Goal: Transaction & Acquisition: Purchase product/service

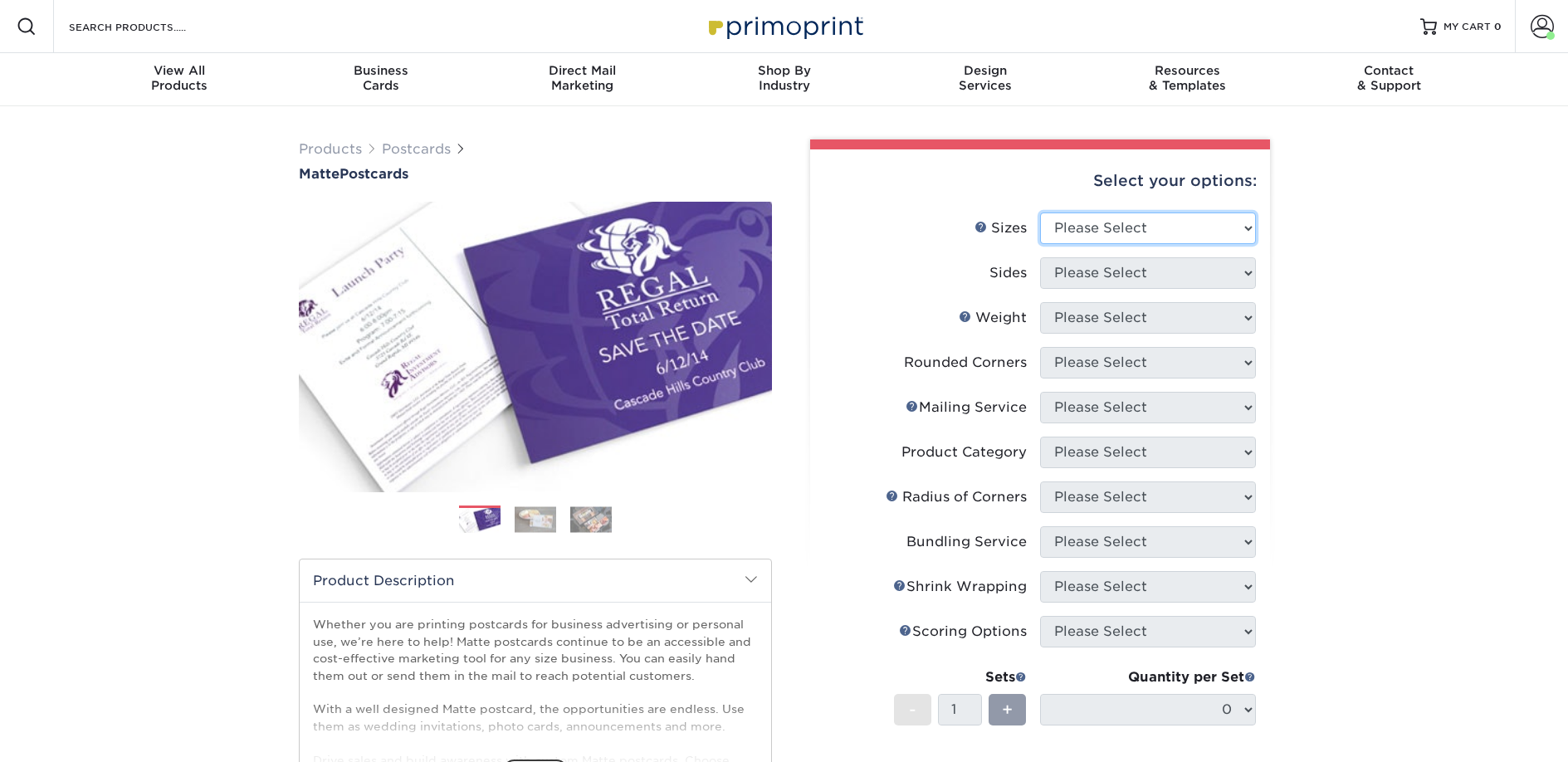
click at [1159, 217] on select "Please Select 1.5" x 7" 2" x 4" 2" x 6" 2" x 7" 2" x 8" 2.12" x 5.5" 2.125" x 5…" at bounding box center [1148, 228] width 216 height 32
select select "2.00x6.00"
click at [1040, 213] on select "Please Select 1.5" x 7" 2" x 4" 2" x 6" 2" x 7" 2" x 8" 2.12" x 5.5" 2.125" x 5…" at bounding box center [1148, 228] width 216 height 32
click at [1082, 270] on select "Please Select Print Both Sides Print Front Only" at bounding box center [1148, 272] width 216 height 32
select select "13abbda7-1d64-4f25-8bb2-c179b224825d"
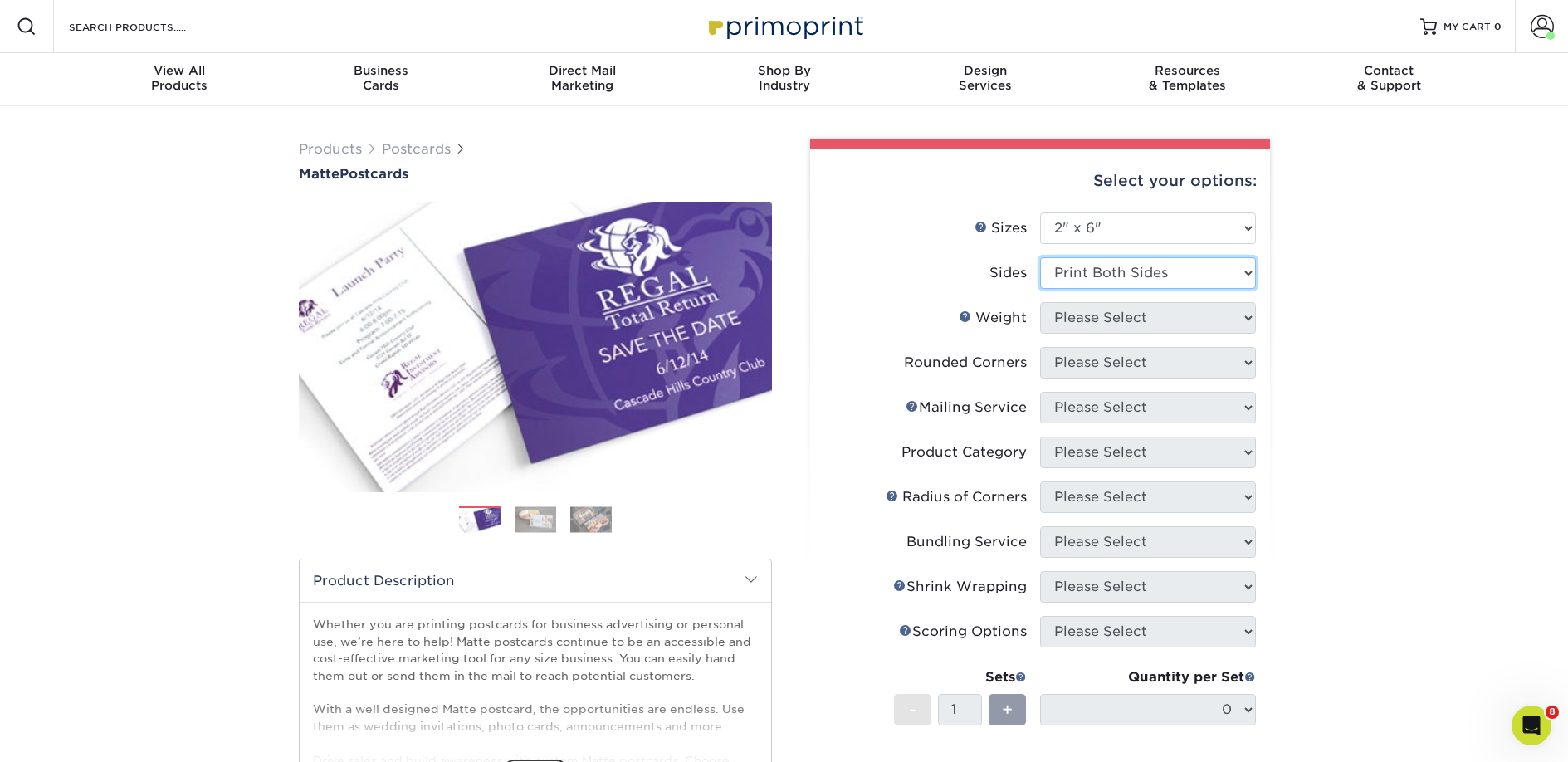
click at [1040, 257] on select "Please Select Print Both Sides Print Front Only" at bounding box center [1148, 272] width 216 height 32
click at [1074, 319] on select "Please Select 14PT 16PT" at bounding box center [1148, 318] width 216 height 32
select select "14PT"
click at [1040, 302] on select "Please Select 14PT 16PT" at bounding box center [1148, 318] width 216 height 32
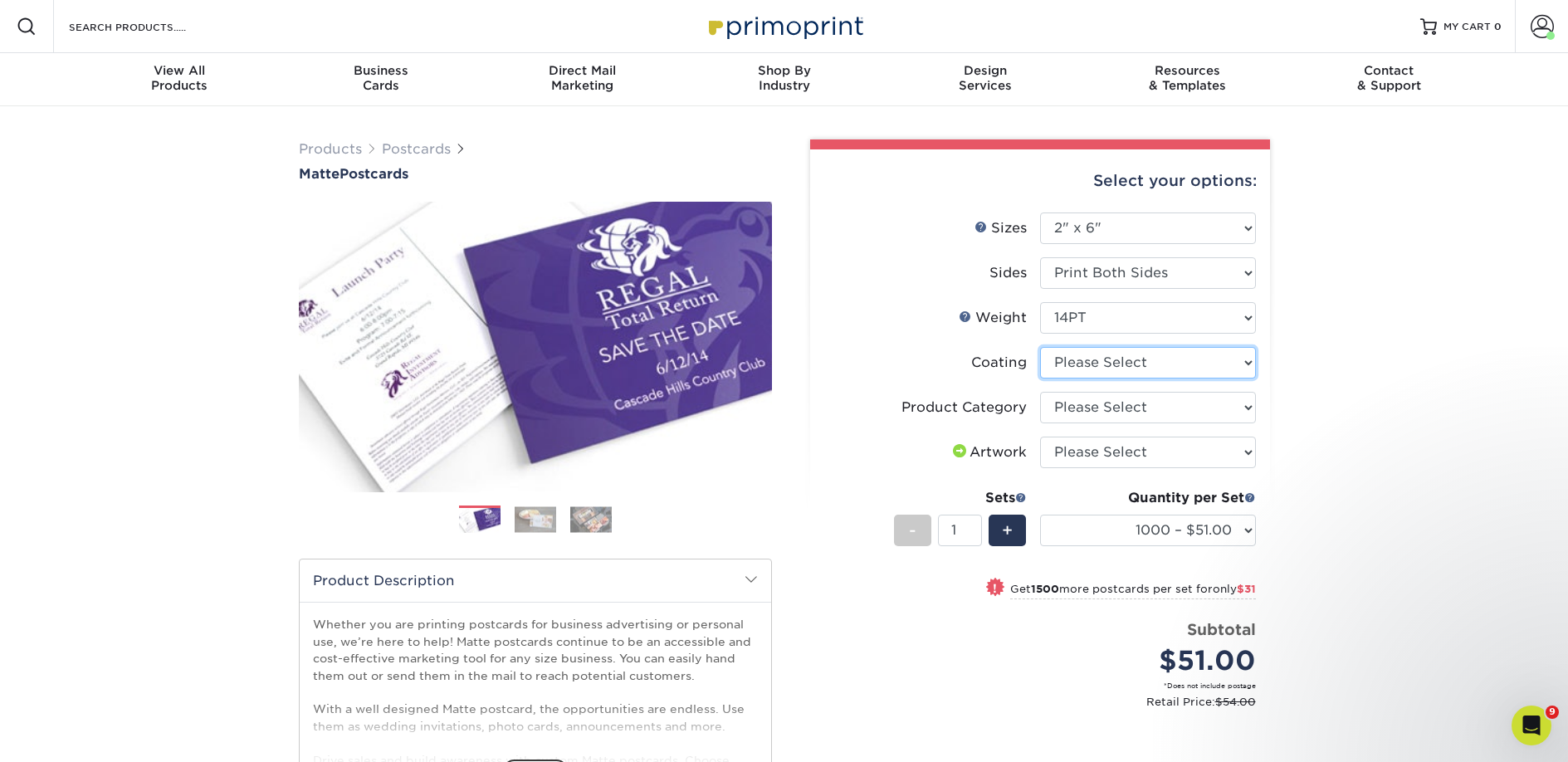
click at [1074, 365] on select at bounding box center [1148, 362] width 216 height 32
select select "121bb7b5-3b4d-429f-bd8d-bbf80e953313"
click at [1040, 347] on select at bounding box center [1148, 362] width 216 height 32
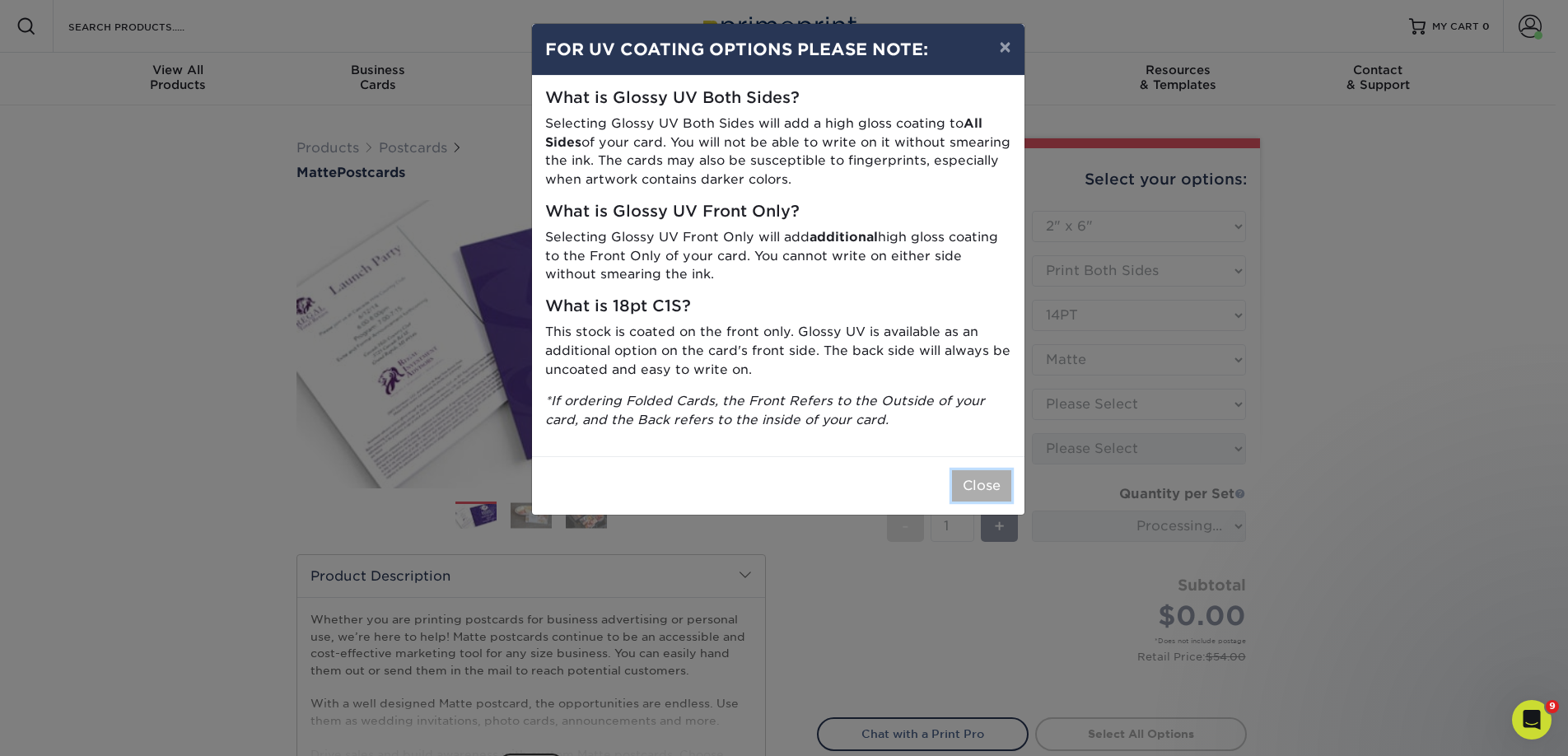
click at [984, 481] on button "Close" at bounding box center [981, 486] width 59 height 32
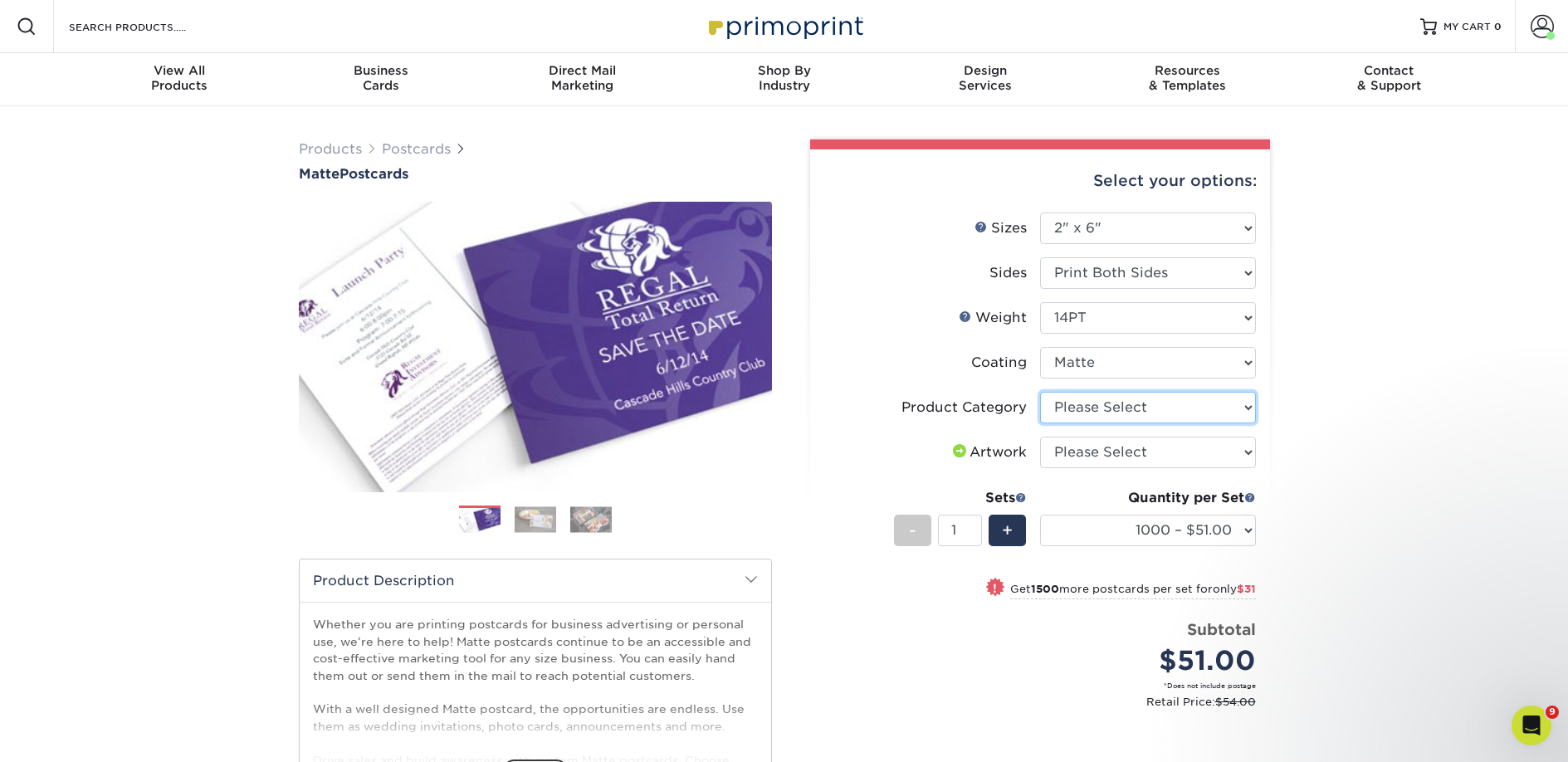
click at [1063, 408] on select "Please Select Postcards" at bounding box center [1148, 407] width 216 height 32
select select "9b7272e0-d6c8-4c3c-8e97-d3a1bcdab858"
click at [1040, 391] on select "Please Select Postcards" at bounding box center [1148, 407] width 216 height 32
click at [1071, 450] on select "Please Select I will upload files I need a design - $150" at bounding box center [1148, 452] width 216 height 32
select select "upload"
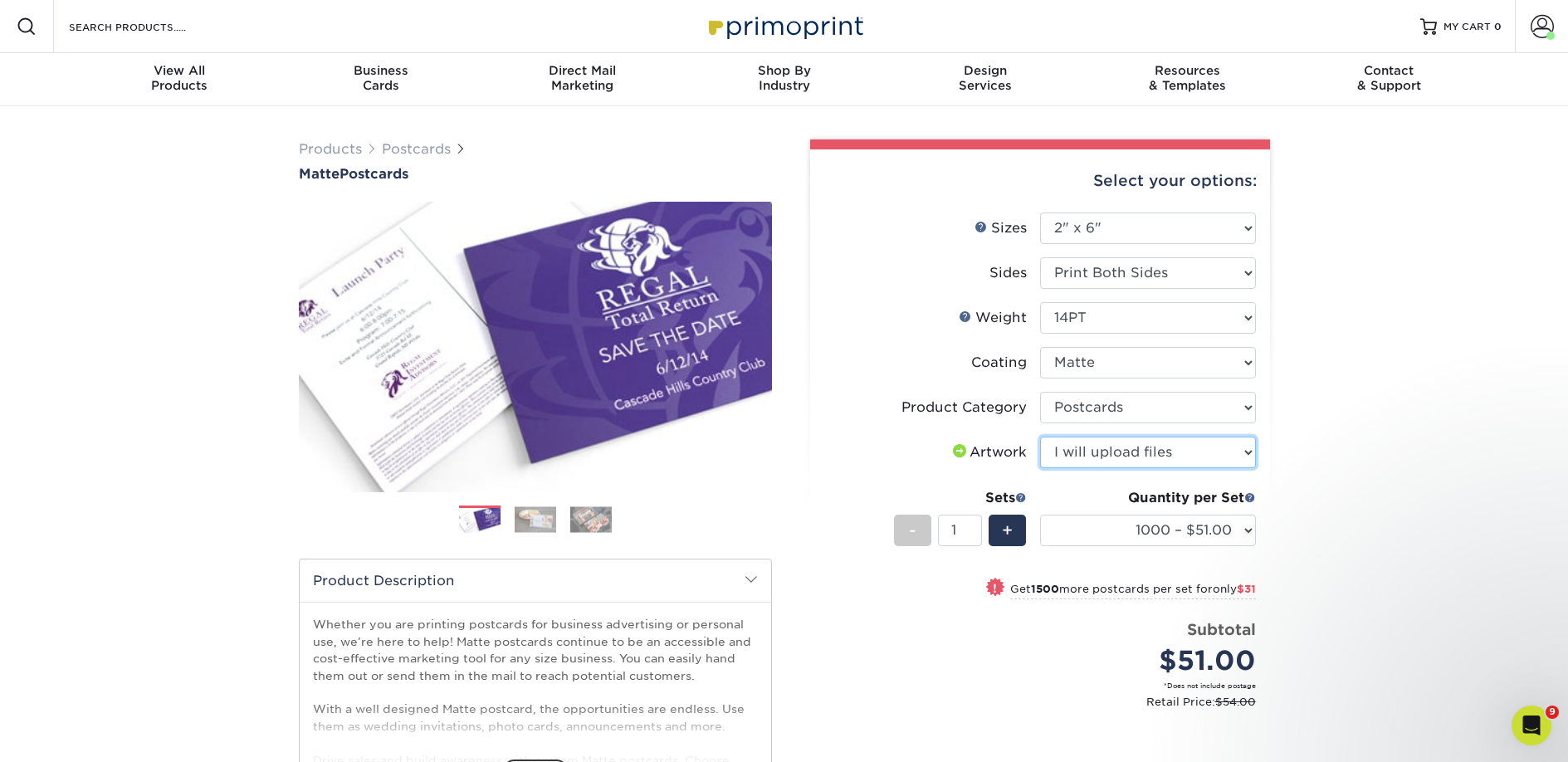
click at [1040, 437] on select "Please Select I will upload files I need a design - $150" at bounding box center [1148, 452] width 216 height 32
click at [1089, 525] on select "1000 – $51.00 2500 – $82.00 5000 – $123.00 10000 – $234.00 15000 – $344.00 2000…" at bounding box center [1148, 529] width 216 height 32
select select "2500 – $82.00"
click at [1040, 514] on select "1000 – $51.00 2500 – $82.00 5000 – $123.00 10000 – $234.00 15000 – $344.00 2000…" at bounding box center [1148, 529] width 216 height 32
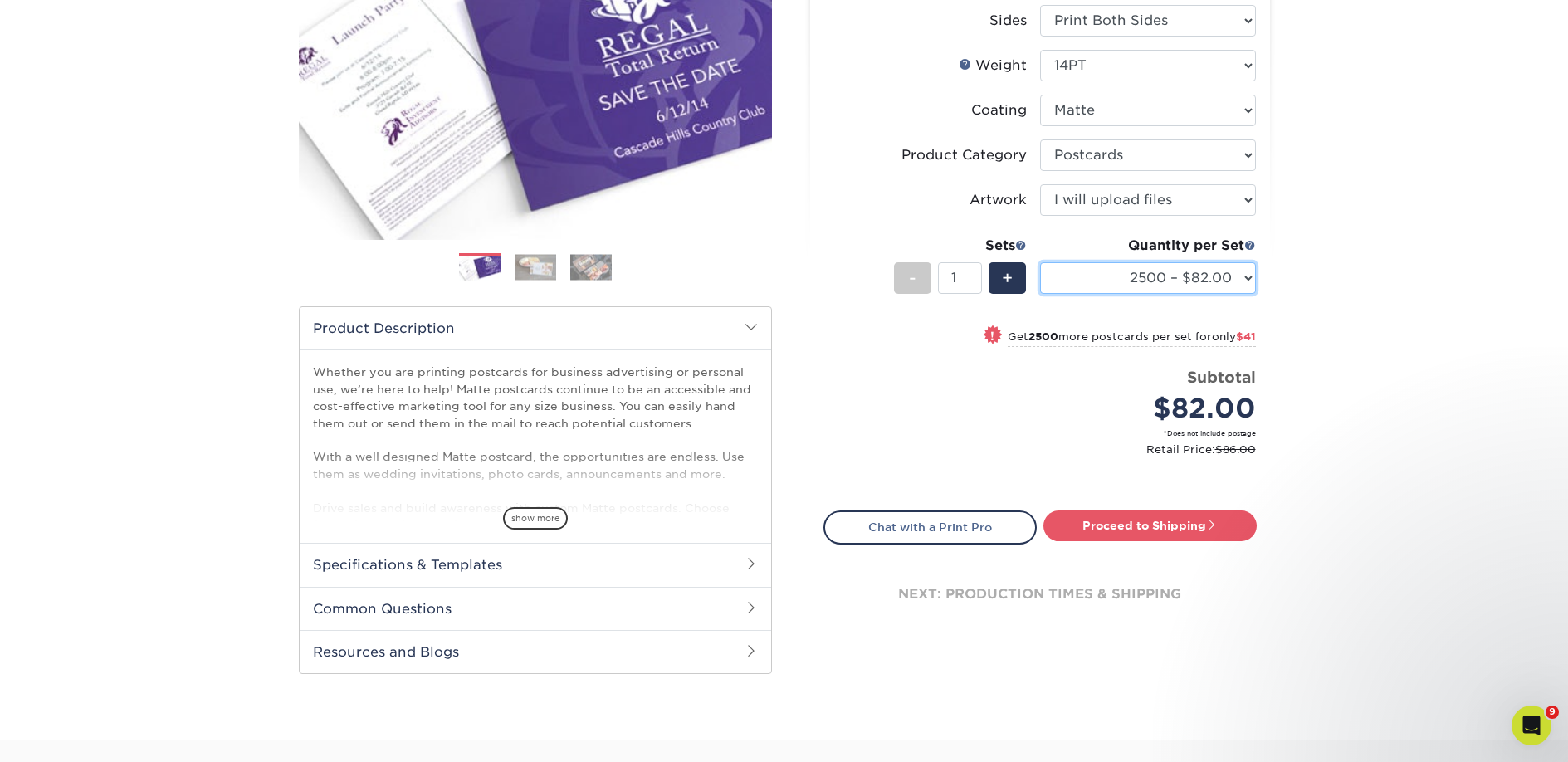
scroll to position [254, 0]
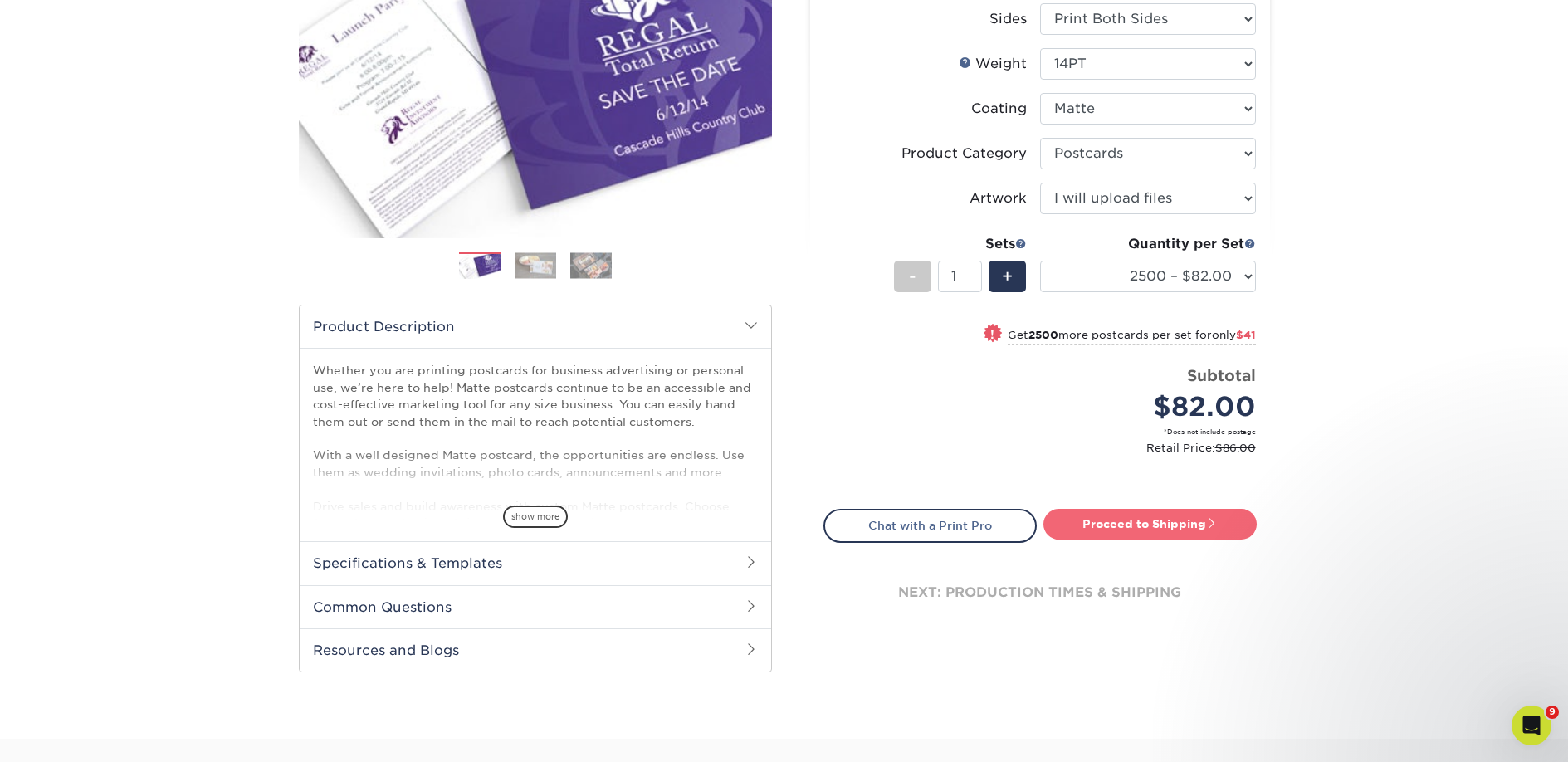
click at [1117, 518] on link "Proceed to Shipping" at bounding box center [1149, 523] width 213 height 30
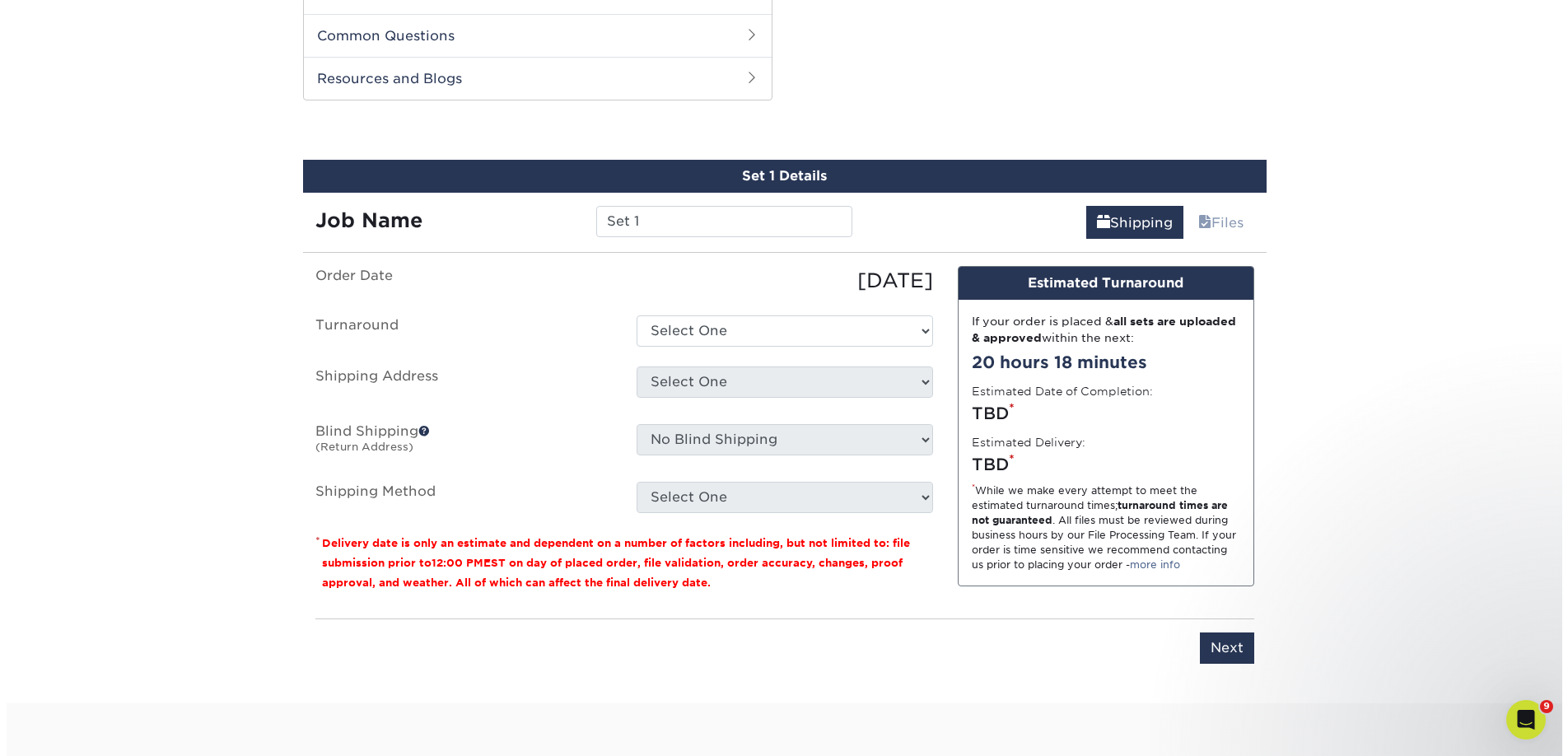
scroll to position [838, 0]
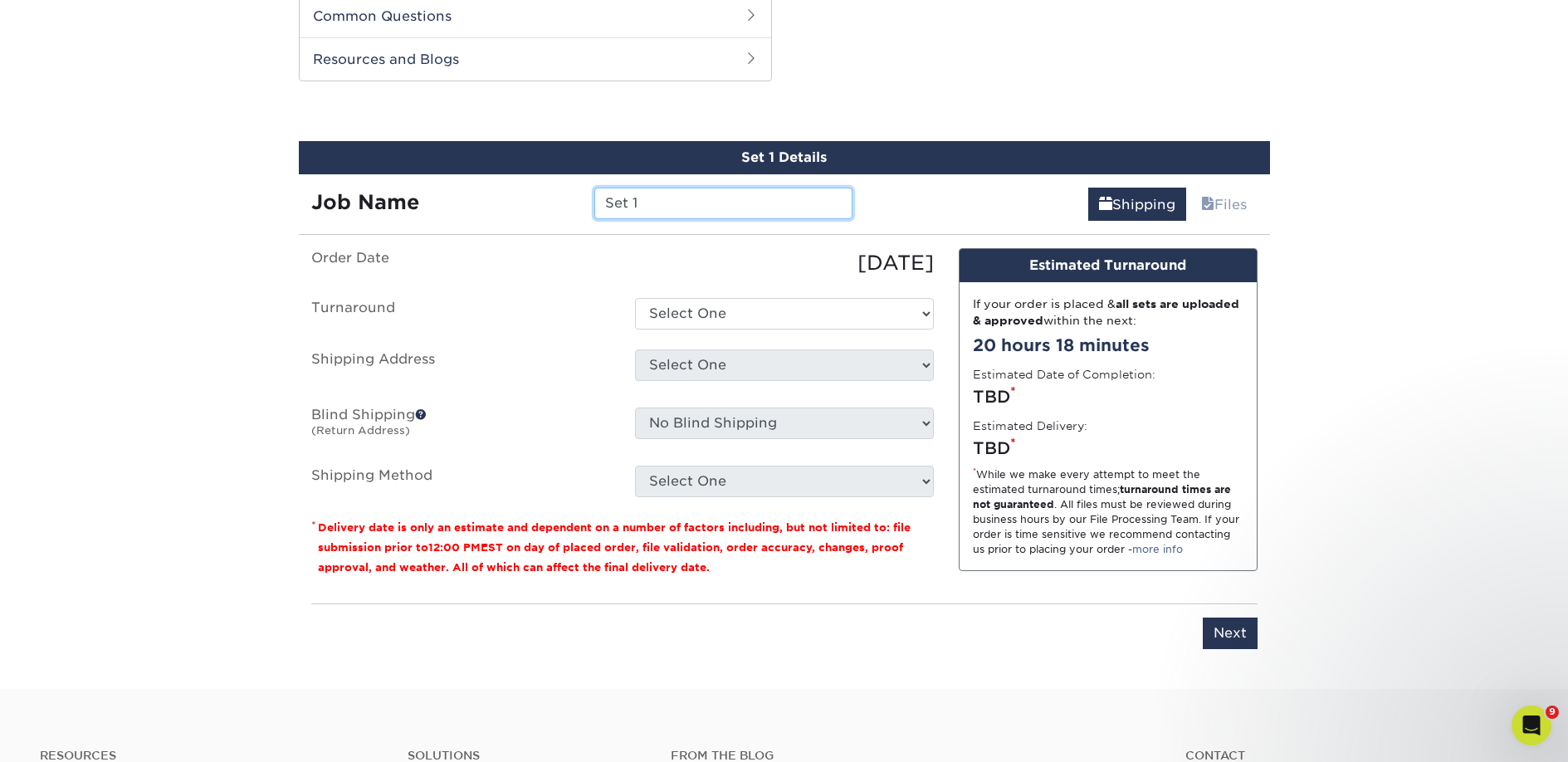
click at [635, 202] on input "Set 1" at bounding box center [723, 203] width 258 height 32
paste input "Dad Suggests Books"
type input "Dad Suggests Books"
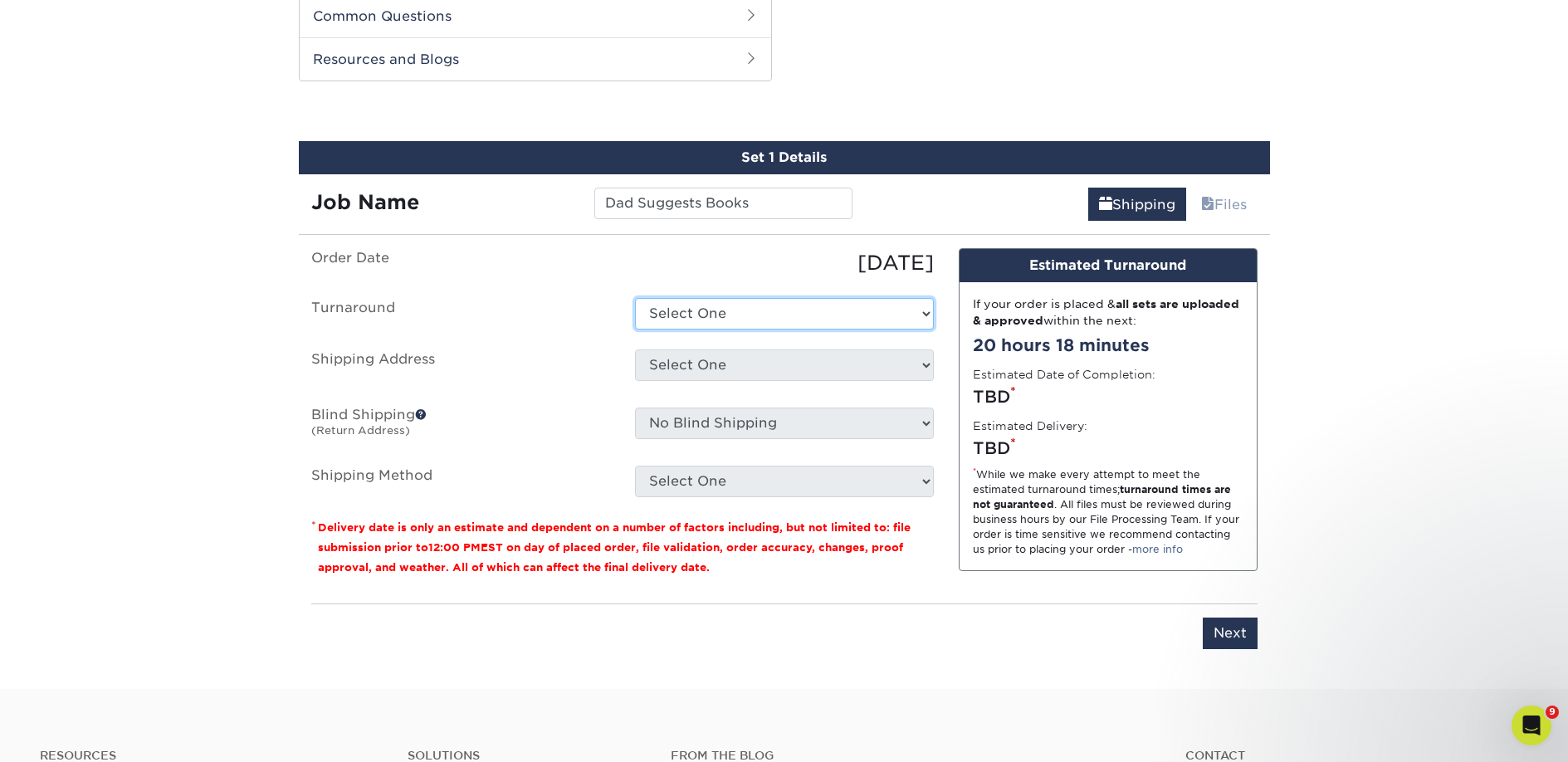
click at [660, 307] on select "Select One 2-4 Business Days 2 Day Next Business Day" at bounding box center [784, 313] width 299 height 32
select select "23bed37c-fa74-46a4-afc9-d3c3160655ce"
click at [635, 298] on select "Select One 2-4 Business Days 2 Day Next Business Day" at bounding box center [784, 313] width 299 height 32
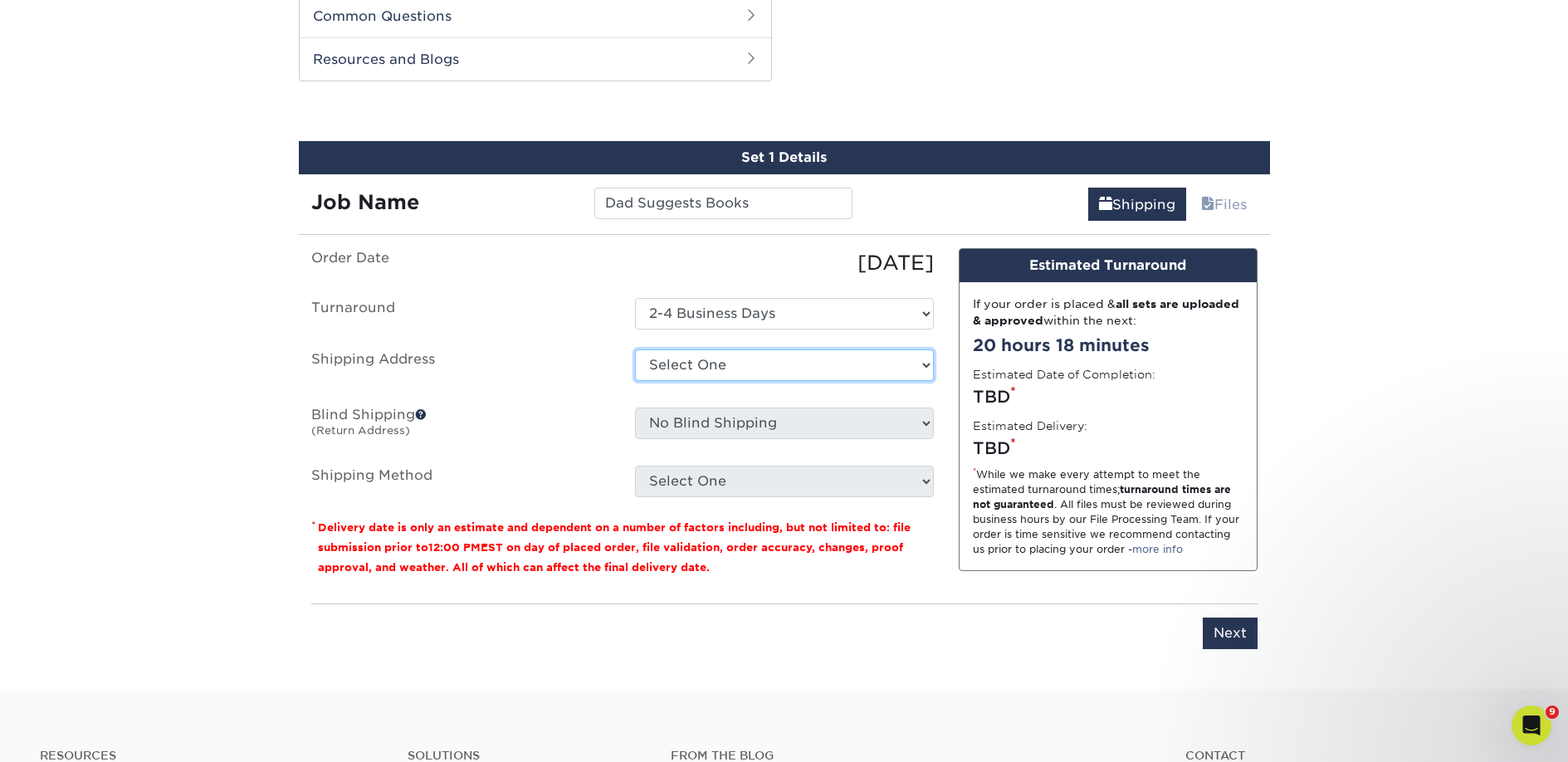
click at [676, 362] on select "Select One 2nd Floor Convention Center A Better Today Books & Boutique A Good B…" at bounding box center [784, 365] width 299 height 32
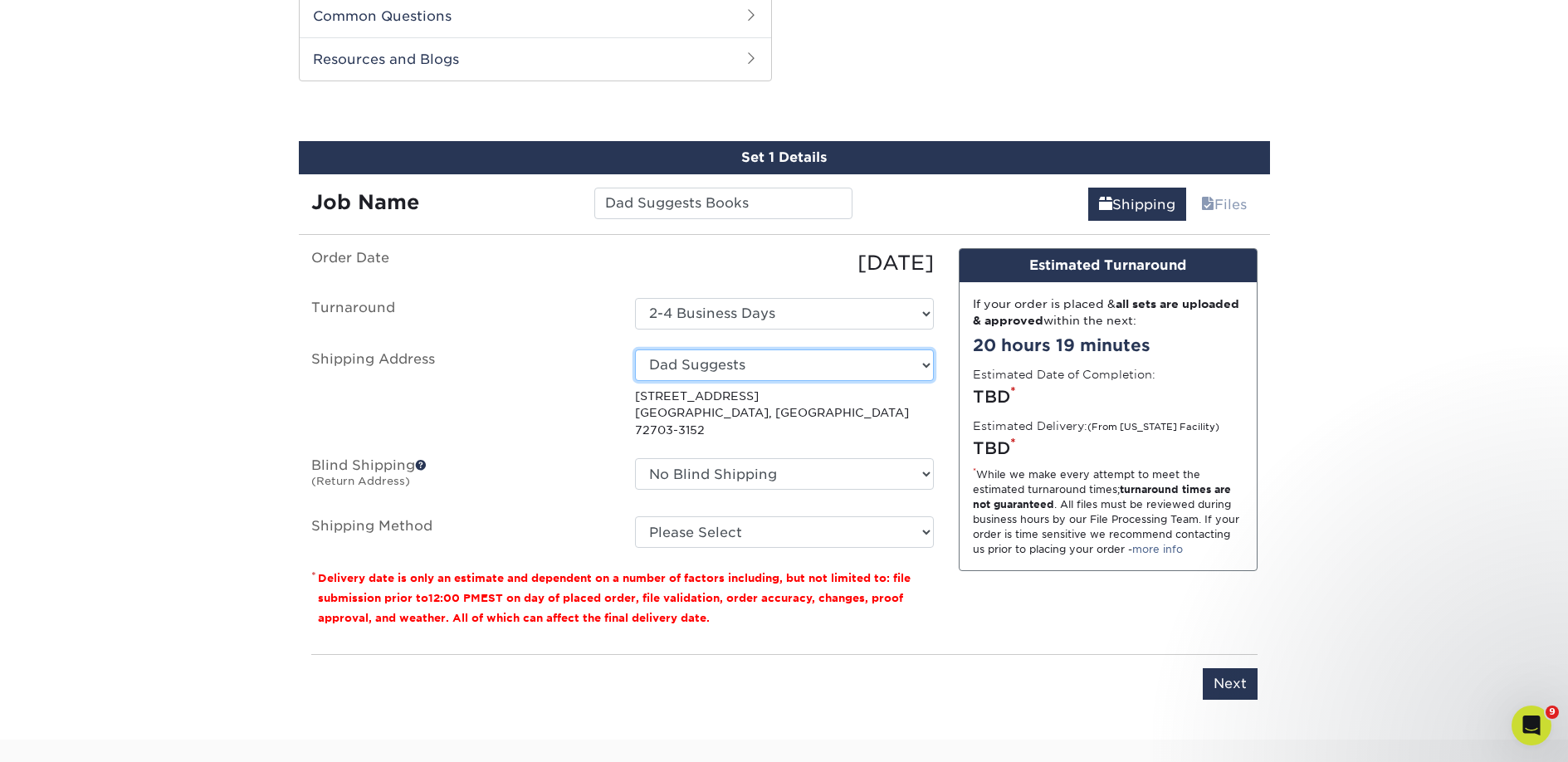
click at [729, 365] on select "Select One 2nd Floor Convention Center A Better Today Books & Boutique A Good B…" at bounding box center [784, 365] width 299 height 32
select select "newaddress"
click at [635, 350] on select "Select One 2nd Floor Convention Center A Better Today Books & Boutique A Good B…" at bounding box center [784, 365] width 299 height 32
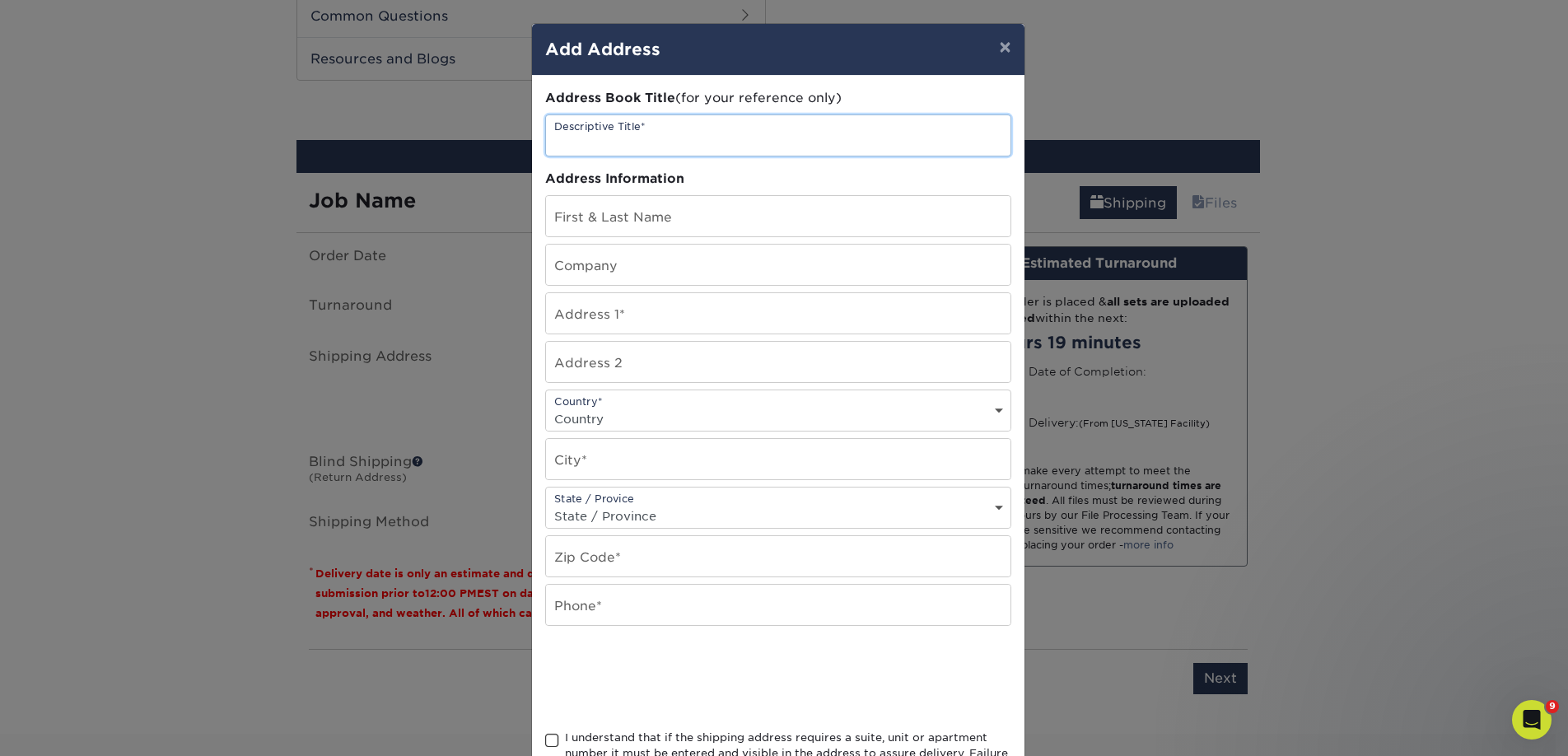
click at [617, 137] on input "text" at bounding box center [778, 135] width 464 height 41
paste input "Dad Suggests Books"
type input "Dad Suggests Books"
click at [581, 256] on input "text" at bounding box center [778, 264] width 464 height 41
paste input "Dad Suggests Books"
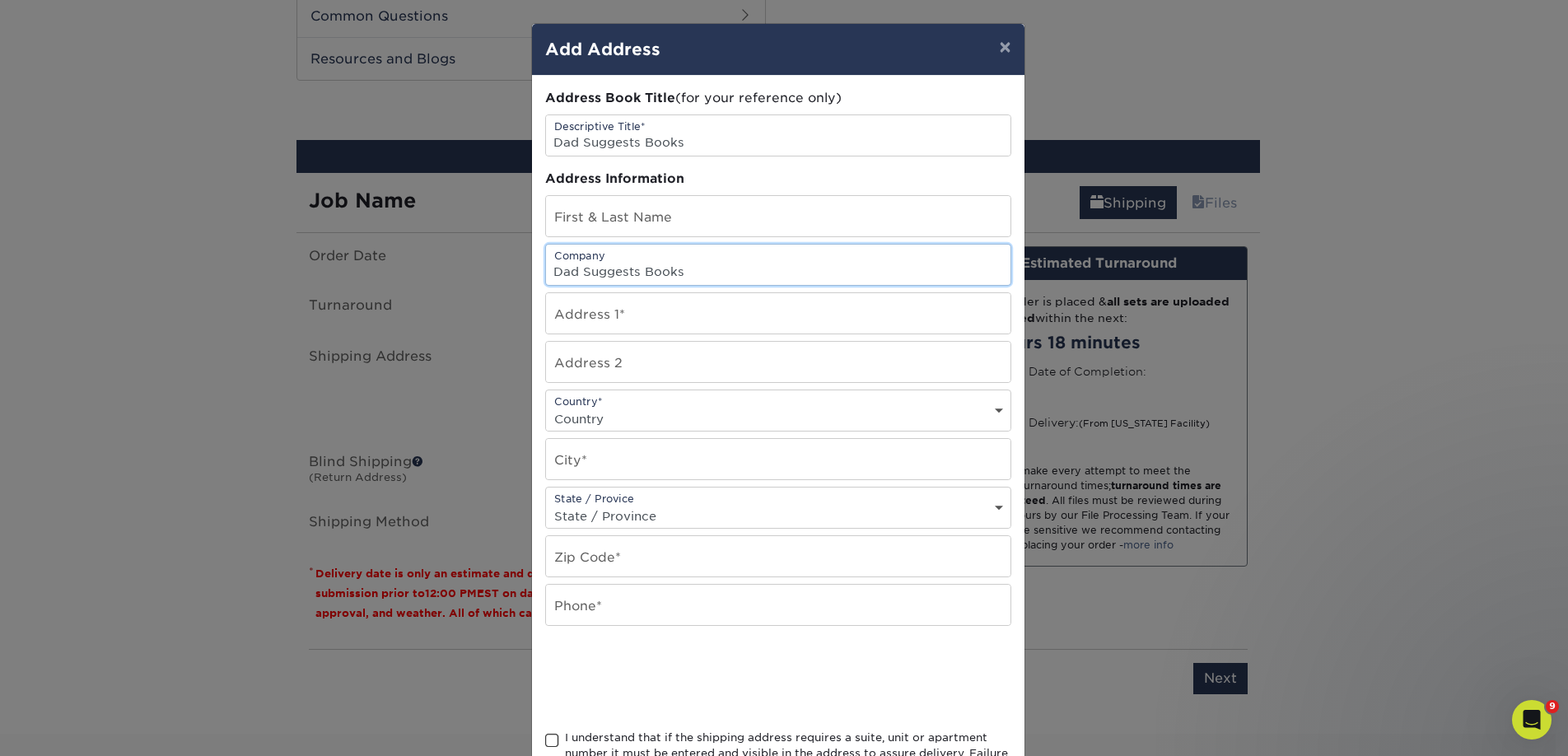
type input "Dad Suggests Books"
click at [568, 221] on input "text" at bounding box center [778, 215] width 464 height 41
paste input "[PERSON_NAME]"
type input "[PERSON_NAME]"
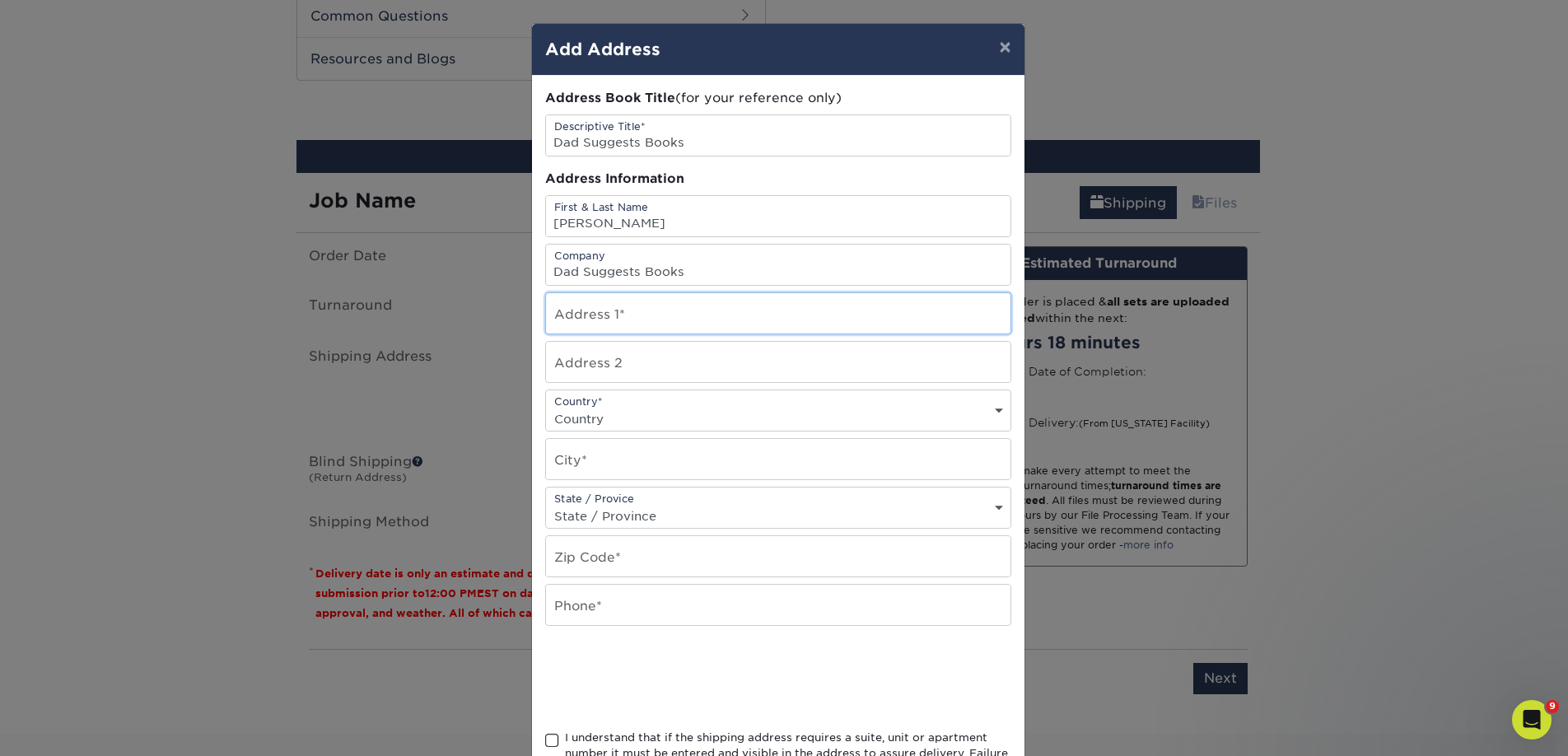
click at [557, 304] on input "text" at bounding box center [778, 313] width 464 height 41
paste input "2526 e. mission blvd."
type input "2526 e. mission blvd."
click at [599, 453] on input "text" at bounding box center [778, 459] width 464 height 41
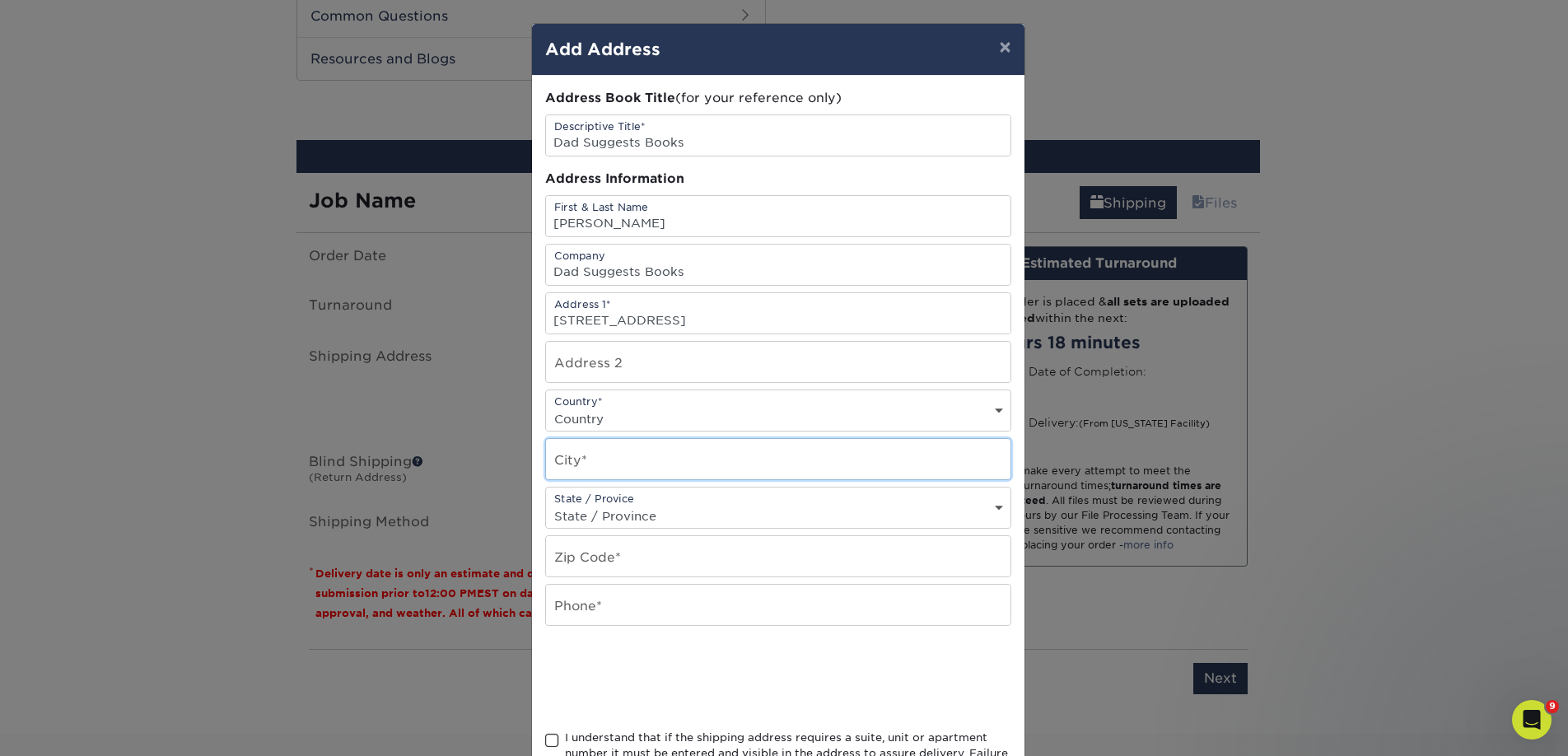
click at [599, 453] on input "text" at bounding box center [778, 459] width 464 height 41
paste input "Fayetteville"
type input "Fayetteville"
click at [577, 510] on select "State / Province Alabama Alaska Arizona Arkansas California Colorado Connecticu…" at bounding box center [778, 515] width 464 height 23
select select "AZ"
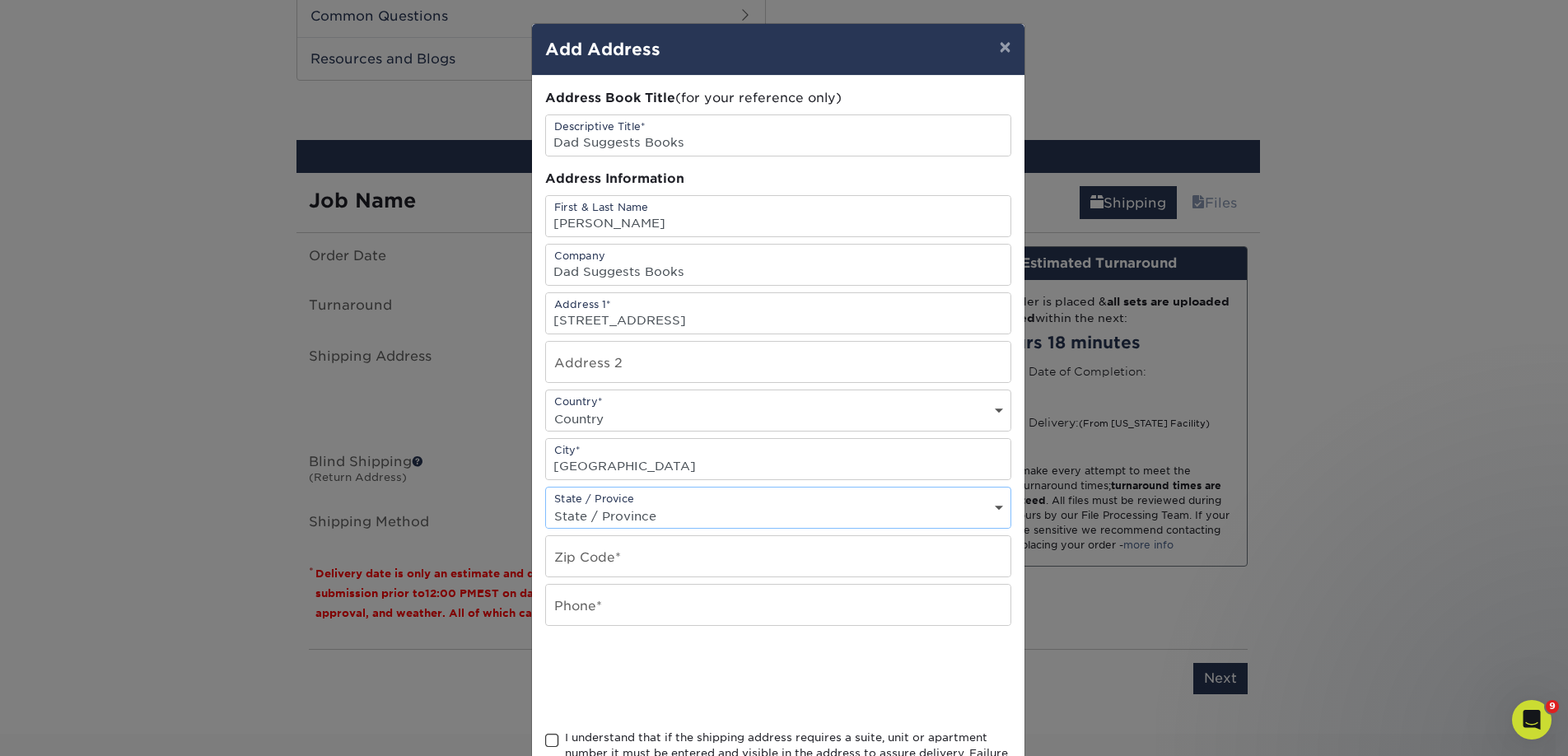
click at [546, 504] on select "State / Province Alabama Alaska Arizona Arkansas California Colorado Connecticu…" at bounding box center [778, 515] width 464 height 23
click at [577, 545] on input "text" at bounding box center [778, 556] width 464 height 41
paste input "72703"
type input "72703"
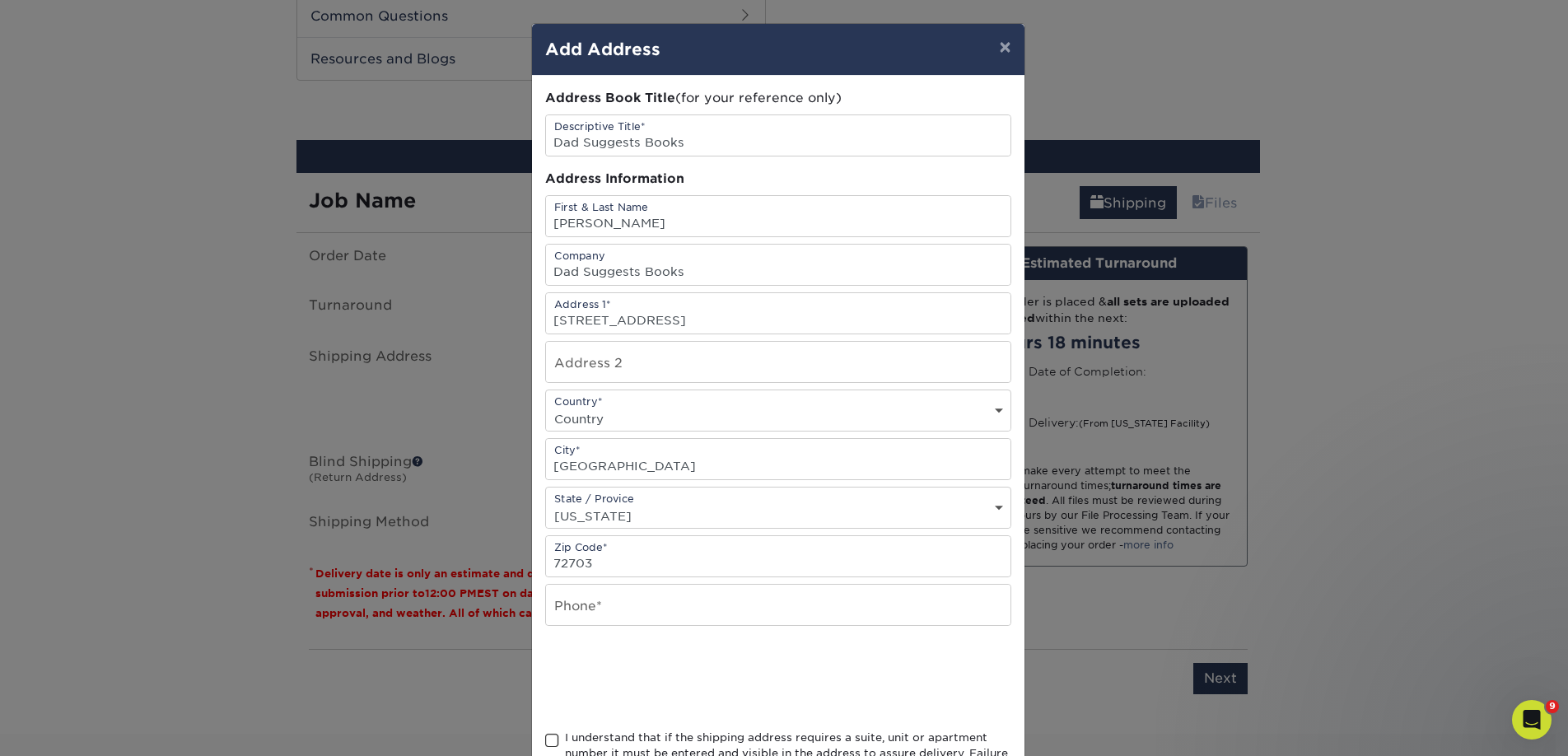
click at [600, 520] on select "State / Province Alabama Alaska Arizona Arkansas California Colorado Connecticu…" at bounding box center [778, 515] width 464 height 23
select select "AR"
click at [546, 504] on select "State / Province Alabama Alaska Arizona Arkansas California Colorado Connecticu…" at bounding box center [778, 515] width 464 height 23
click at [585, 607] on input "text" at bounding box center [778, 605] width 464 height 41
type input "4257367064"
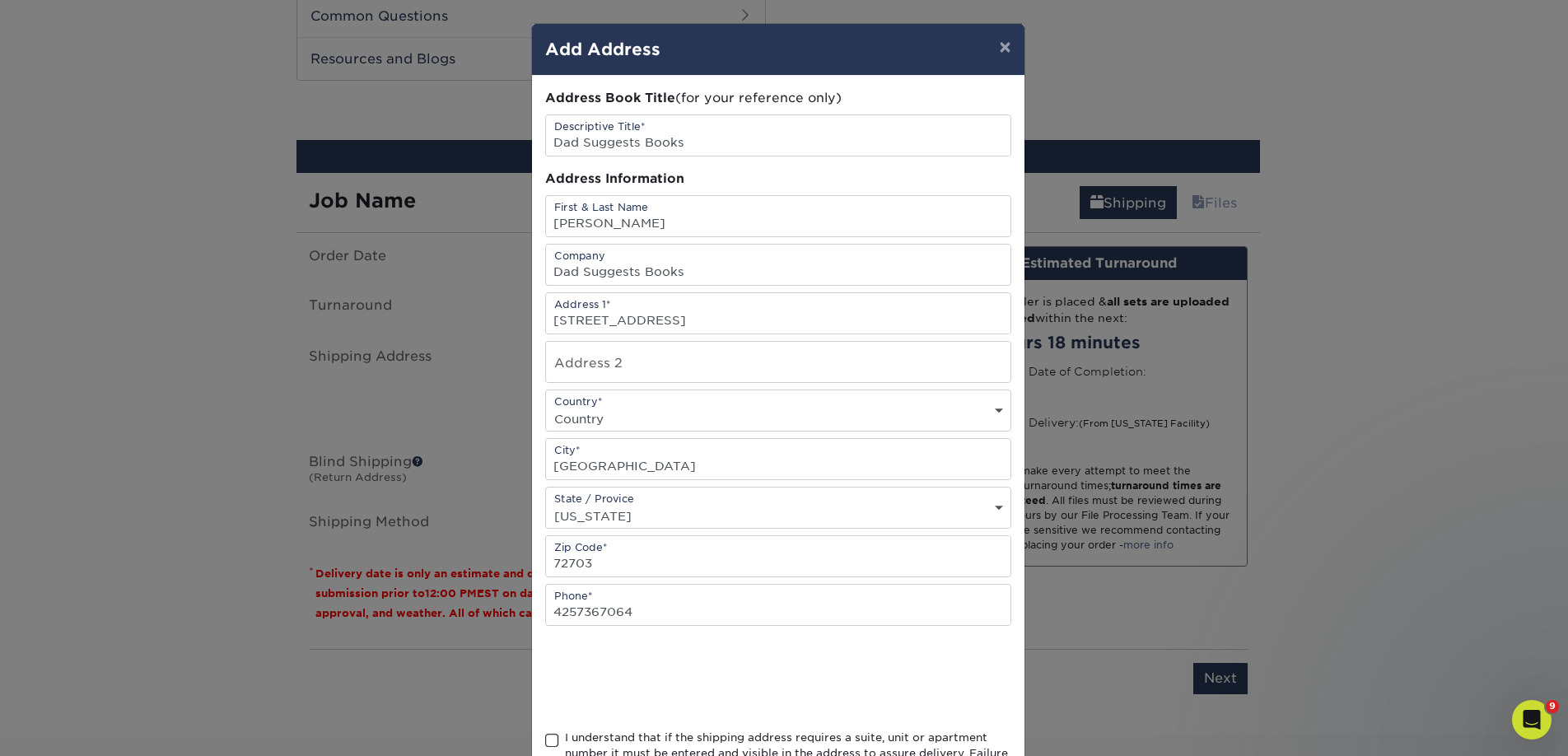
click at [597, 733] on div "I understand that if the shipping address requires a suite, unit or apartment n…" at bounding box center [788, 761] width 446 height 64
click at [0, 0] on input "I understand that if the shipping address requires a suite, unit or apartment n…" at bounding box center [0, 0] width 0 height 0
click at [658, 408] on select "Country United States Canada ----------------------------- Afghanistan Albania …" at bounding box center [778, 418] width 464 height 23
select select "US"
click at [546, 406] on select "Country United States Canada ----------------------------- Afghanistan Albania …" at bounding box center [778, 418] width 464 height 23
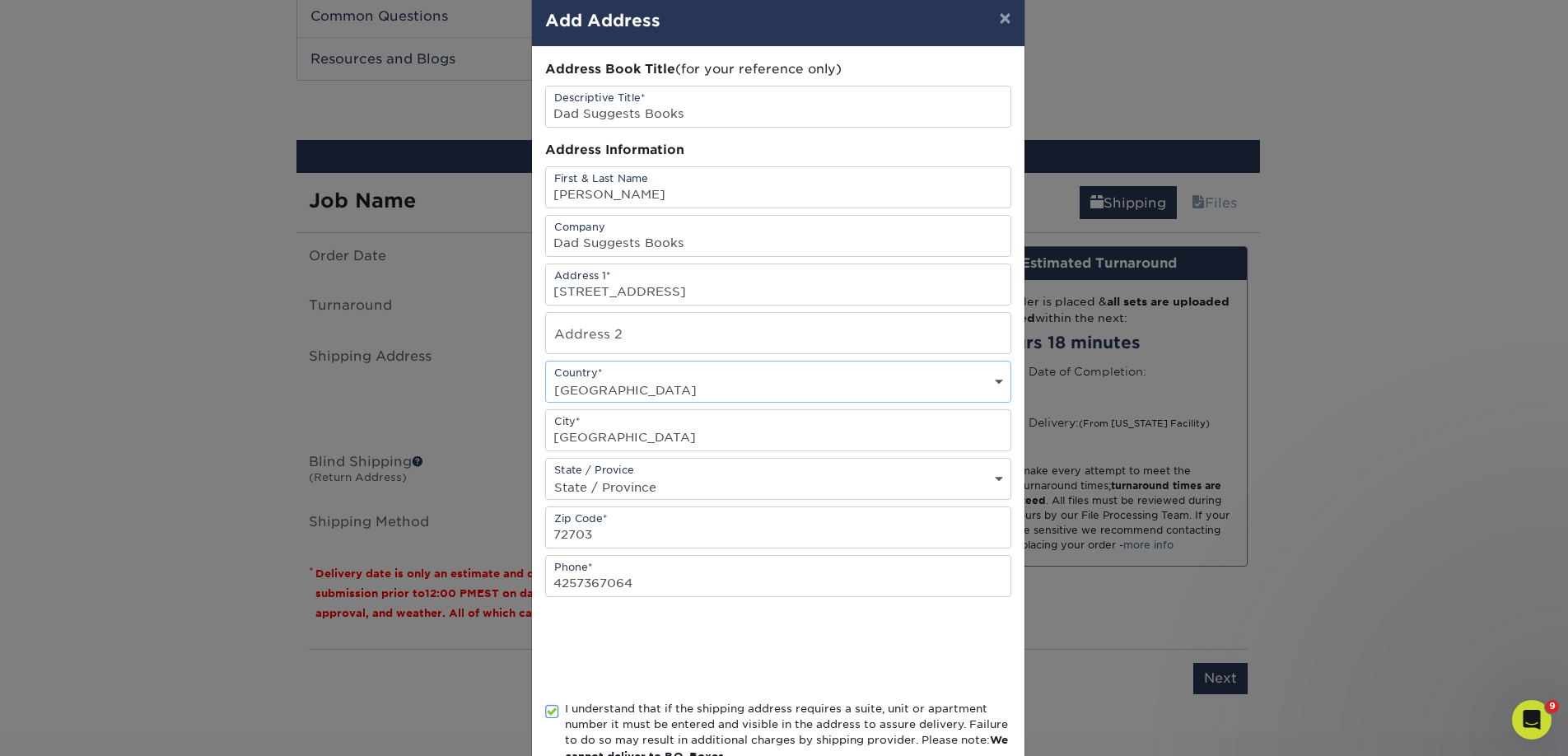
scroll to position [139, 0]
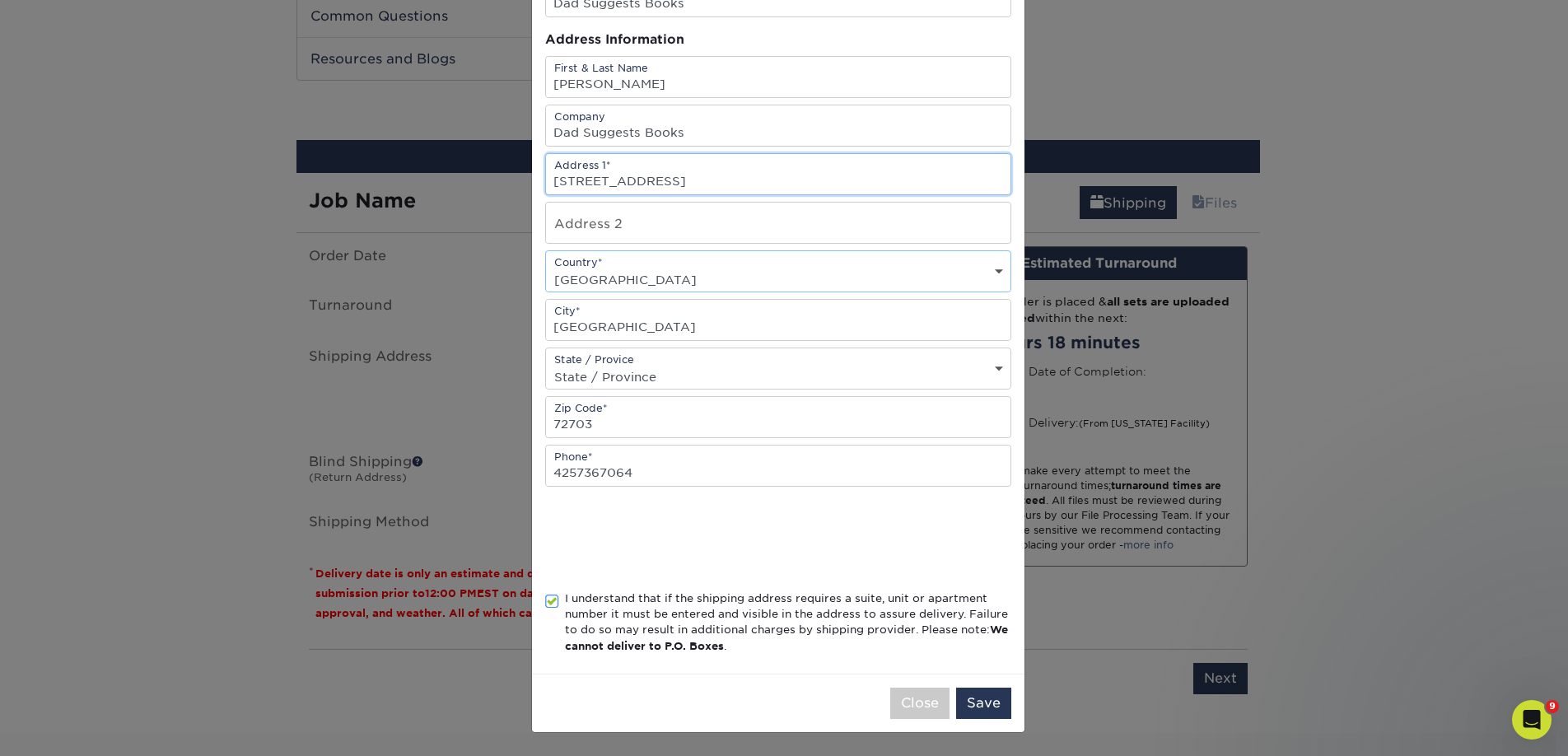
click at [591, 183] on input "2526 e. mission blvd." at bounding box center [778, 174] width 464 height 41
click at [604, 179] on input "2526 E mission blvd." at bounding box center [778, 174] width 464 height 41
click at [702, 177] on input "2526 E Mission blvd." at bounding box center [778, 174] width 464 height 41
type input "2526 E Mission BLVD"
click at [652, 225] on input "text" at bounding box center [778, 223] width 464 height 41
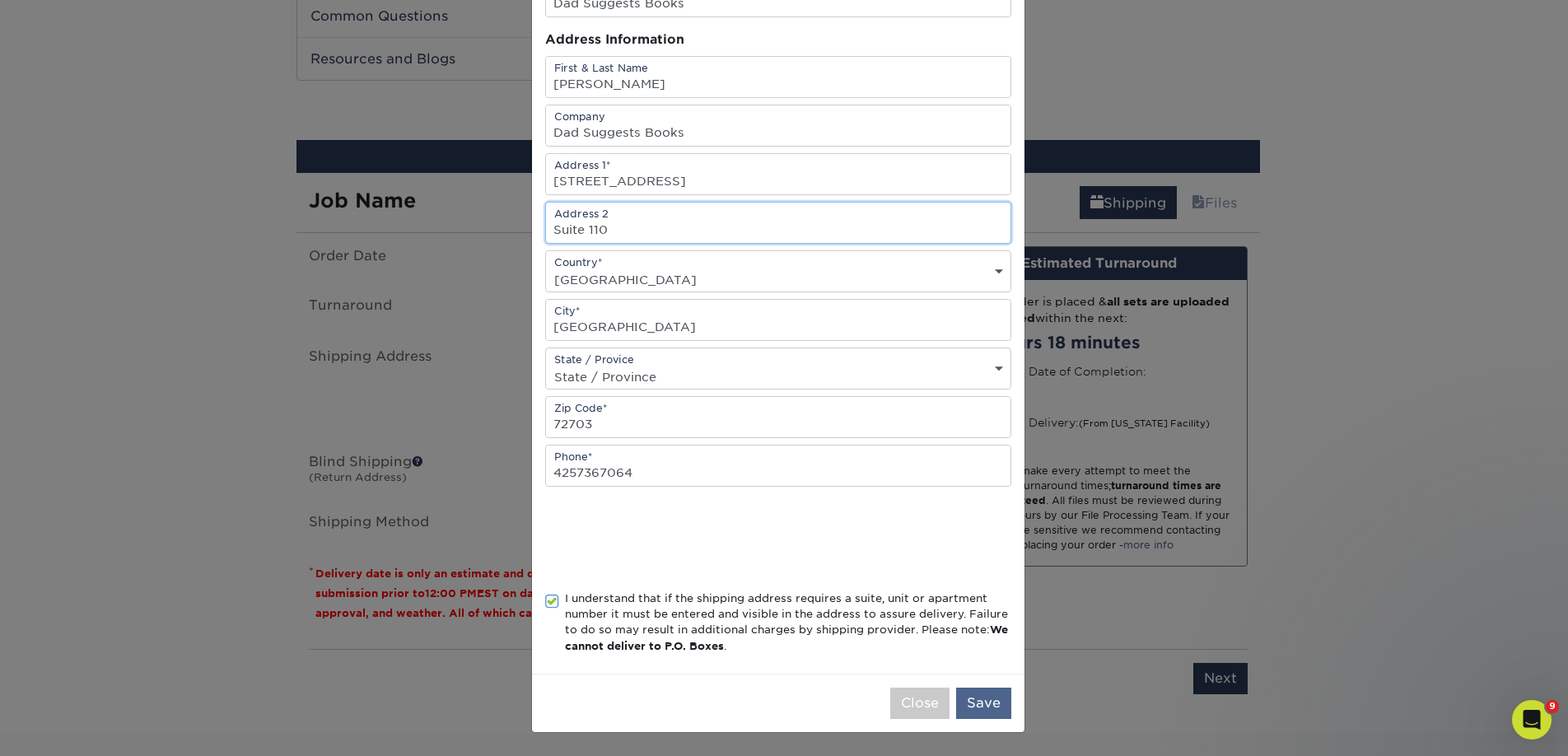
type input "Suite 110"
click at [973, 699] on button "Save" at bounding box center [983, 703] width 55 height 32
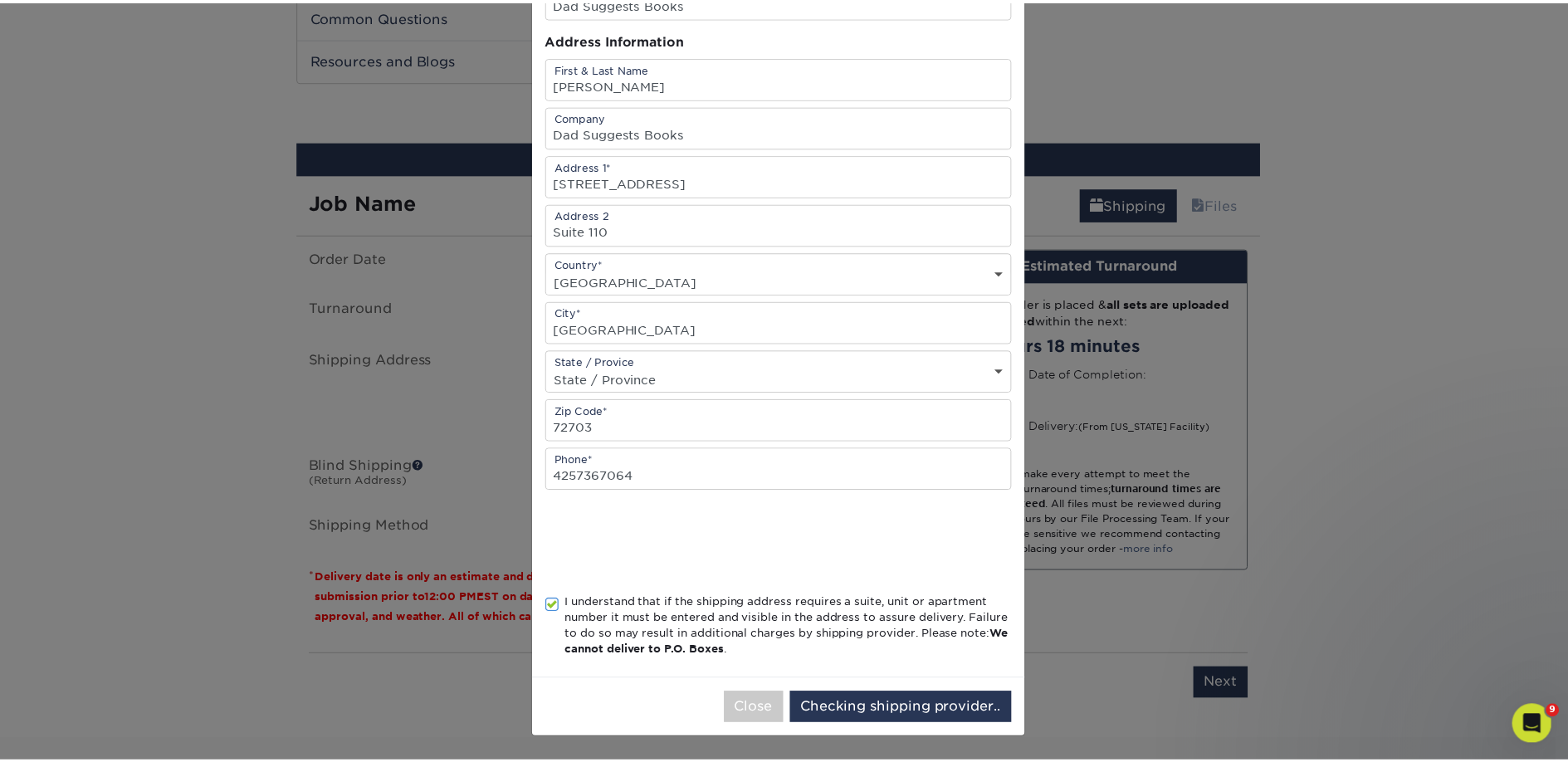
scroll to position [0, 0]
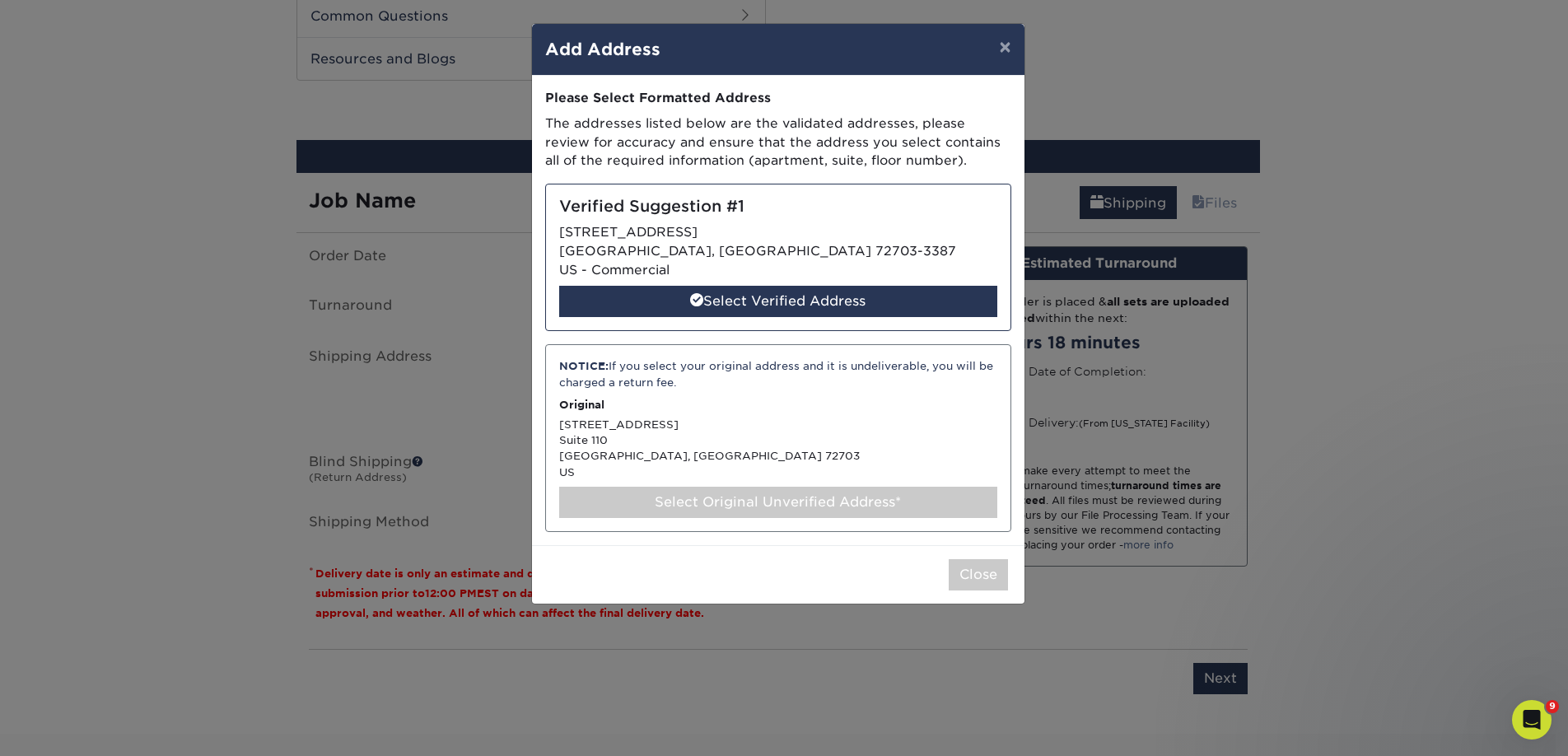
click at [689, 507] on div "Select Original Unverified Address*" at bounding box center [778, 502] width 438 height 32
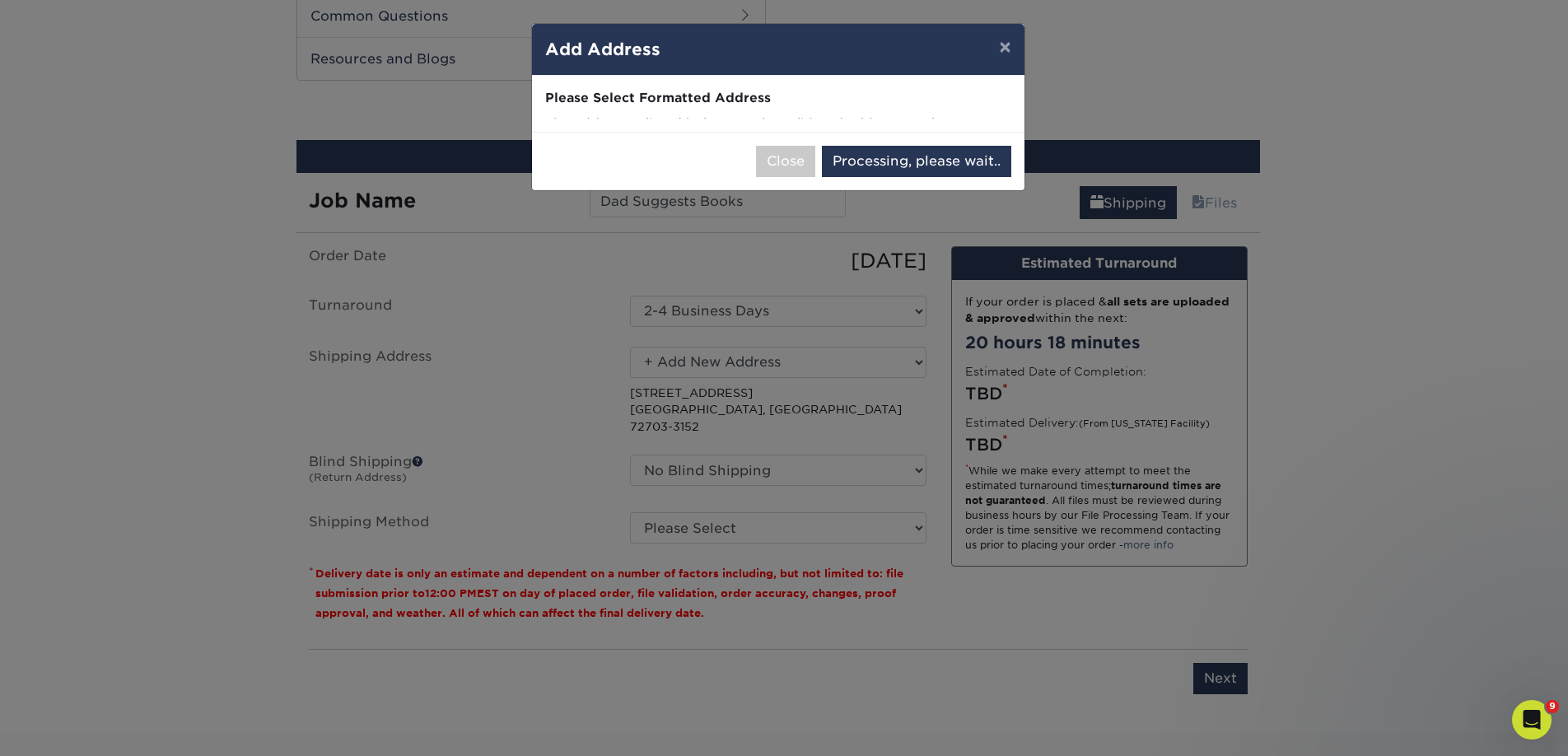
select select "286960"
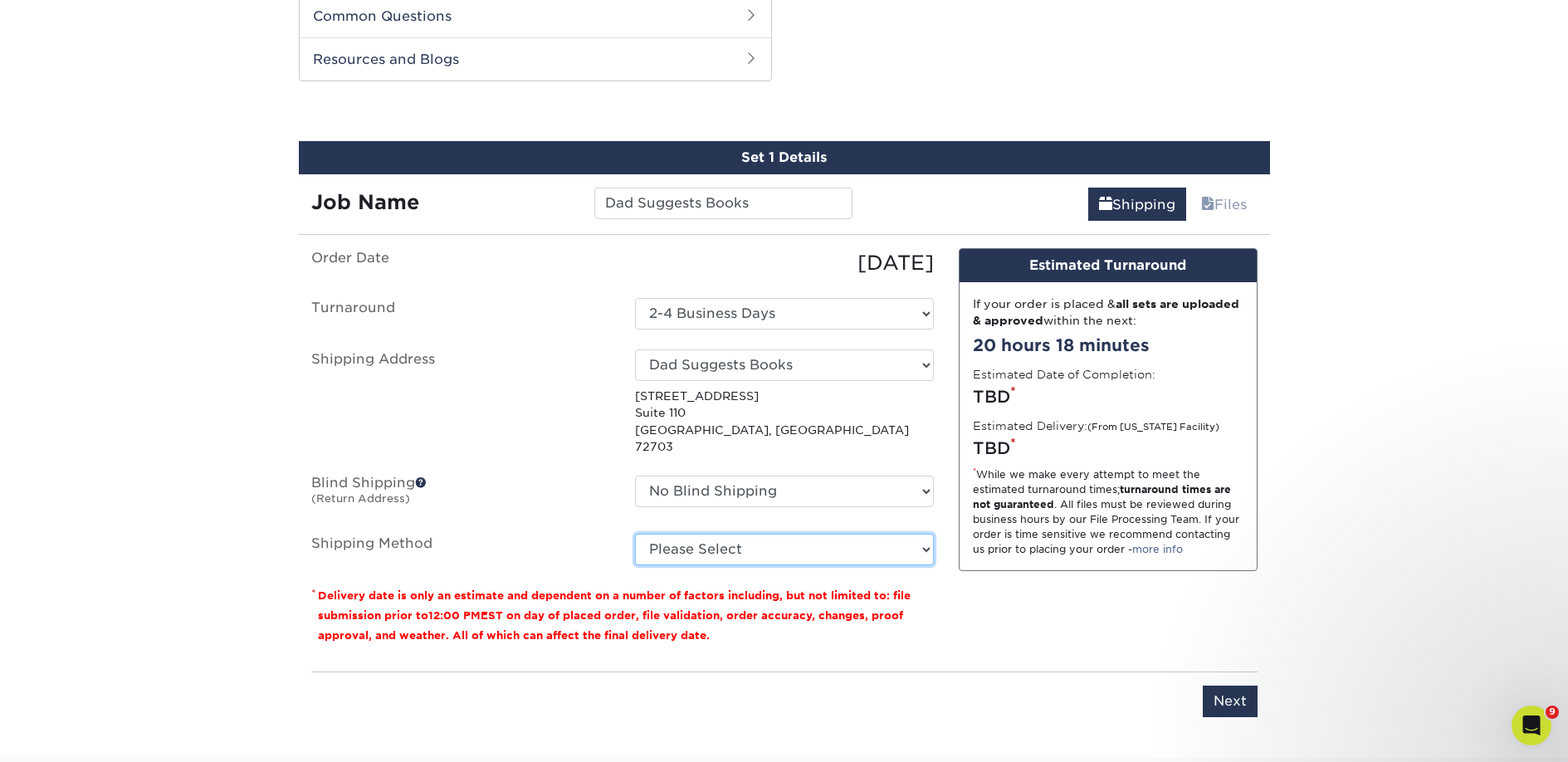
click at [784, 533] on select "Please Select Ground Shipping (+$18.96) 3 Day Shipping Service (+$28.90) 2 Day …" at bounding box center [784, 549] width 299 height 32
select select "03"
click at [635, 533] on select "Please Select Ground Shipping (+$18.96) 3 Day Shipping Service (+$28.90) 2 Day …" at bounding box center [784, 549] width 299 height 32
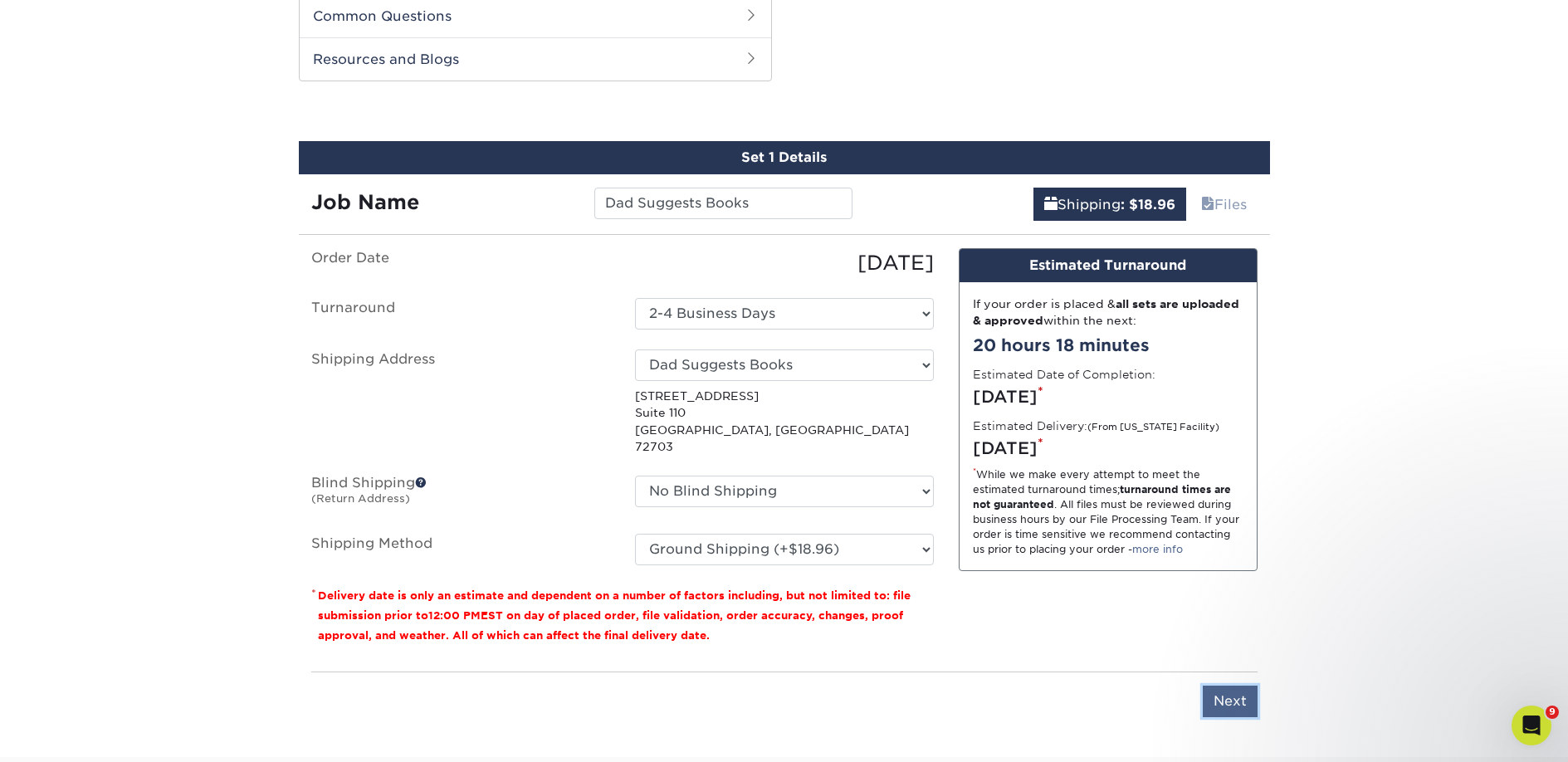
click at [1216, 686] on input "Next" at bounding box center [1230, 701] width 55 height 32
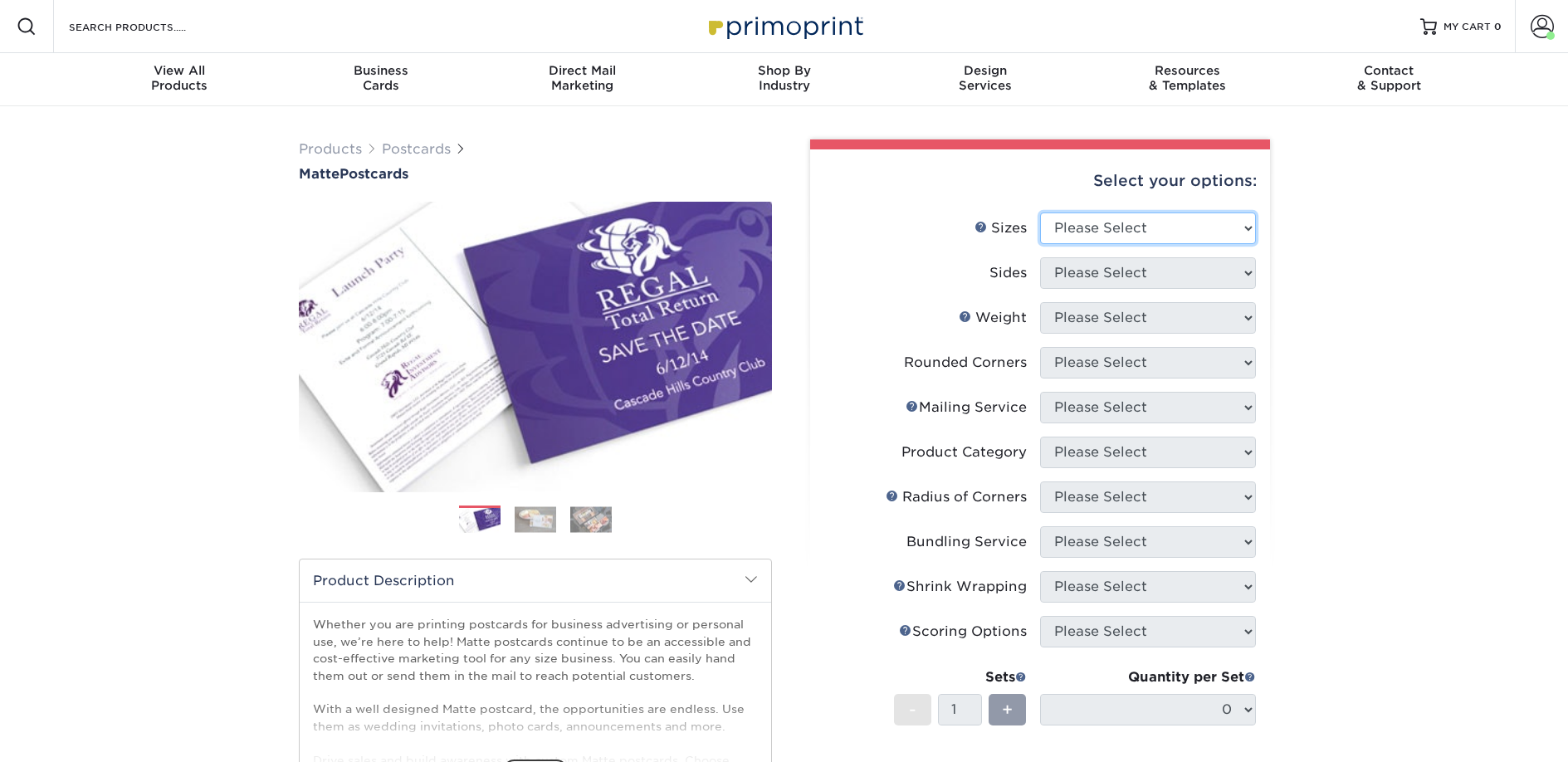
click at [1116, 219] on select "Please Select 1.5" x 7" 2" x 4" 2" x 6" 2" x 7" 2" x 8" 2.12" x 5.5" 2.125" x 5…" at bounding box center [1148, 228] width 216 height 32
select select "2.00x6.00"
click at [1040, 213] on select "Please Select 1.5" x 7" 2" x 4" 2" x 6" 2" x 7" 2" x 8" 2.12" x 5.5" 2.125" x 5…" at bounding box center [1148, 228] width 216 height 32
click at [1105, 274] on select "Please Select Print Both Sides Print Front Only" at bounding box center [1148, 272] width 216 height 32
select select "13abbda7-1d64-4f25-8bb2-c179b224825d"
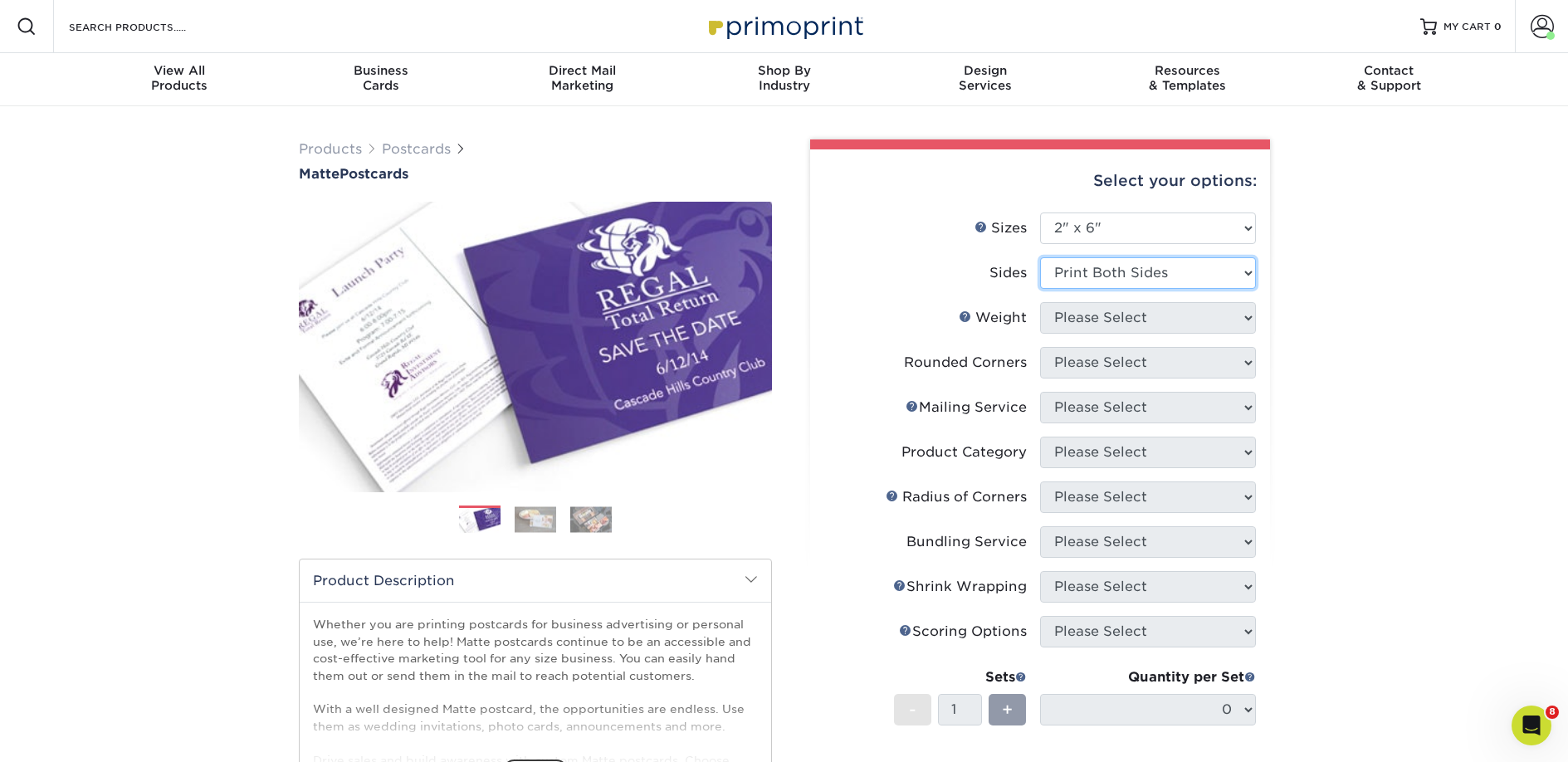
click at [1040, 257] on select "Please Select Print Both Sides Print Front Only" at bounding box center [1148, 272] width 216 height 32
click at [1097, 316] on select "Please Select 14PT 16PT" at bounding box center [1148, 318] width 216 height 32
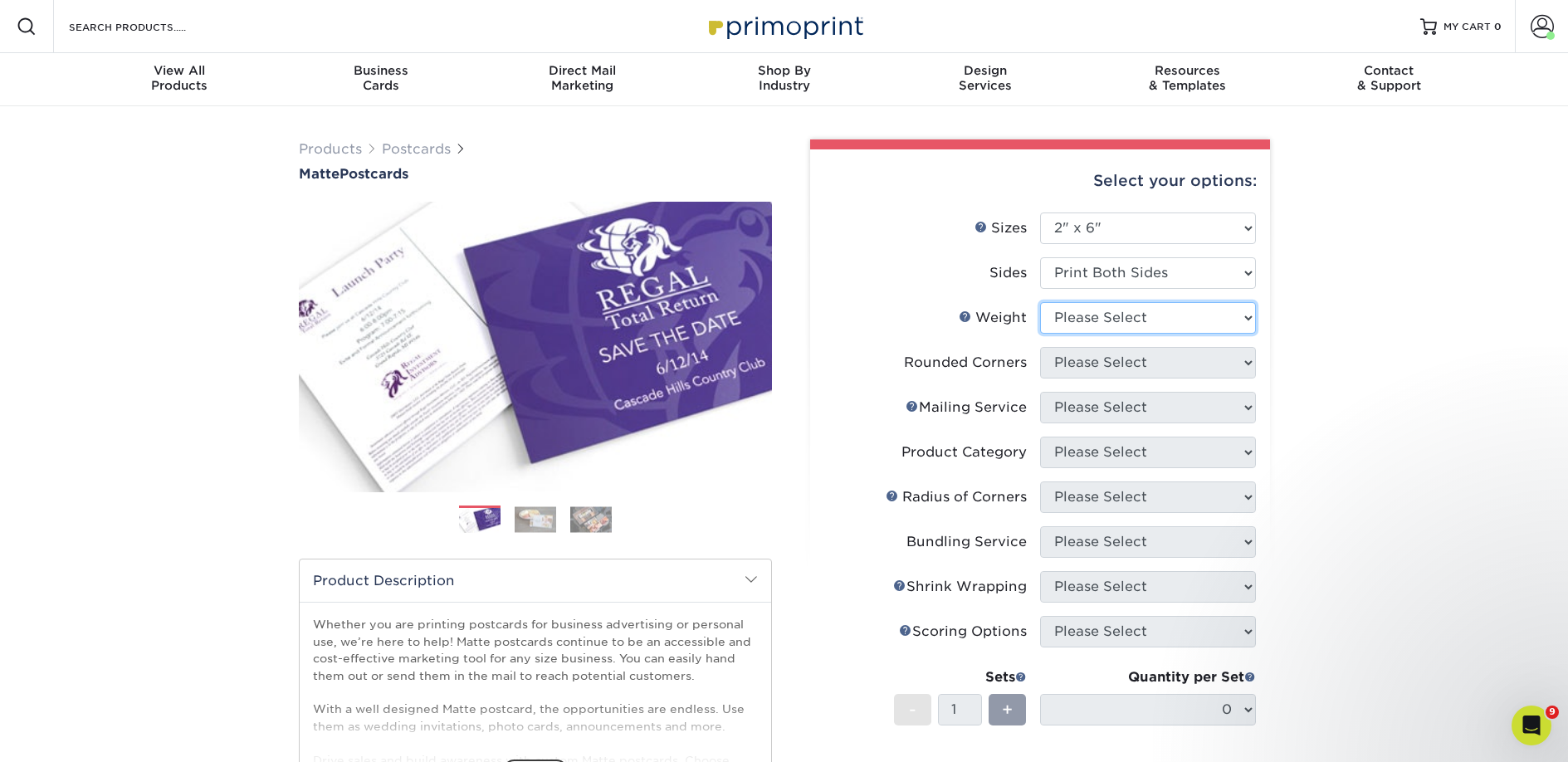
select select "14PT"
click at [1040, 302] on select "Please Select 14PT 16PT" at bounding box center [1148, 318] width 216 height 32
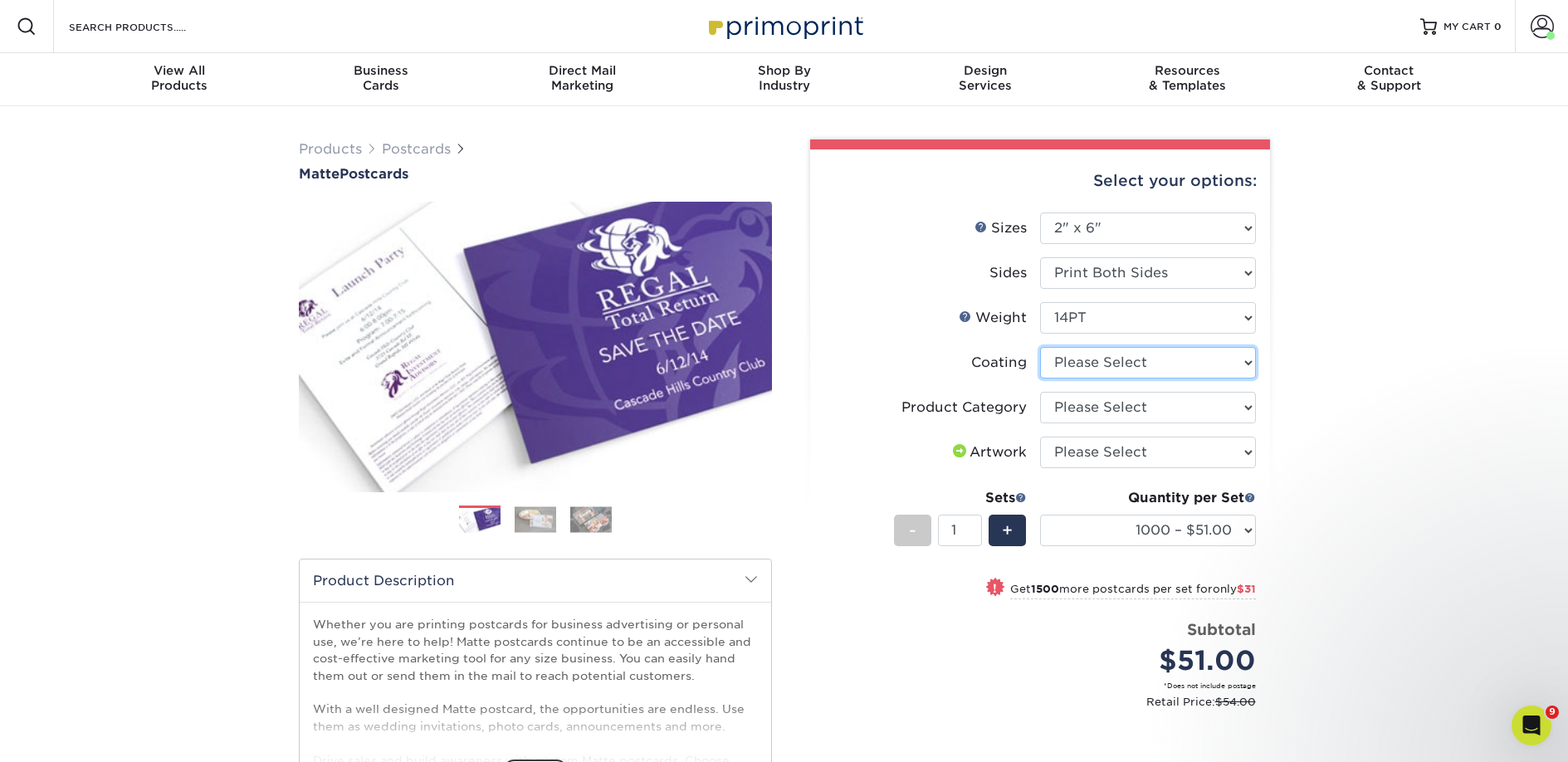
click at [1078, 358] on select at bounding box center [1148, 362] width 216 height 32
select select "121bb7b5-3b4d-429f-bd8d-bbf80e953313"
click at [1040, 347] on select at bounding box center [1148, 362] width 216 height 32
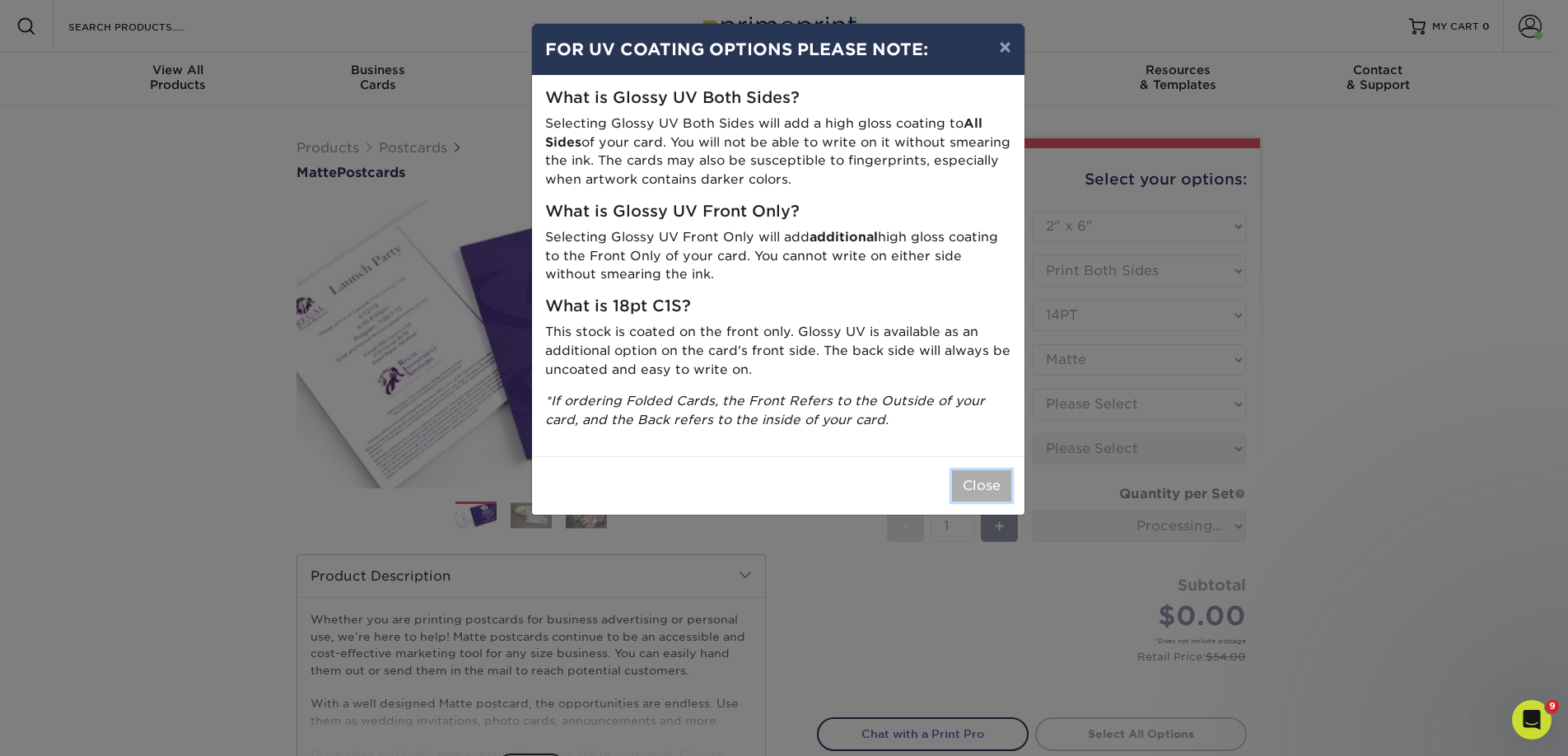
click at [980, 492] on button "Close" at bounding box center [981, 486] width 59 height 32
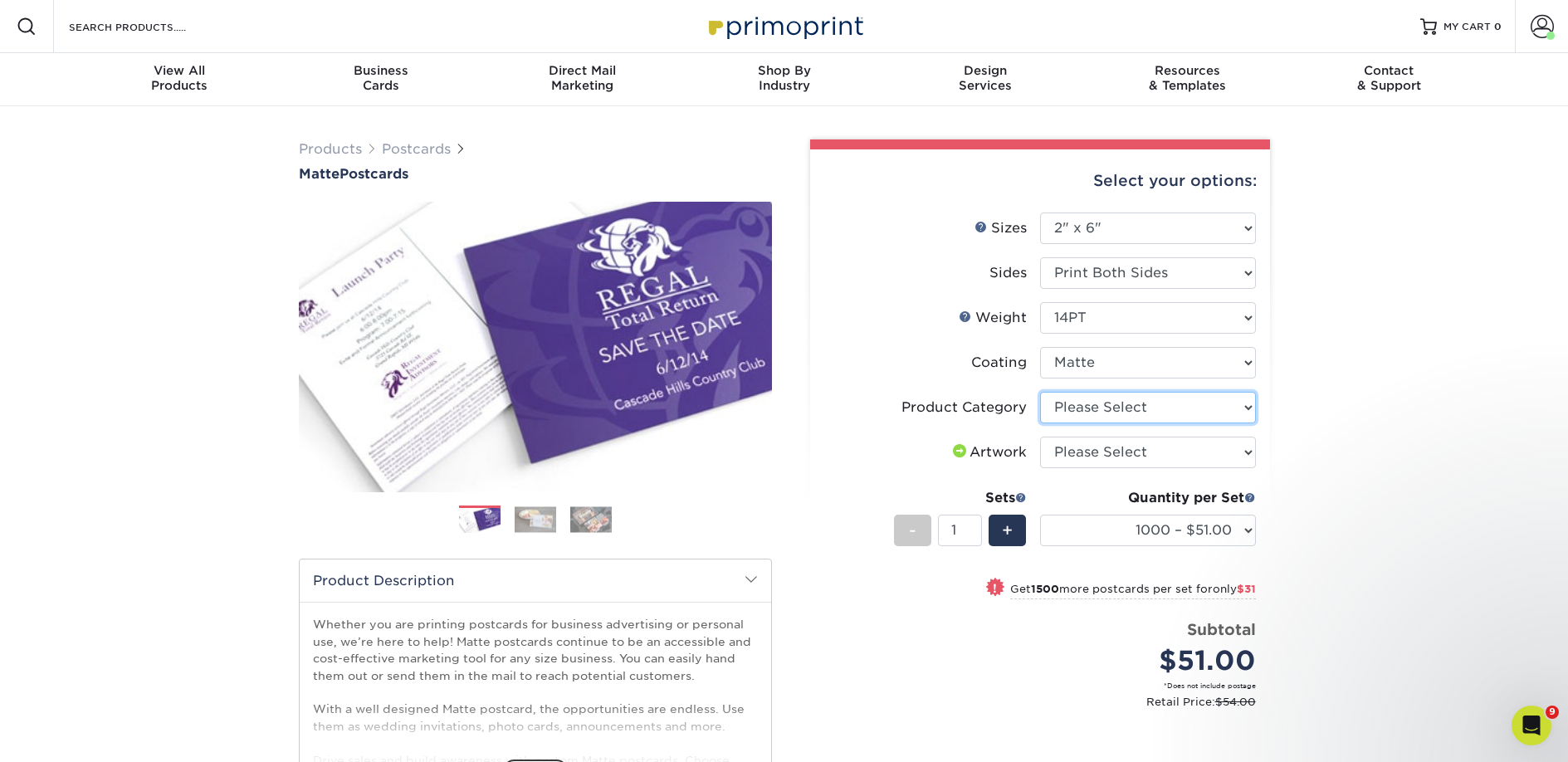
click at [1073, 406] on select "Please Select Postcards" at bounding box center [1148, 407] width 216 height 32
select select "9b7272e0-d6c8-4c3c-8e97-d3a1bcdab858"
click at [1040, 391] on select "Please Select Postcards" at bounding box center [1148, 407] width 216 height 32
click at [1078, 451] on select "Please Select I will upload files I need a design - $150" at bounding box center [1148, 452] width 216 height 32
select select "upload"
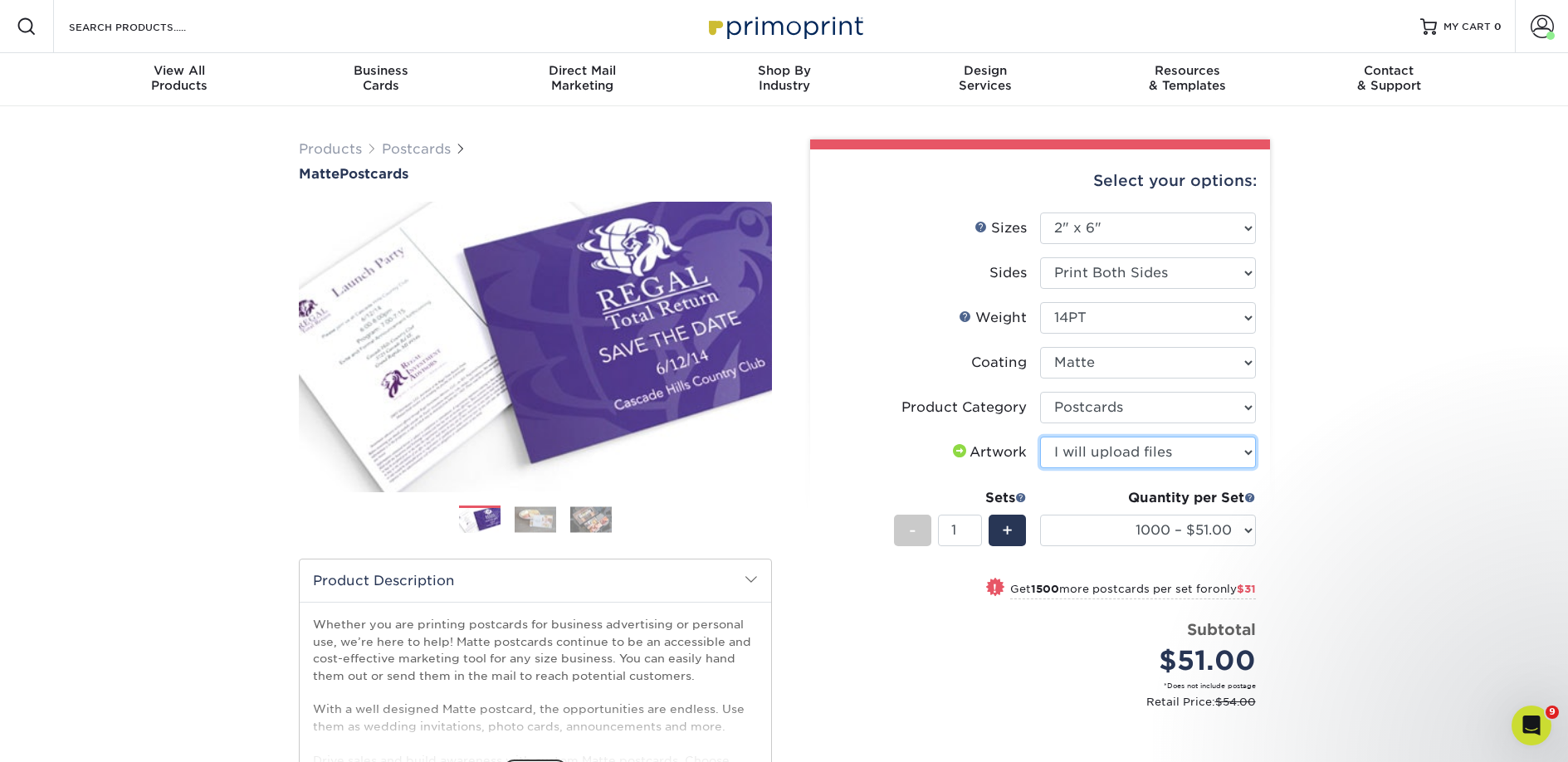
click at [1040, 437] on select "Please Select I will upload files I need a design - $150" at bounding box center [1148, 452] width 216 height 32
click at [1086, 530] on select "1000 – $51.00 2500 – $82.00 5000 – $123.00 10000 – $234.00 15000 – $344.00 2000…" at bounding box center [1148, 529] width 216 height 32
select select "2500 – $82.00"
click at [1040, 514] on select "1000 – $51.00 2500 – $82.00 5000 – $123.00 10000 – $234.00 15000 – $344.00 2000…" at bounding box center [1148, 529] width 216 height 32
click at [1008, 525] on span "+" at bounding box center [1007, 529] width 11 height 25
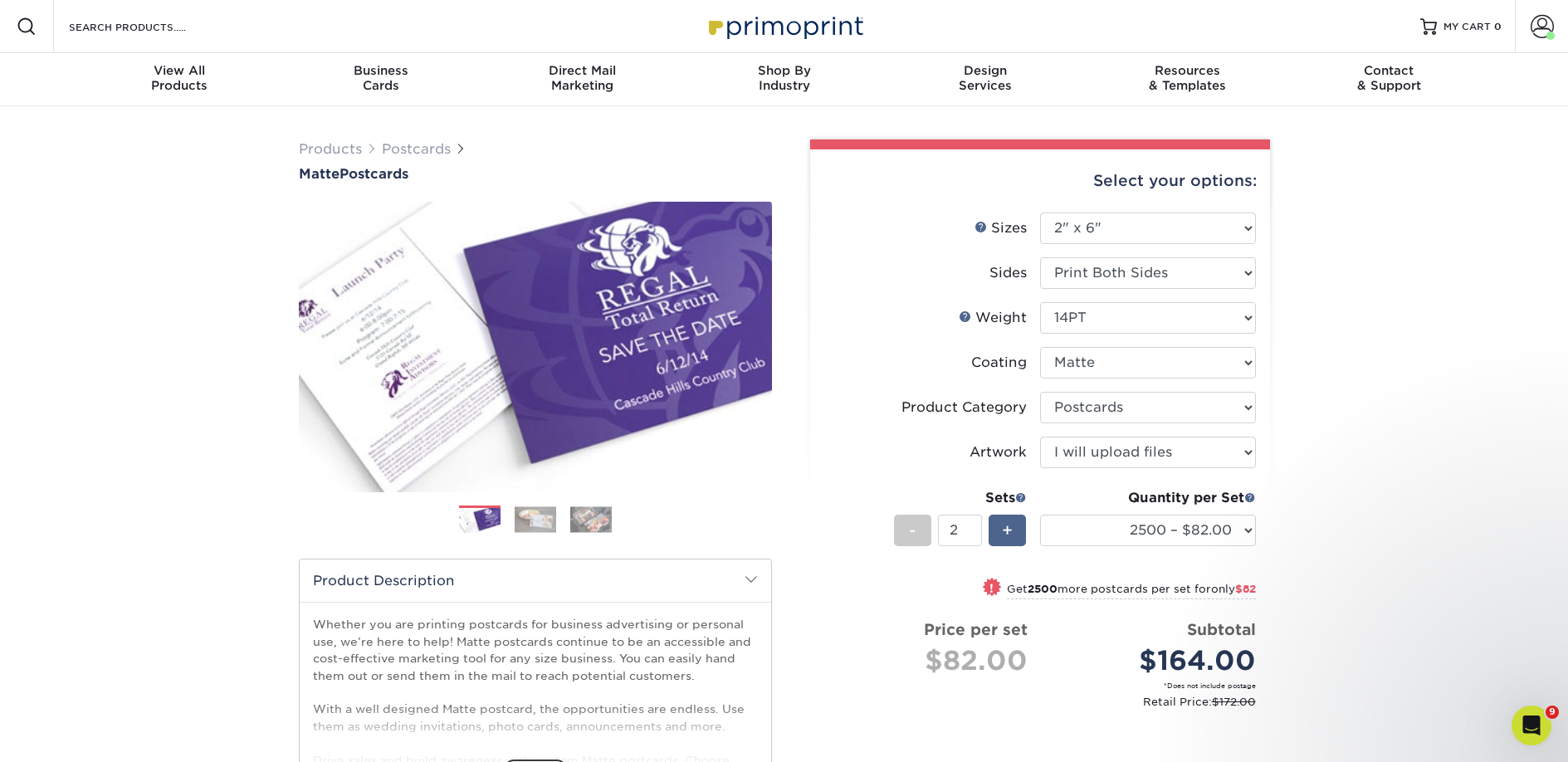
click at [1008, 528] on span "+" at bounding box center [1007, 529] width 11 height 25
type input "3"
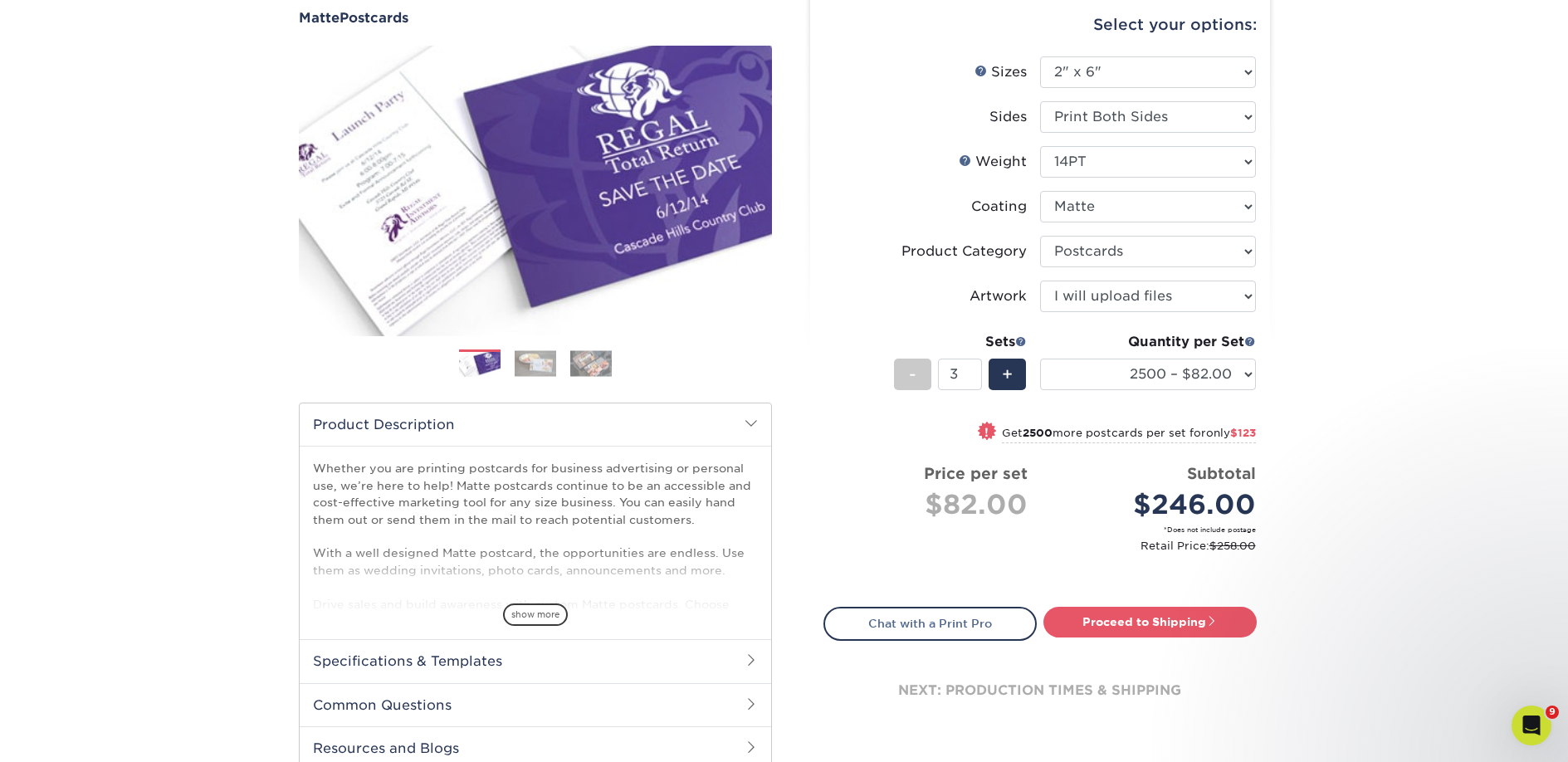
scroll to position [351, 0]
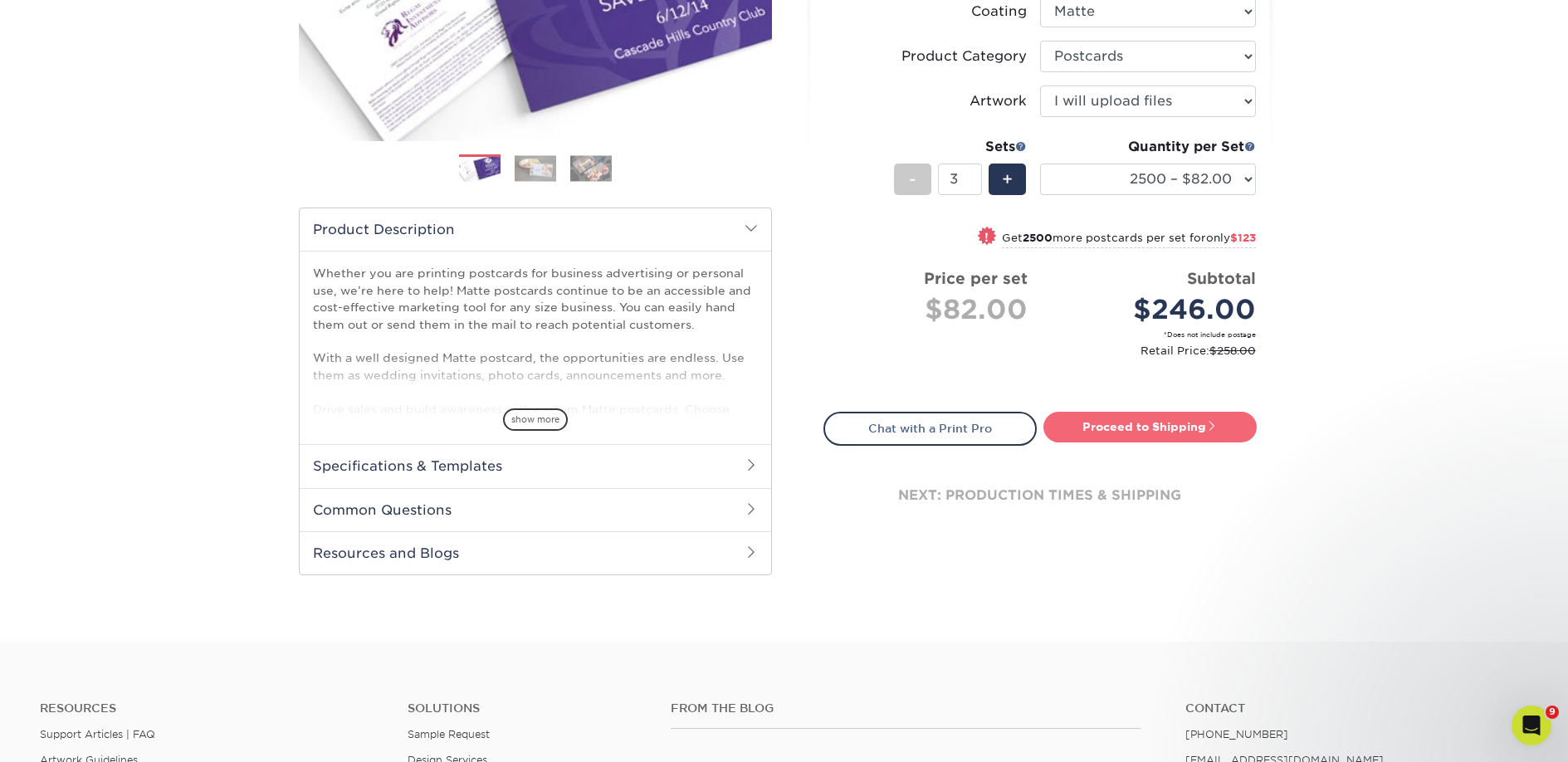
click at [1125, 428] on link "Proceed to Shipping" at bounding box center [1149, 426] width 213 height 30
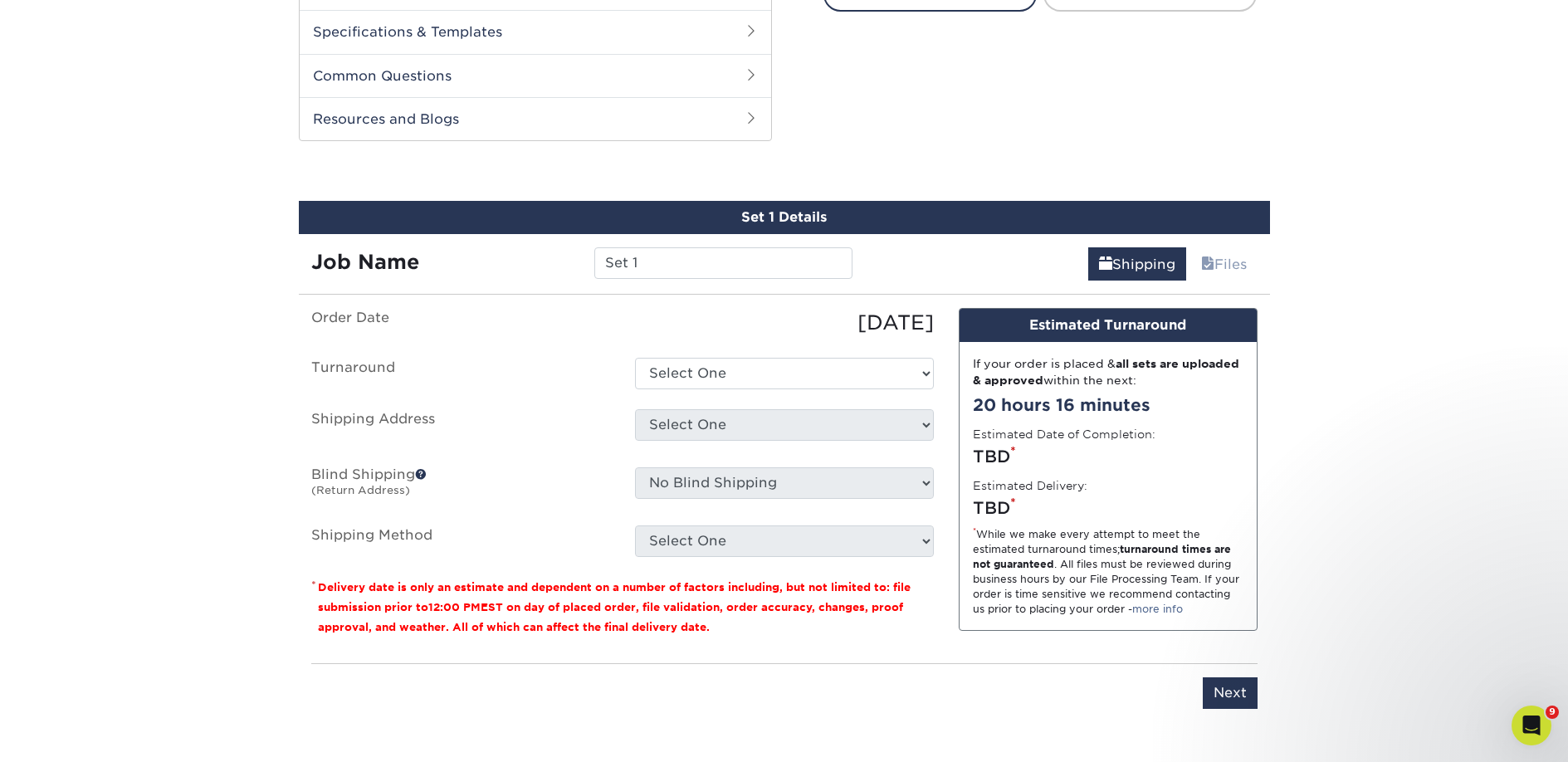
scroll to position [845, 0]
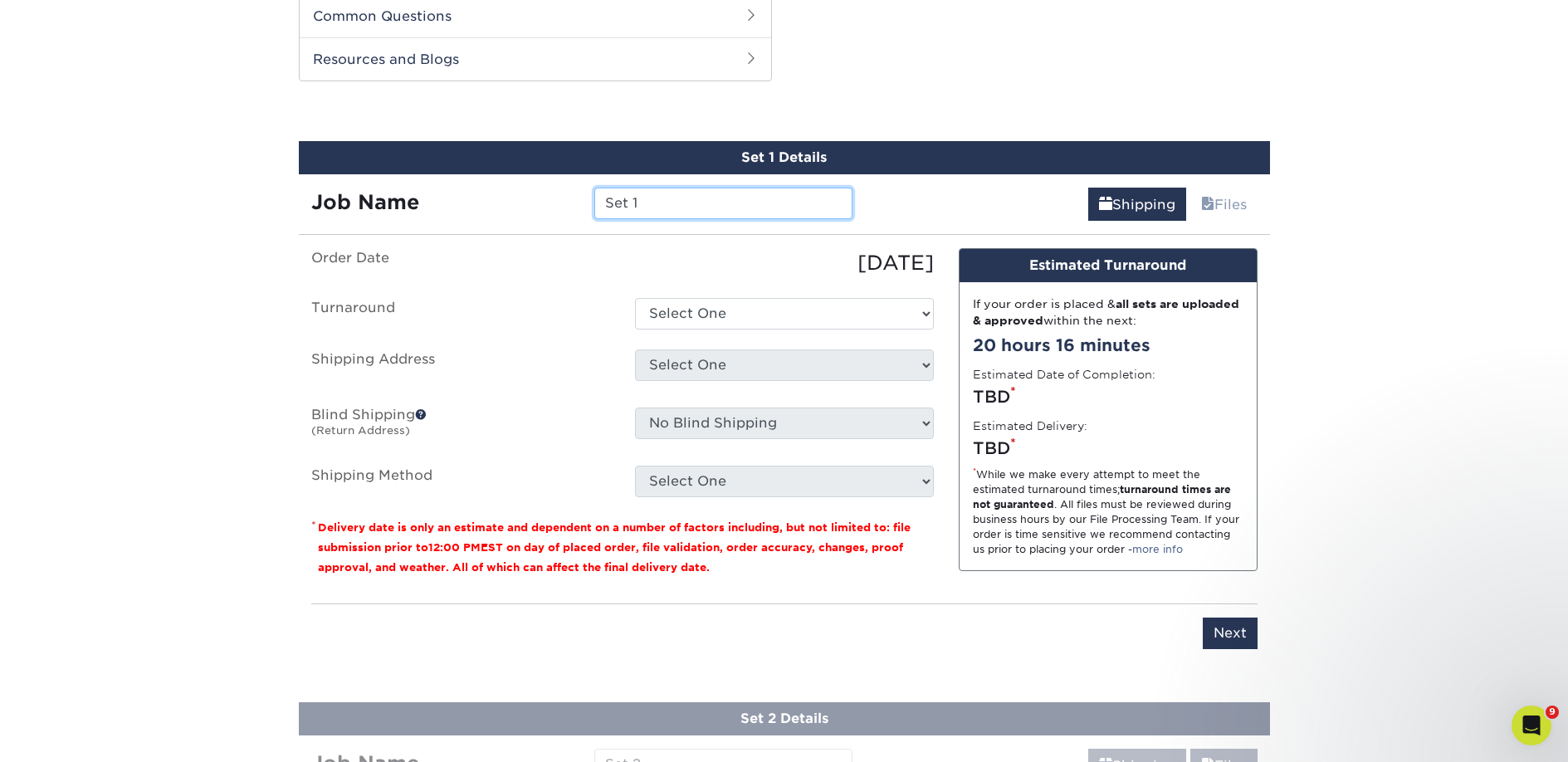
click at [618, 210] on input "Set 1" at bounding box center [723, 203] width 258 height 32
paste input "Dad Suggests Books"
type input "Dad Suggests Books"
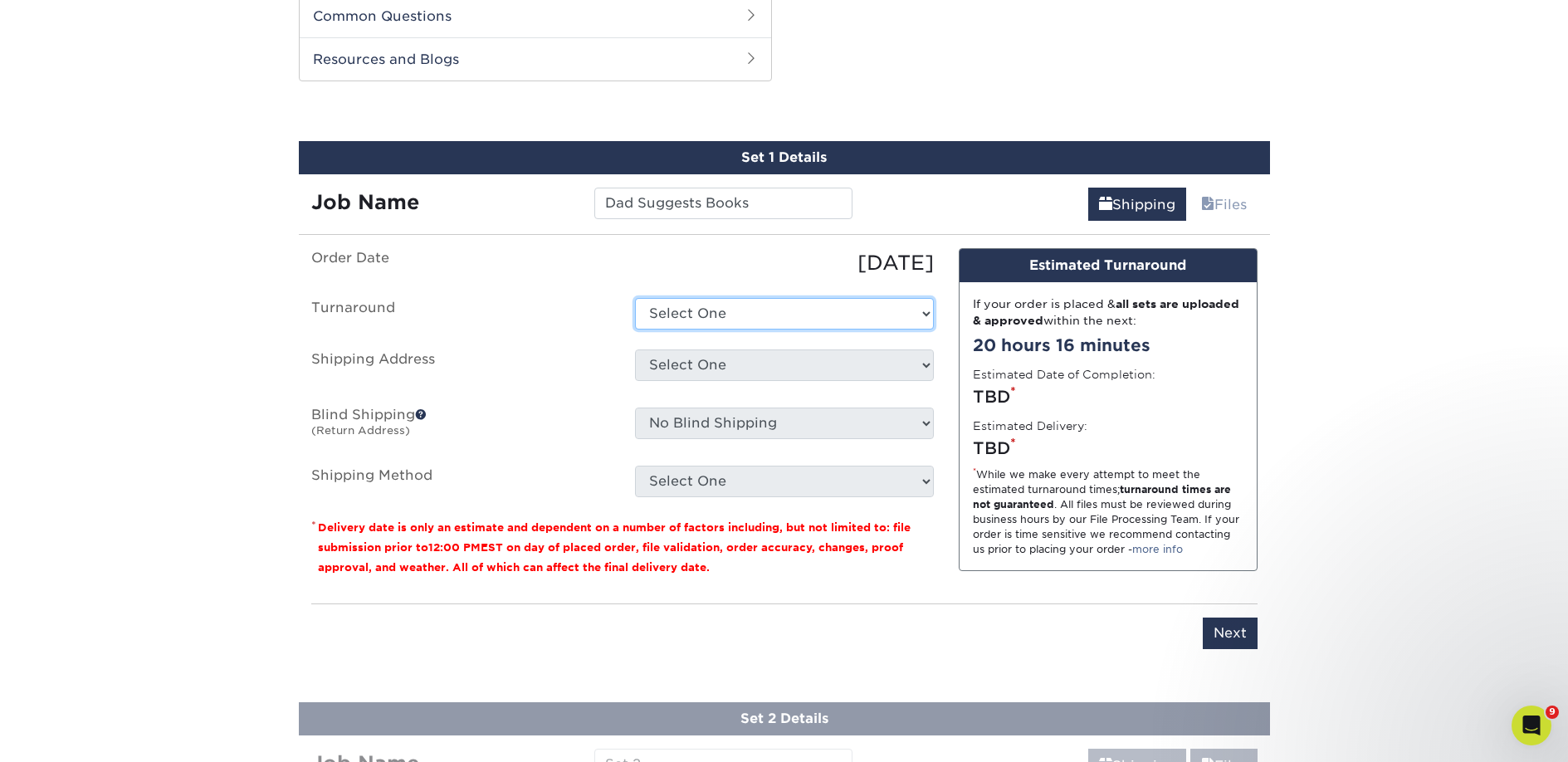
click at [675, 315] on select "Select One 2-4 Business Days 2 Day Next Business Day" at bounding box center [784, 313] width 299 height 32
select select "23bed37c-fa74-46a4-afc9-d3c3160655ce"
click at [635, 298] on select "Select One 2-4 Business Days 2 Day Next Business Day" at bounding box center [784, 313] width 299 height 32
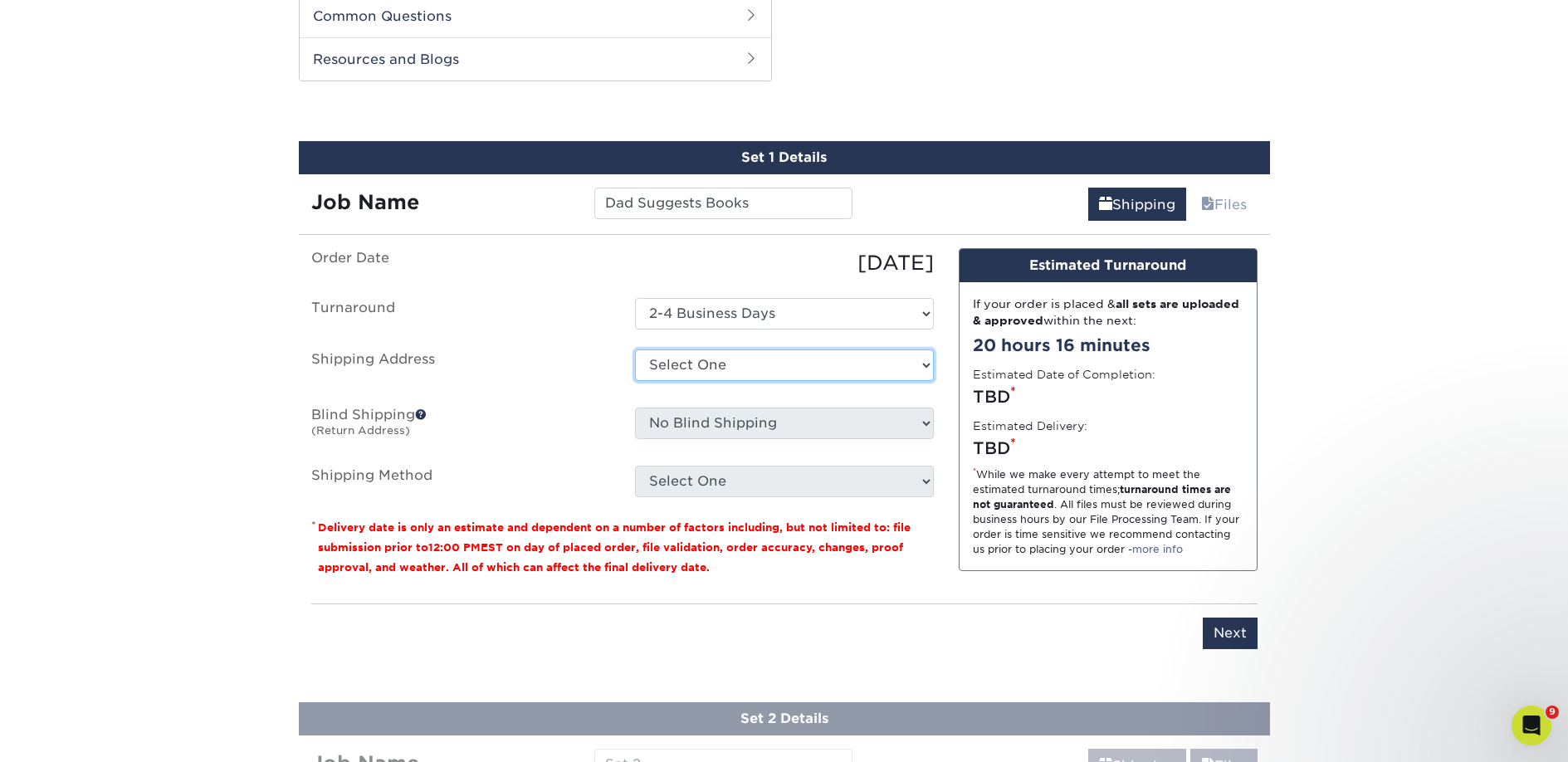
click at [669, 357] on select "Select One 2nd Floor Convention Center A Better Today Books & Boutique A Good B…" at bounding box center [784, 365] width 299 height 32
select select "286960"
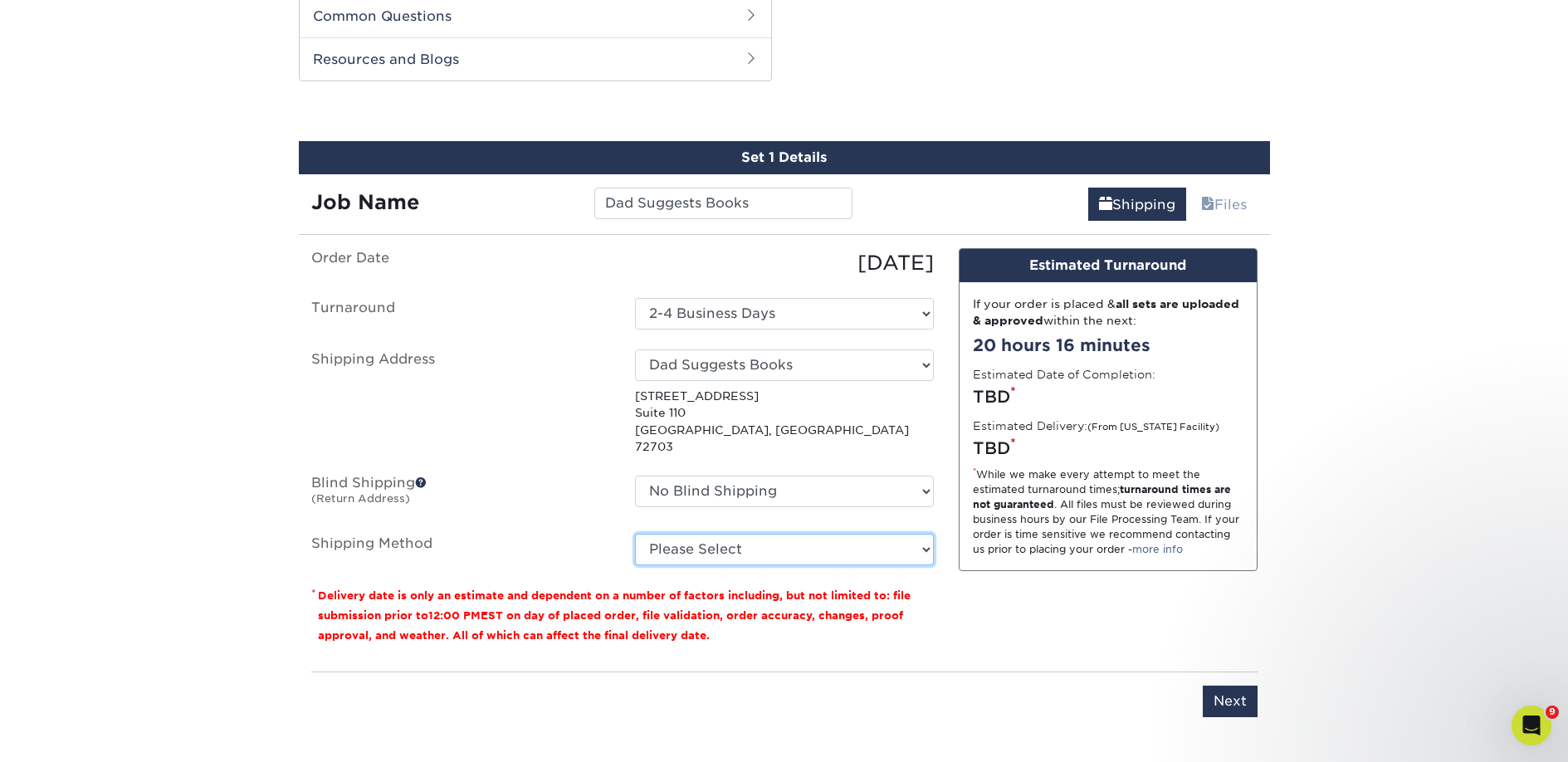
click at [734, 533] on select "Please Select Ground Shipping (+$18.96) 3 Day Shipping Service (+$28.90) 2 Day …" at bounding box center [784, 549] width 299 height 32
select select "03"
click at [635, 533] on select "Please Select Ground Shipping (+$18.96) 3 Day Shipping Service (+$28.90) 2 Day …" at bounding box center [784, 549] width 299 height 32
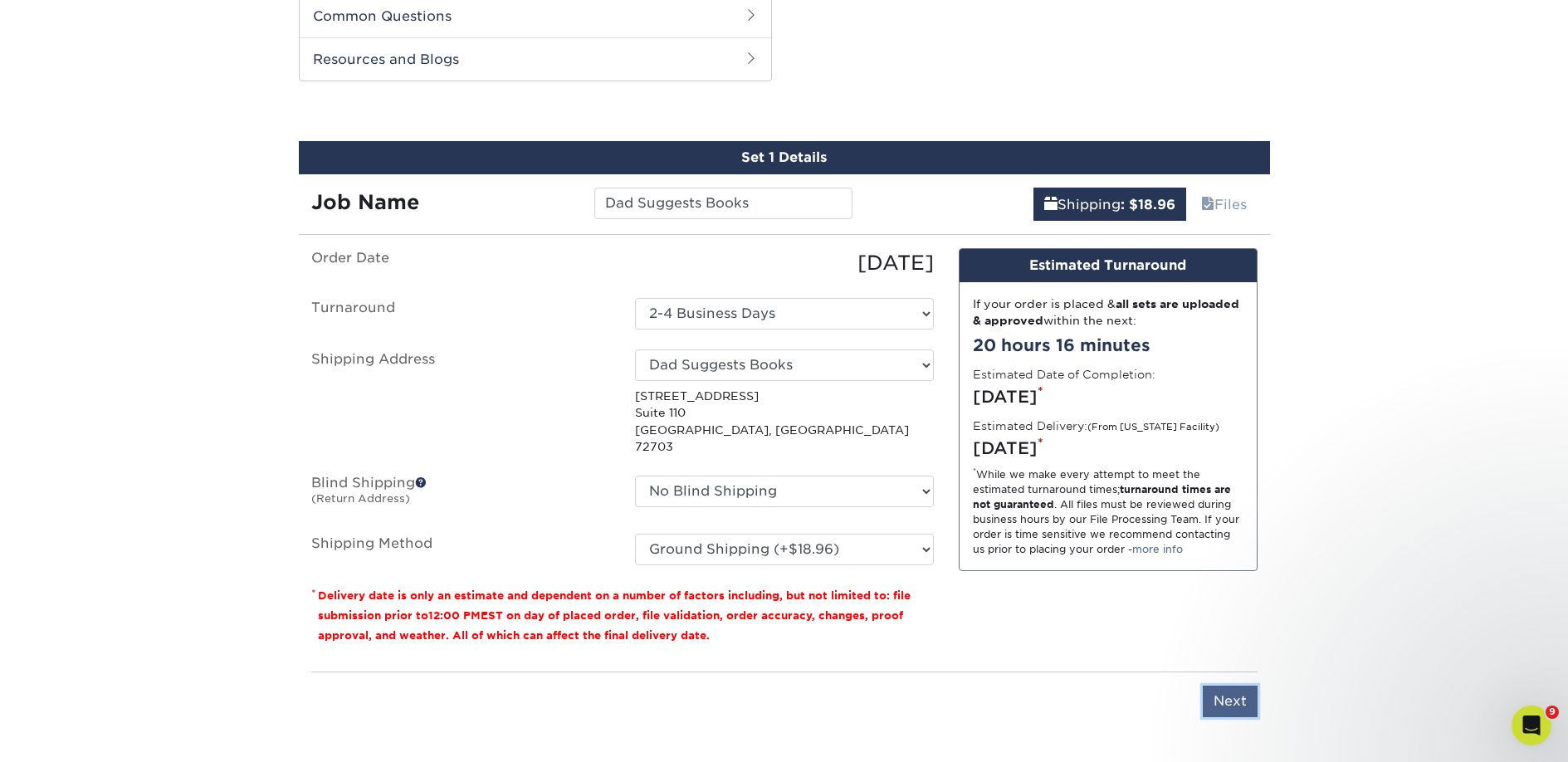
click at [1245, 686] on input "Next" at bounding box center [1230, 701] width 55 height 32
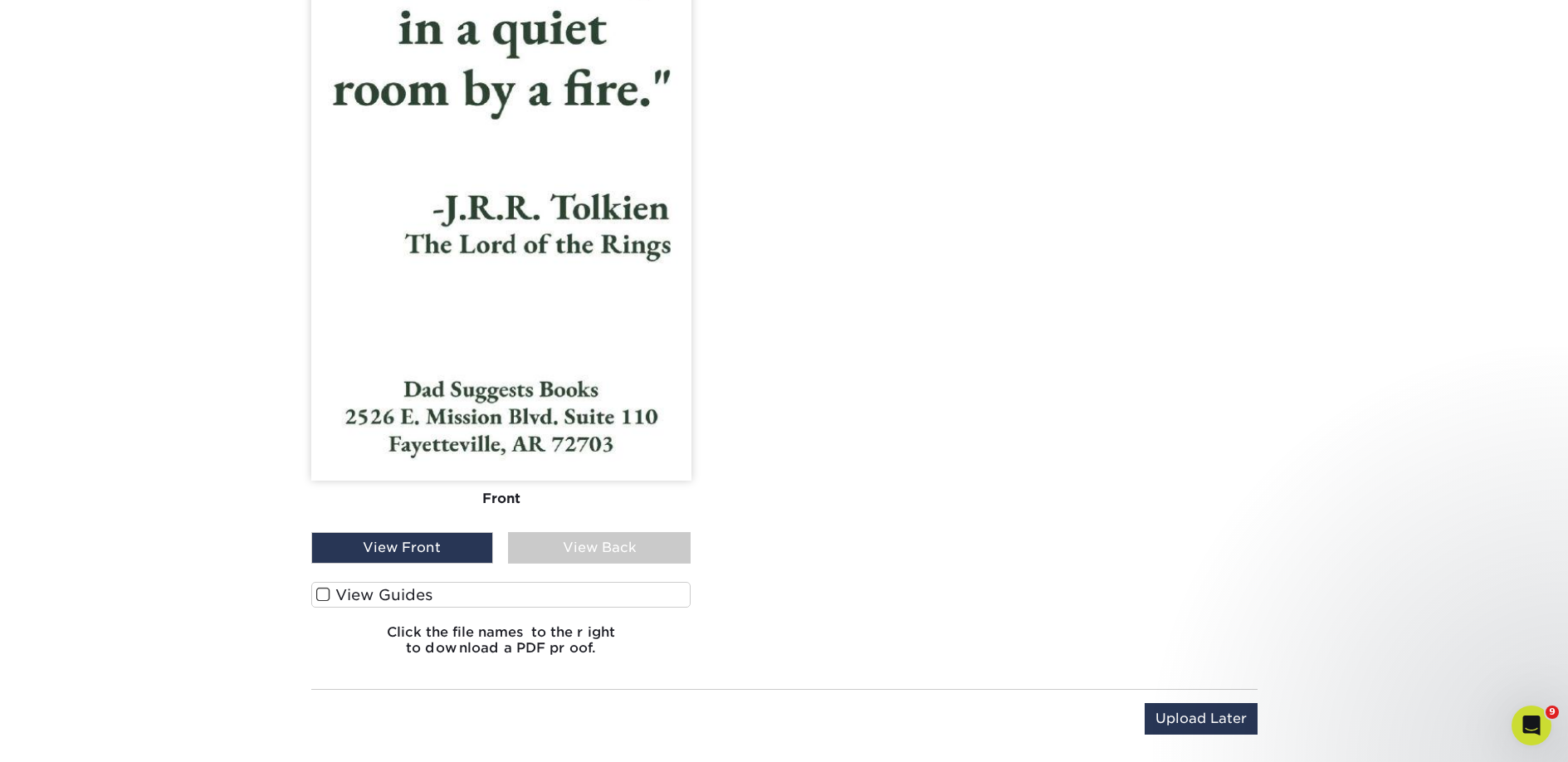
click at [401, 589] on label "View Guides" at bounding box center [501, 594] width 380 height 25
click at [0, 0] on input "View Guides" at bounding box center [0, 0] width 0 height 0
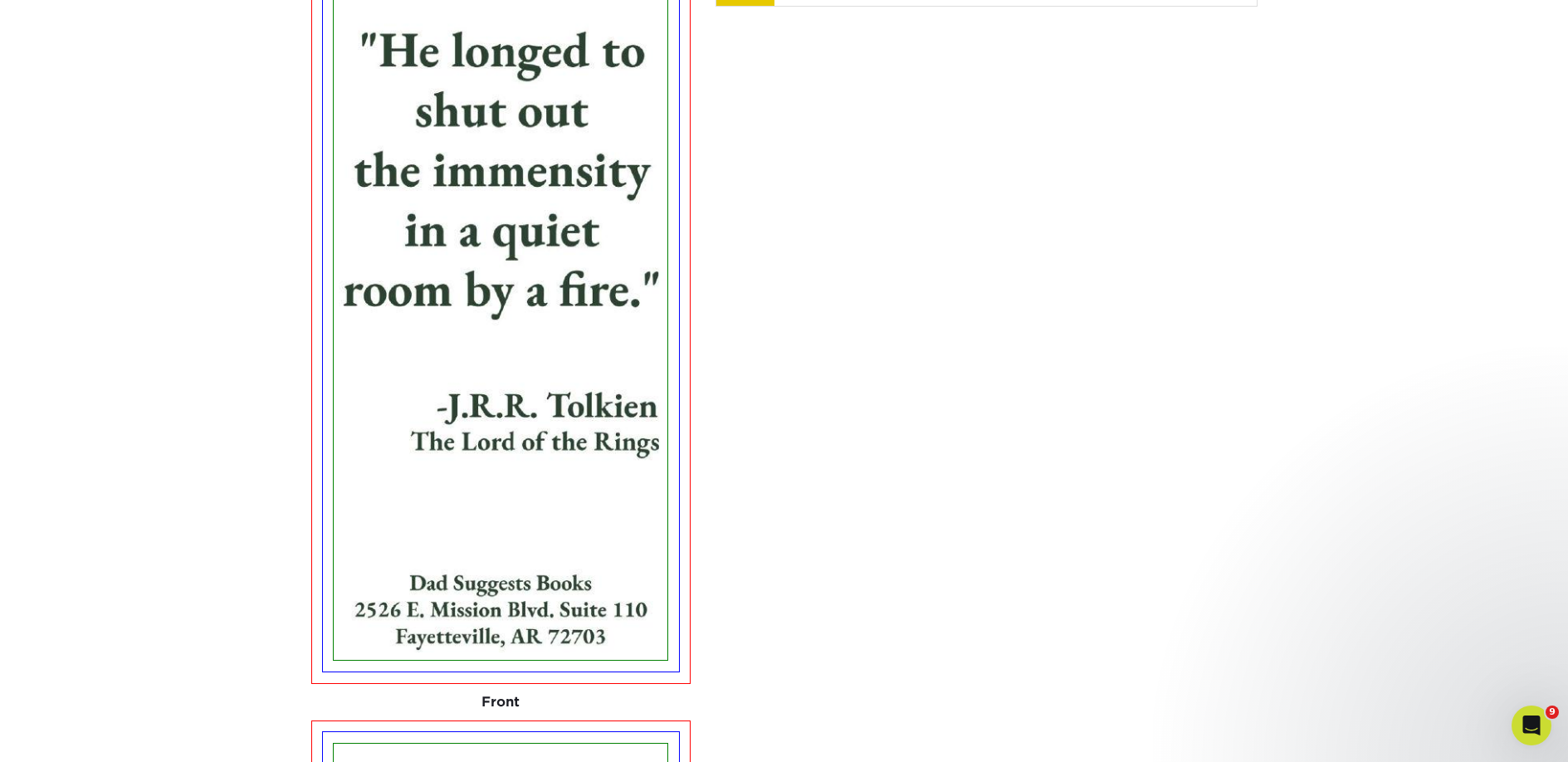
scroll to position [1042, 0]
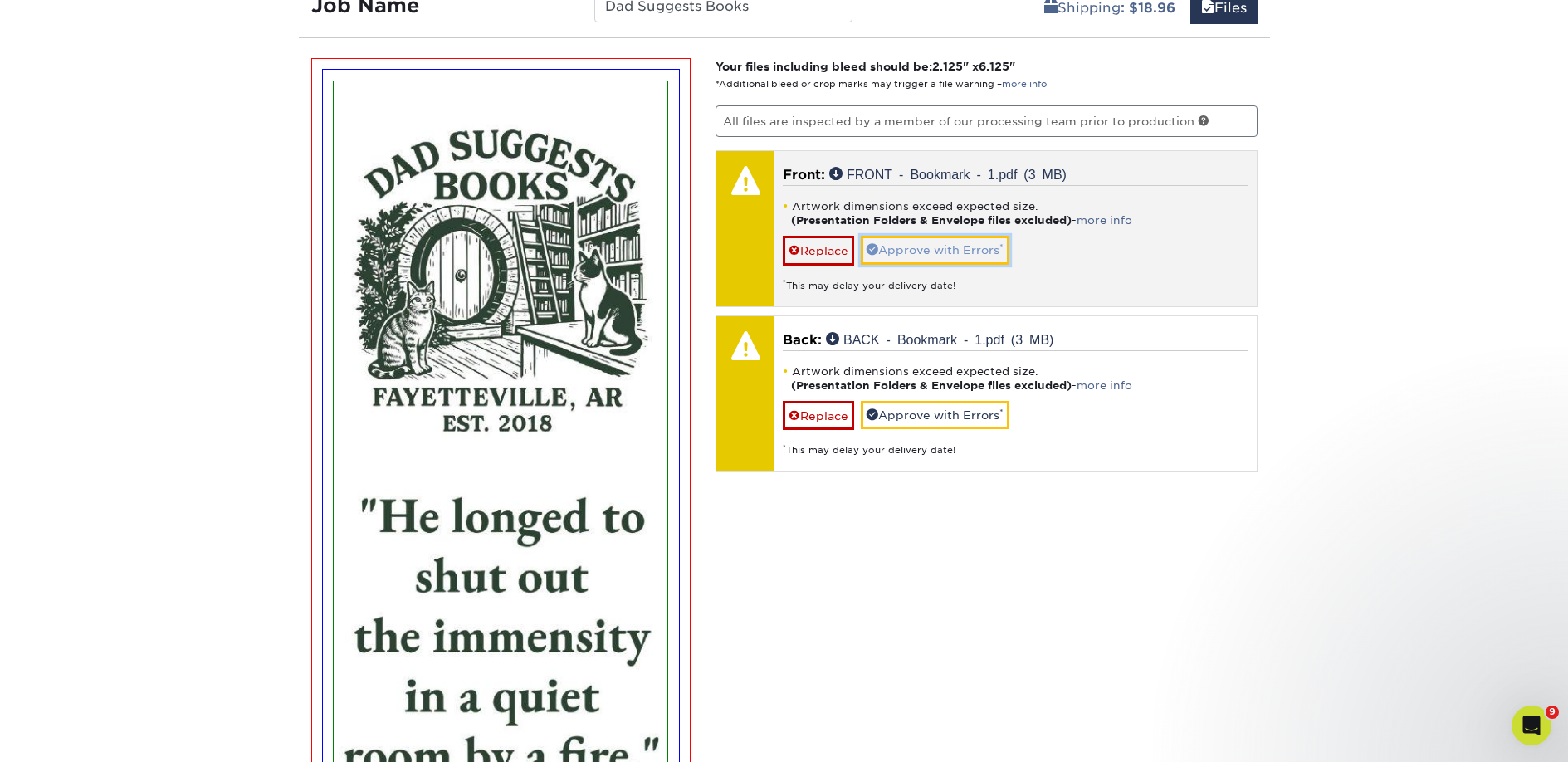
click at [926, 238] on link "Approve with Errors *" at bounding box center [935, 249] width 149 height 28
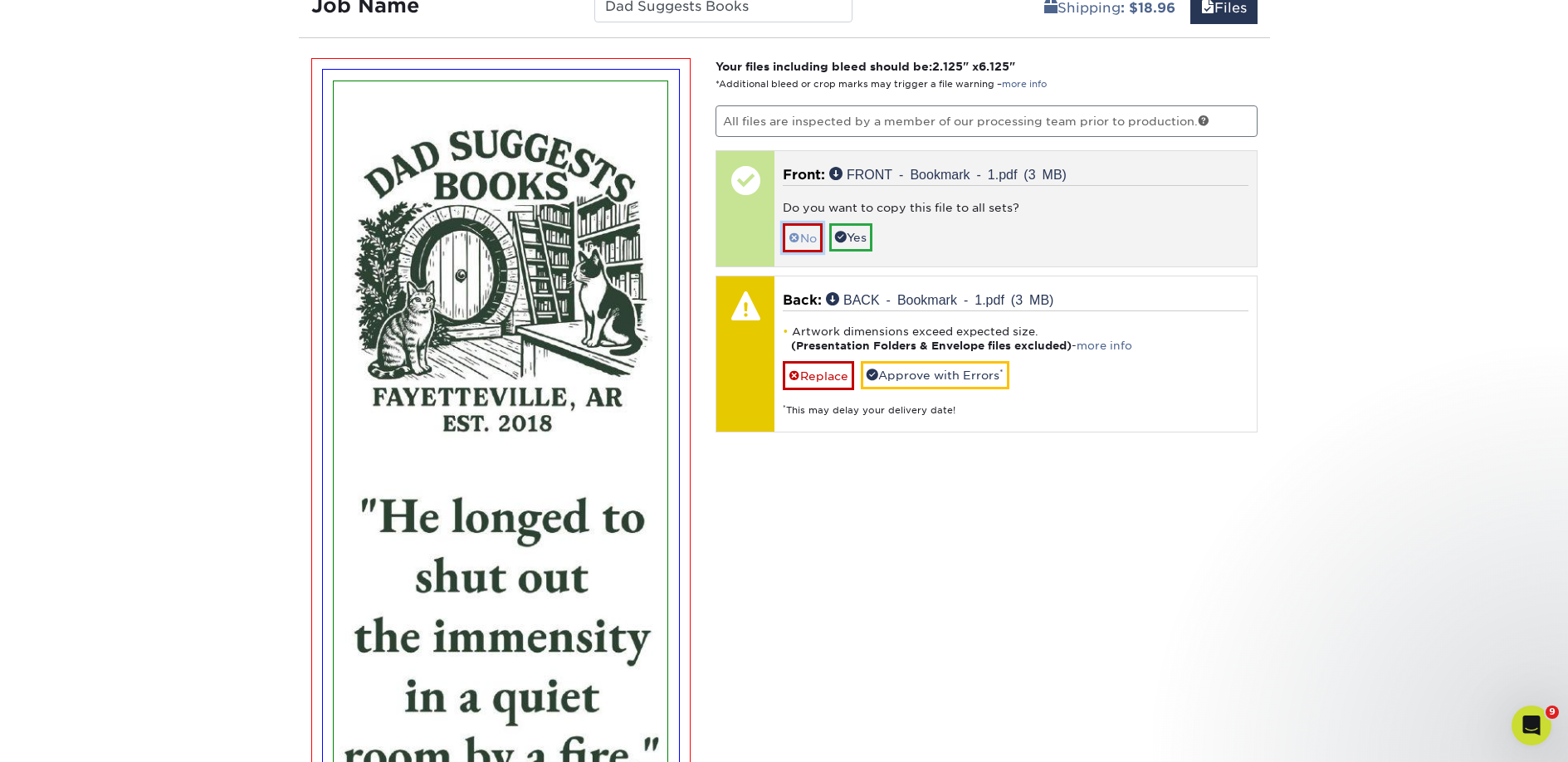
click at [812, 245] on link "No" at bounding box center [803, 238] width 40 height 29
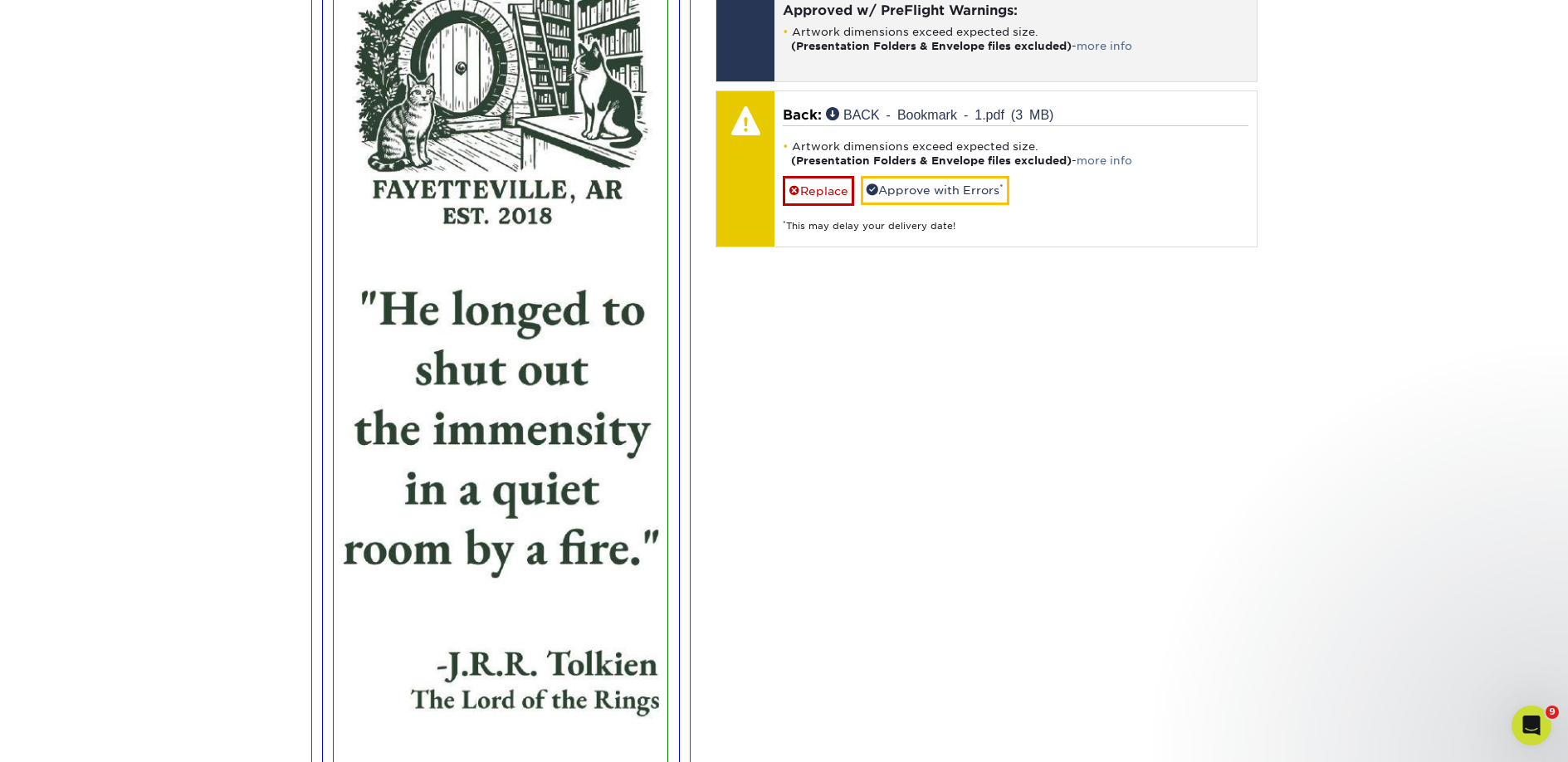
scroll to position [899, 0]
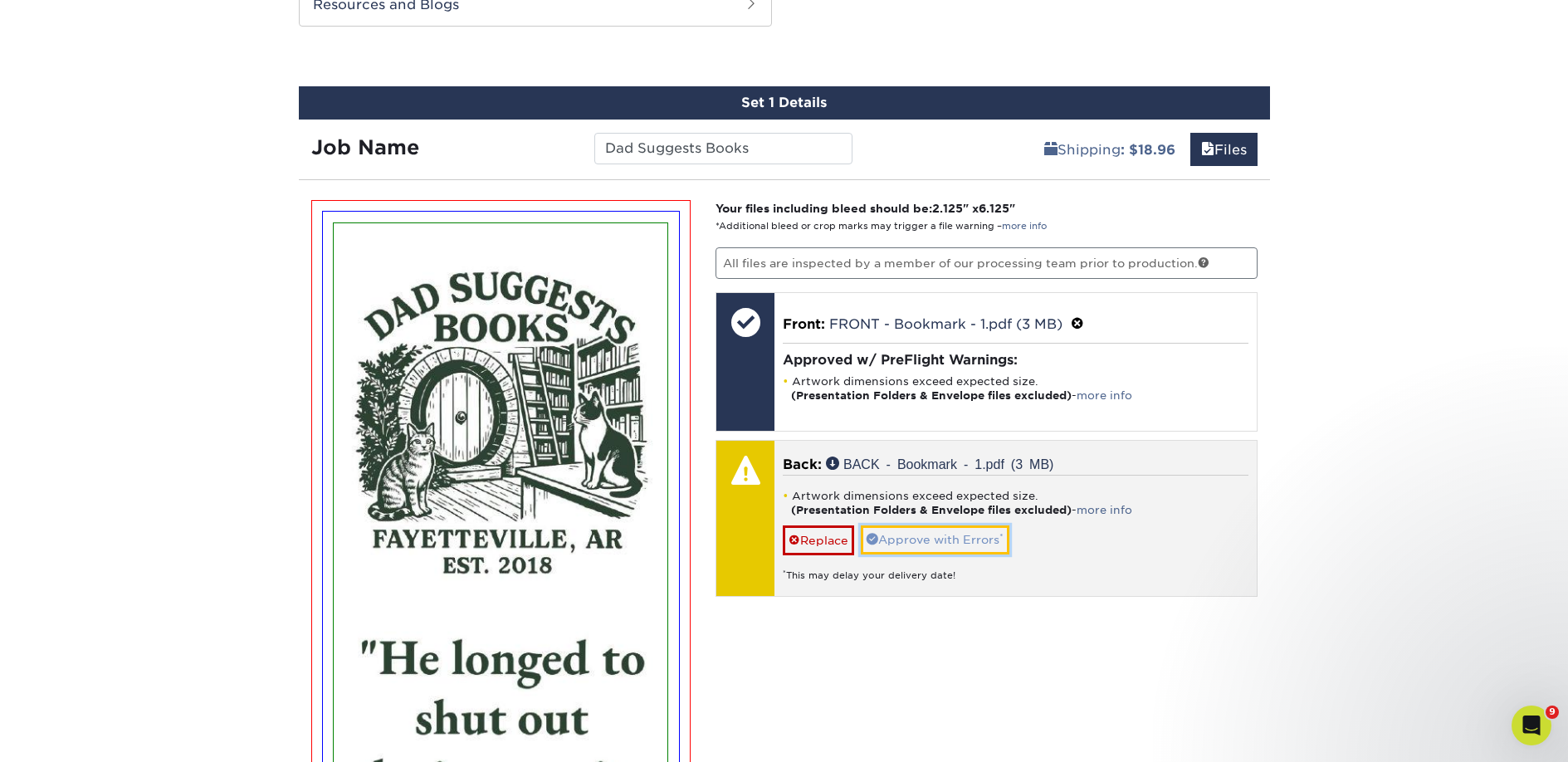
click at [944, 543] on link "Approve with Errors *" at bounding box center [935, 539] width 149 height 28
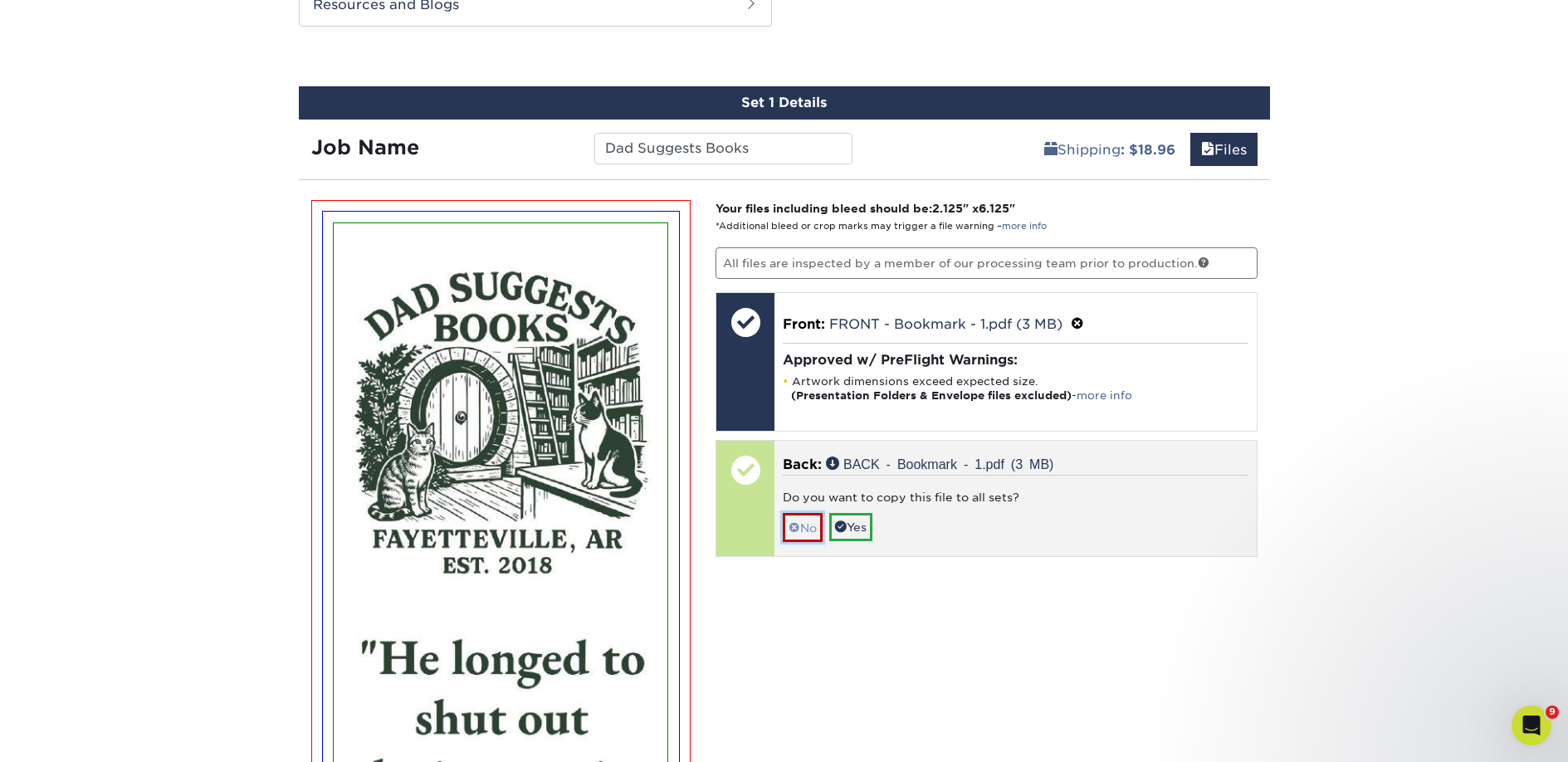
click at [810, 532] on link "No" at bounding box center [803, 528] width 40 height 29
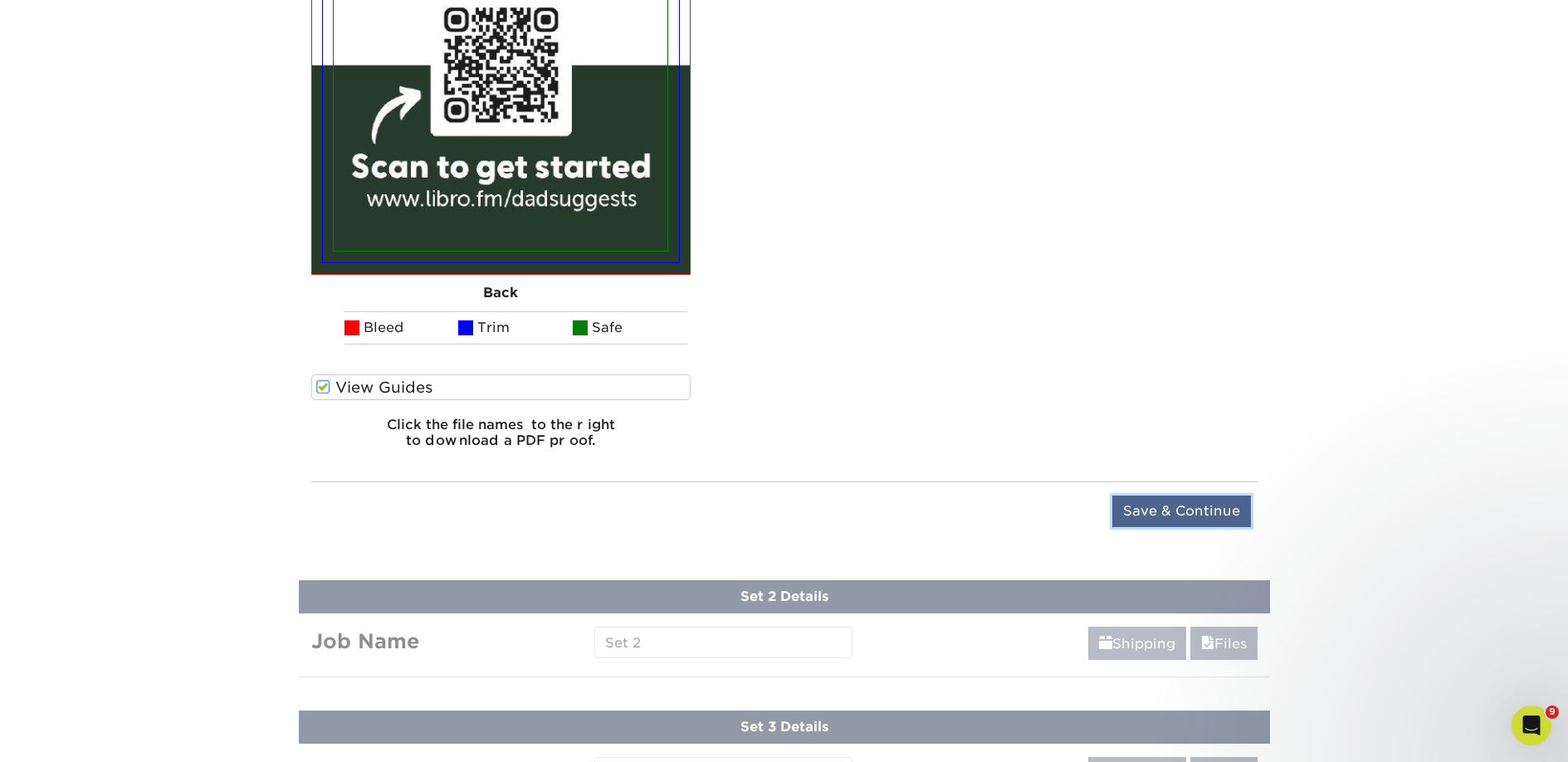
click at [1207, 512] on input "Save & Continue" at bounding box center [1181, 510] width 139 height 32
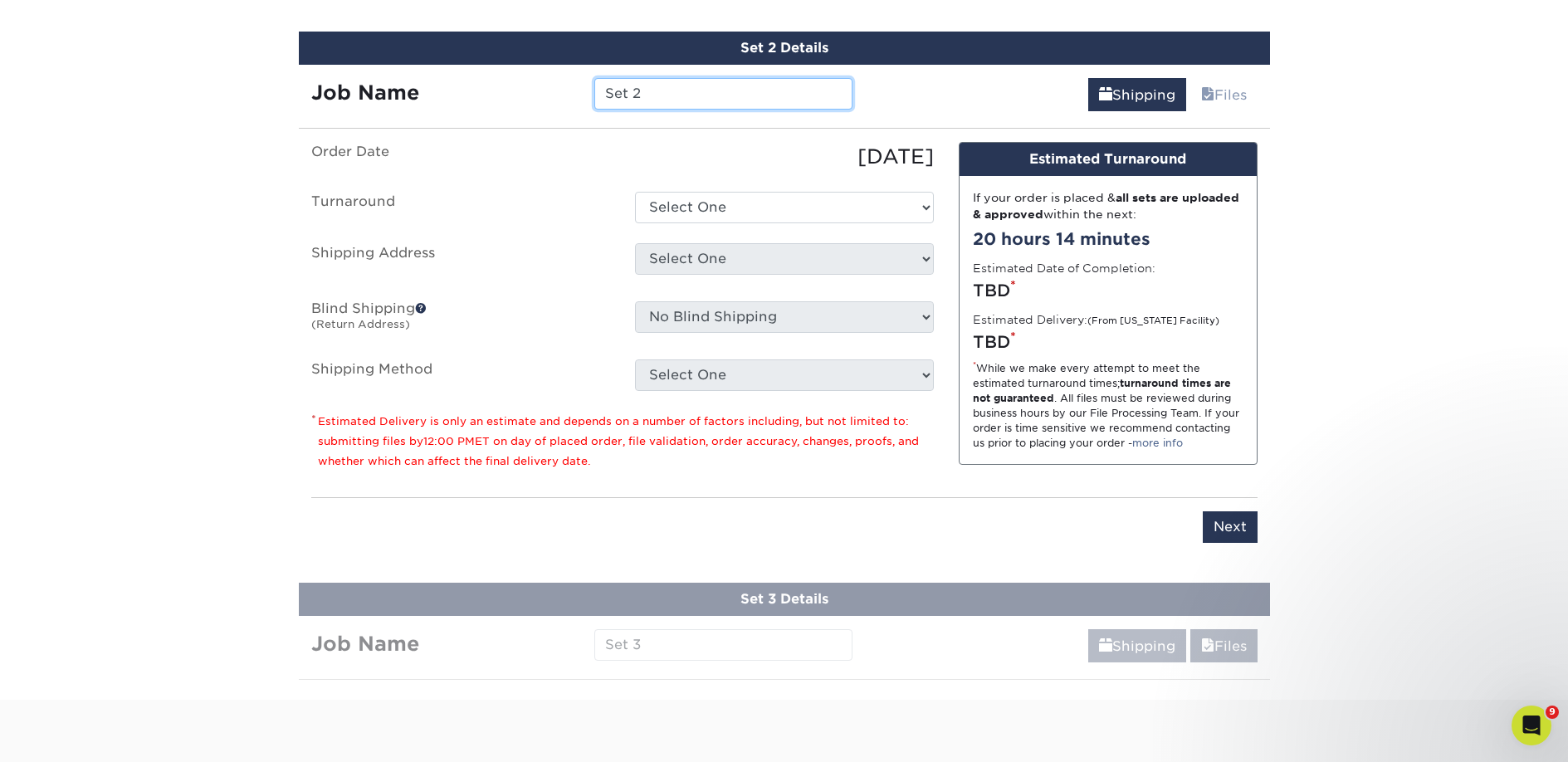
scroll to position [1074, 0]
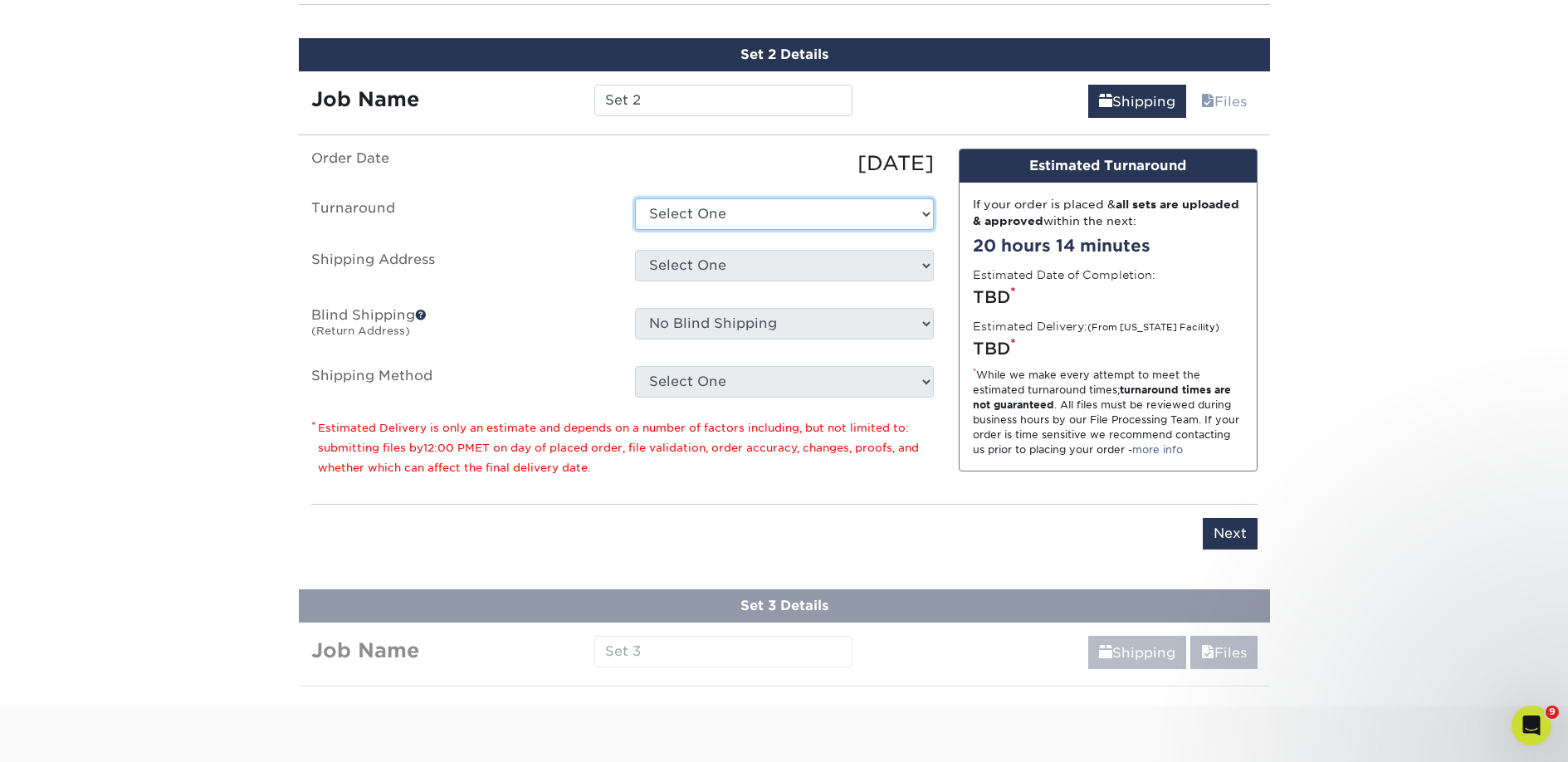
click at [688, 216] on select "Select One 2-4 Business Days 2 Day Next Business Day" at bounding box center [784, 213] width 299 height 32
select select "23bed37c-fa74-46a4-afc9-d3c3160655ce"
click at [635, 198] on select "Select One 2-4 Business Days 2 Day Next Business Day" at bounding box center [784, 213] width 299 height 32
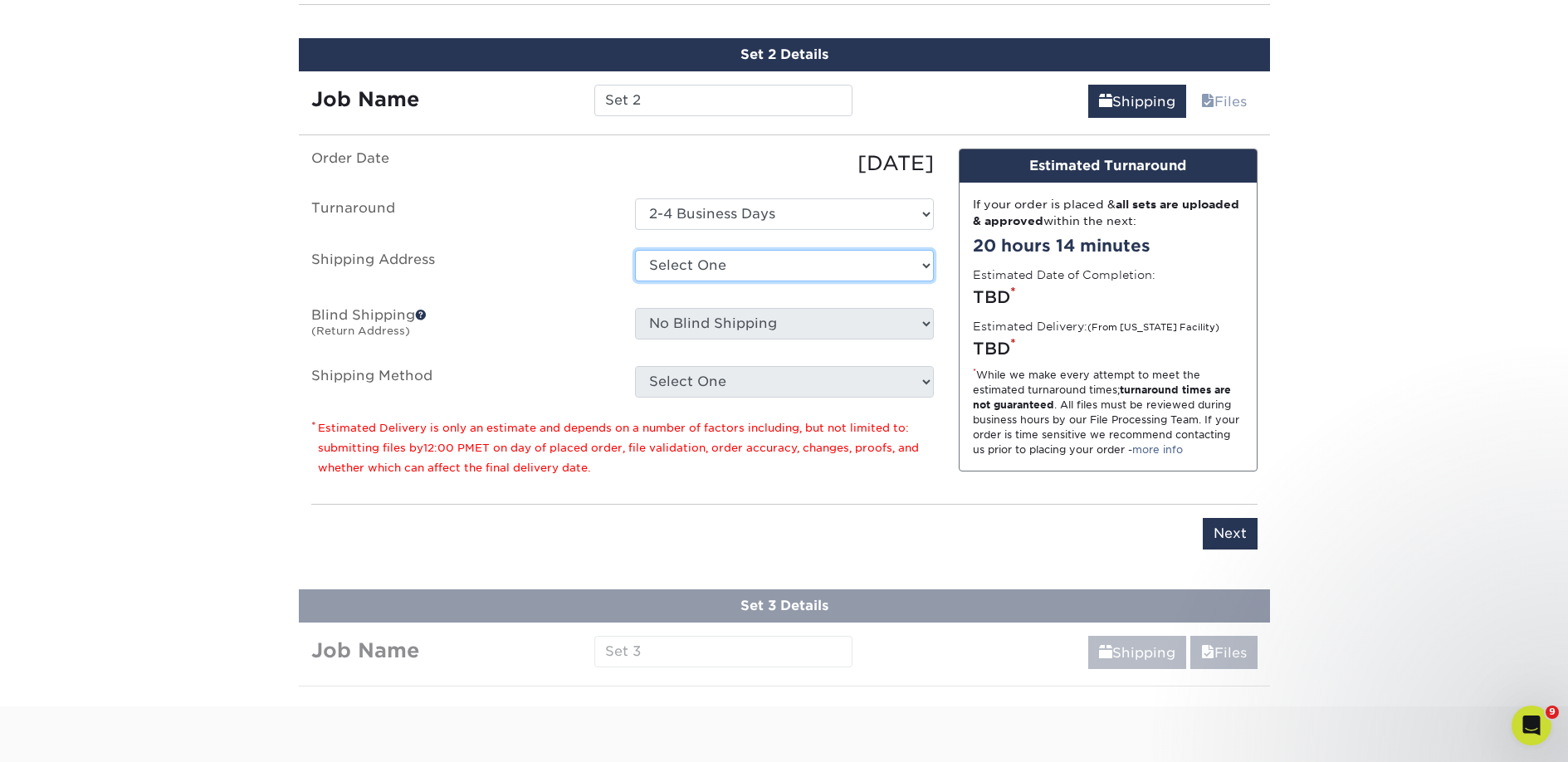
click at [697, 267] on select "Select One 2nd Floor Convention Center A Better Today Books & Boutique A Good B…" at bounding box center [784, 265] width 299 height 32
select select "286960"
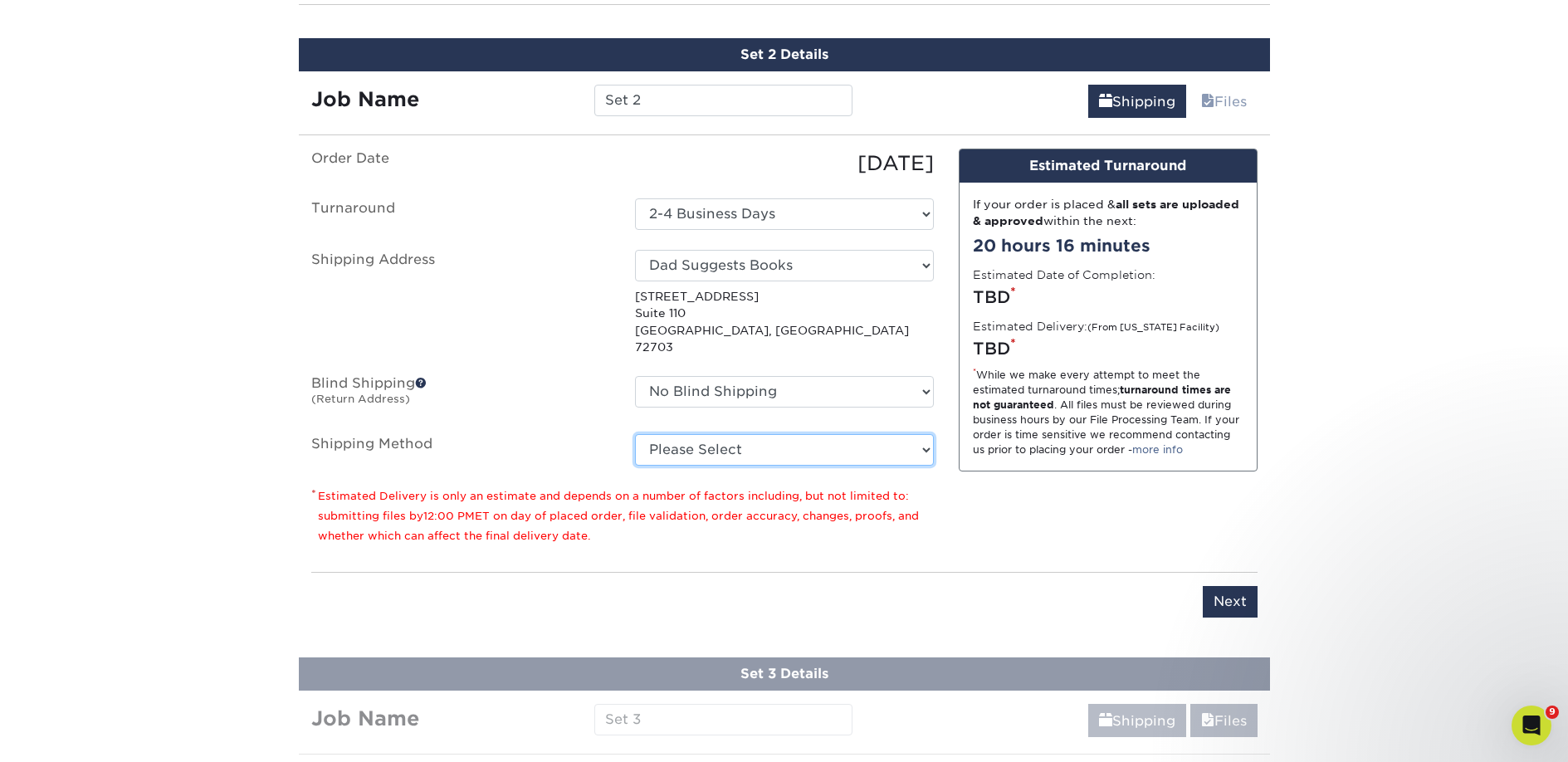
click at [721, 434] on select "Please Select Ground Shipping (+$18.96) 3 Day Shipping Service (+$28.90) 2 Day …" at bounding box center [784, 450] width 299 height 32
select select "03"
click at [635, 434] on select "Please Select Ground Shipping (+$18.96) 3 Day Shipping Service (+$28.90) 2 Day …" at bounding box center [784, 450] width 299 height 32
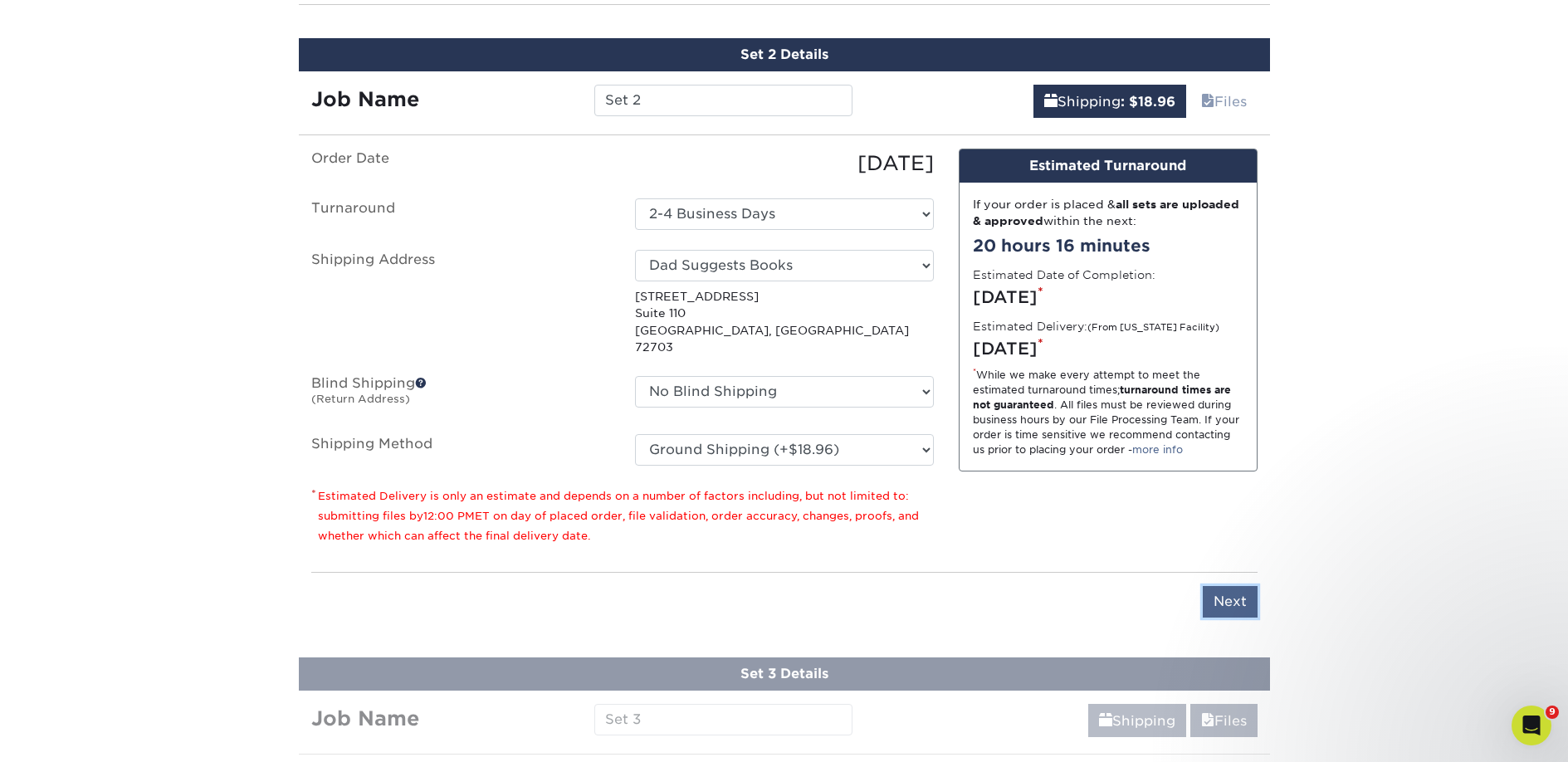
click at [1214, 586] on input "Next" at bounding box center [1230, 601] width 55 height 32
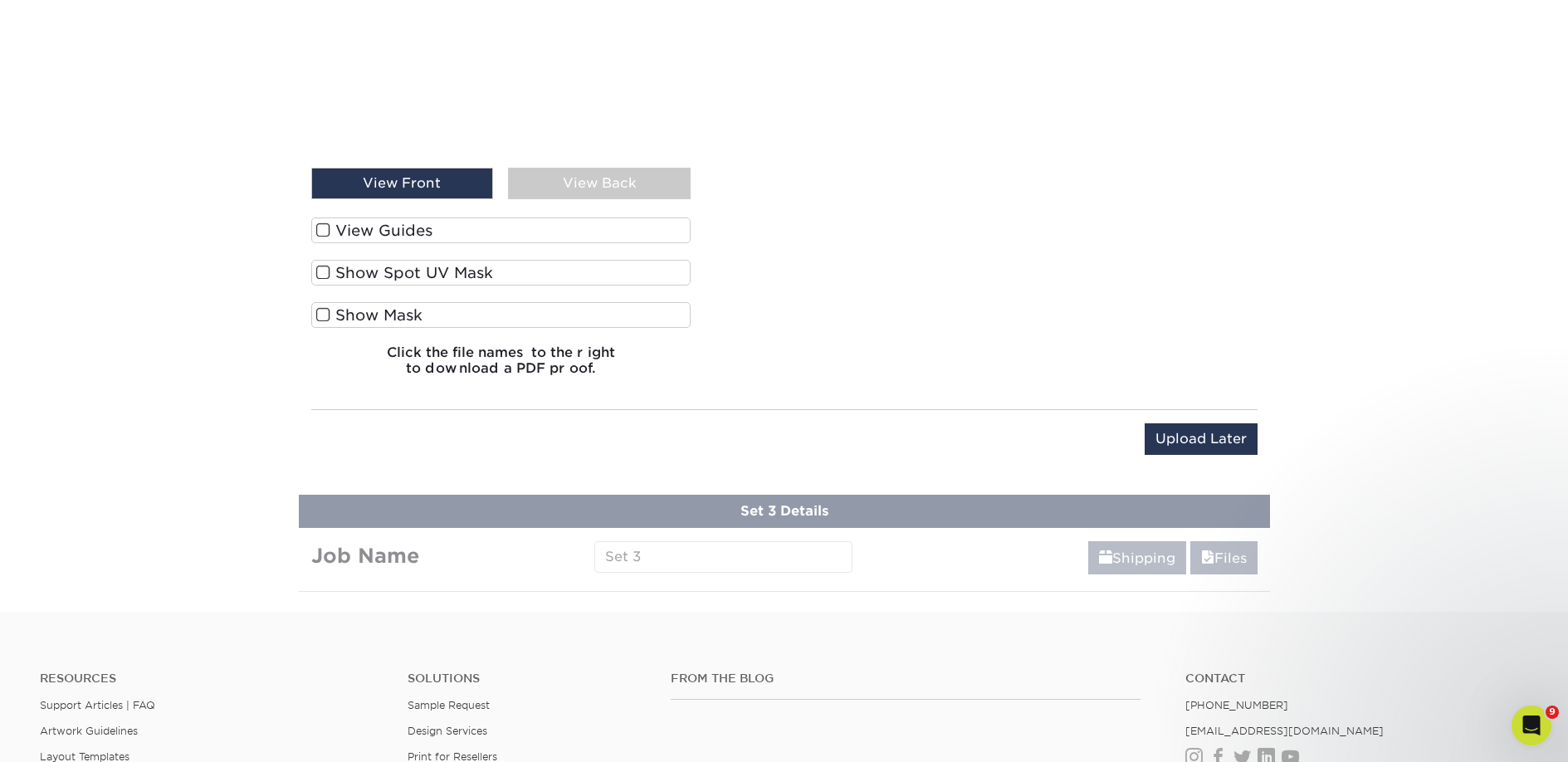
click at [382, 229] on label "View Guides" at bounding box center [501, 230] width 380 height 25
click at [0, 0] on input "View Guides" at bounding box center [0, 0] width 0 height 0
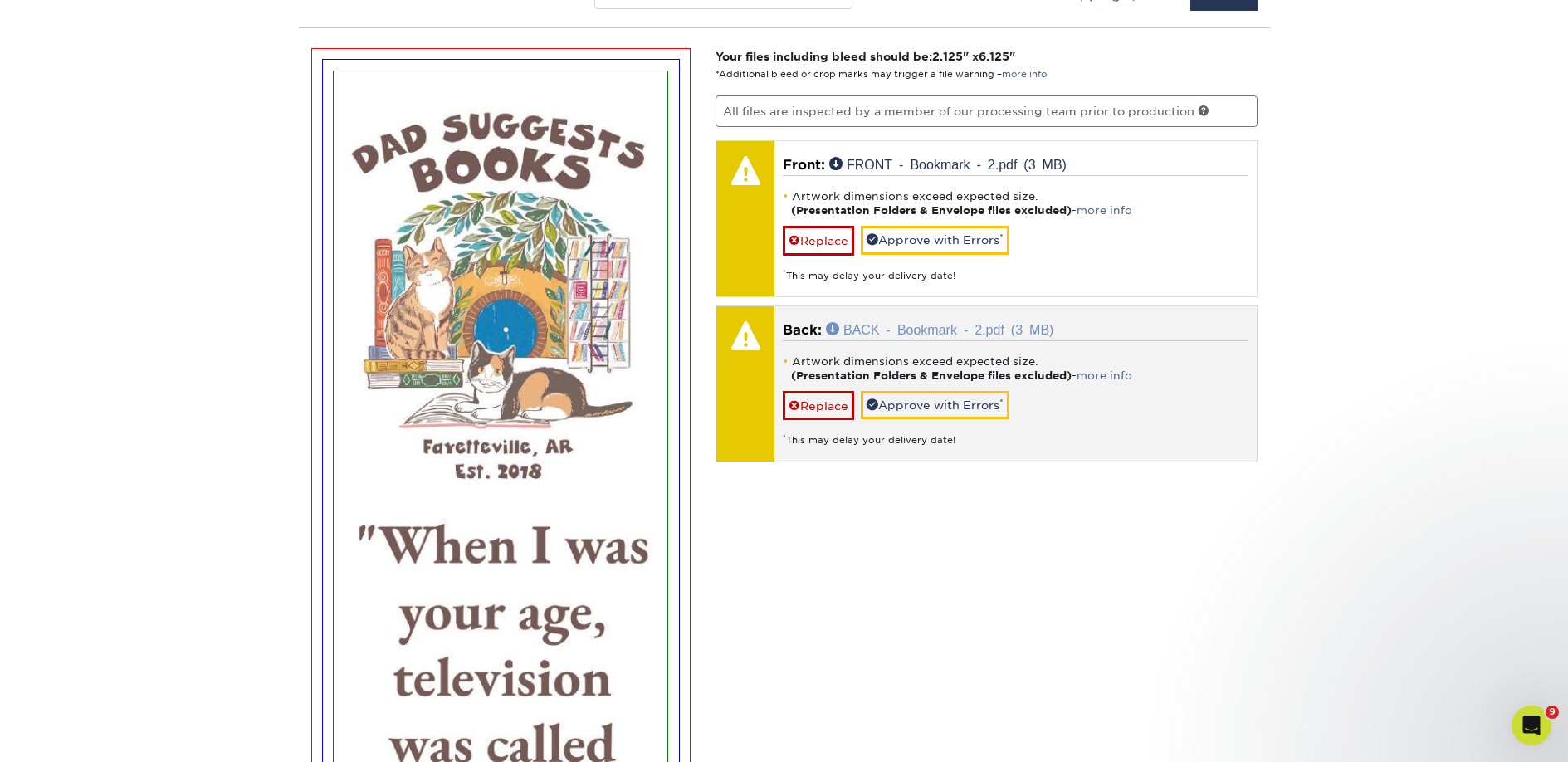
scroll to position [1174, 0]
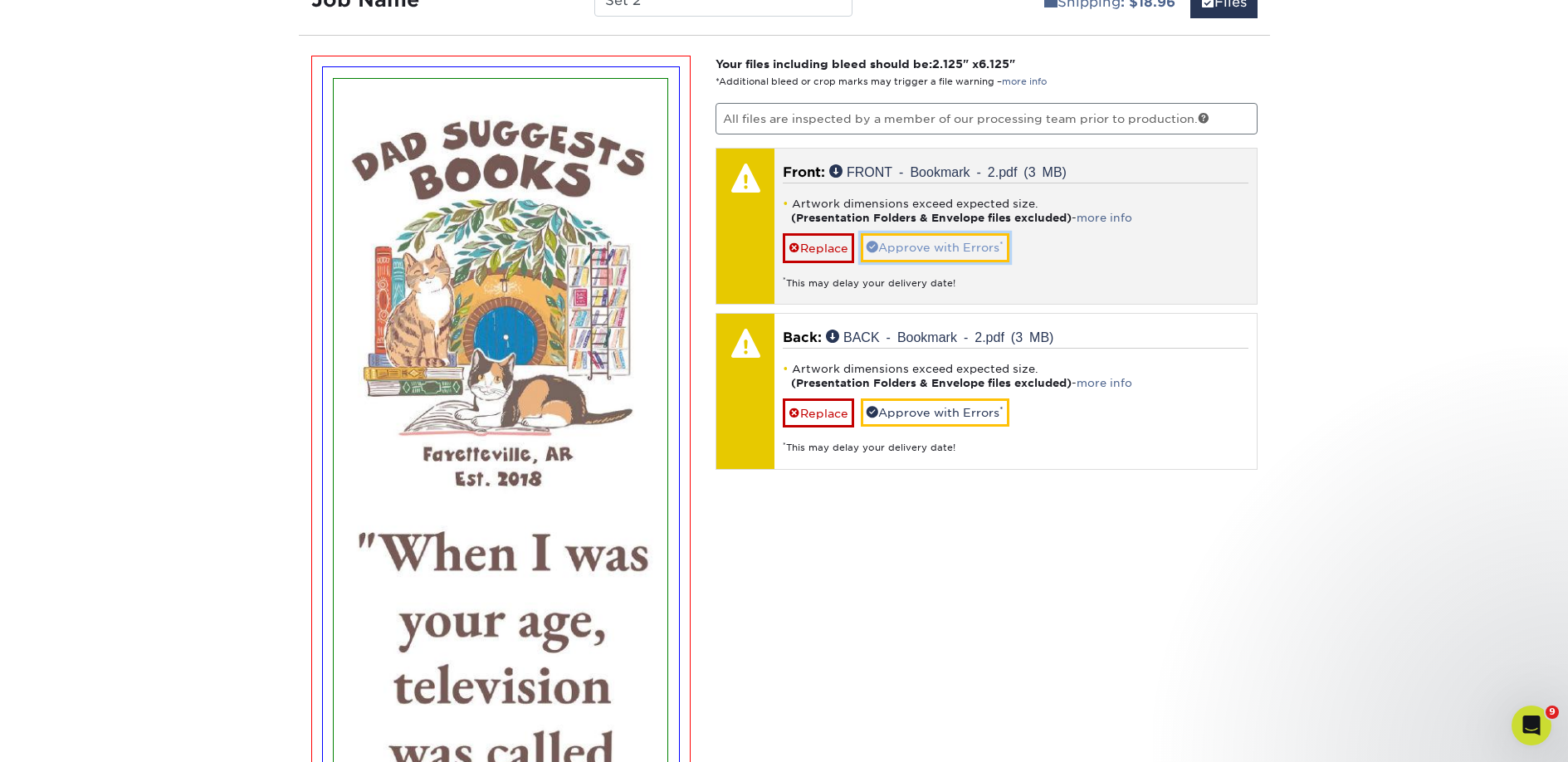
click at [894, 255] on link "Approve with Errors *" at bounding box center [935, 247] width 149 height 28
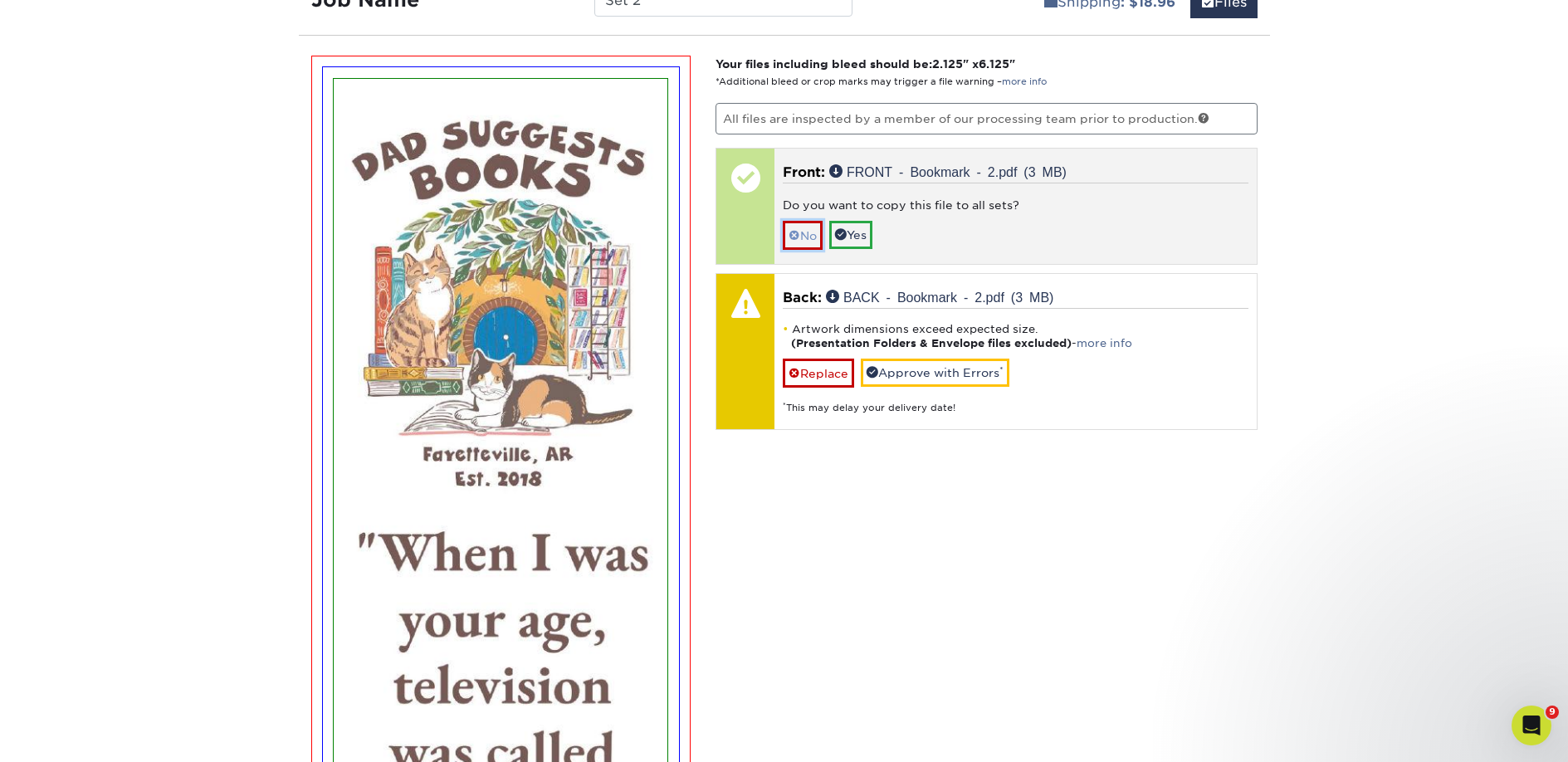
click at [796, 236] on span at bounding box center [794, 235] width 12 height 14
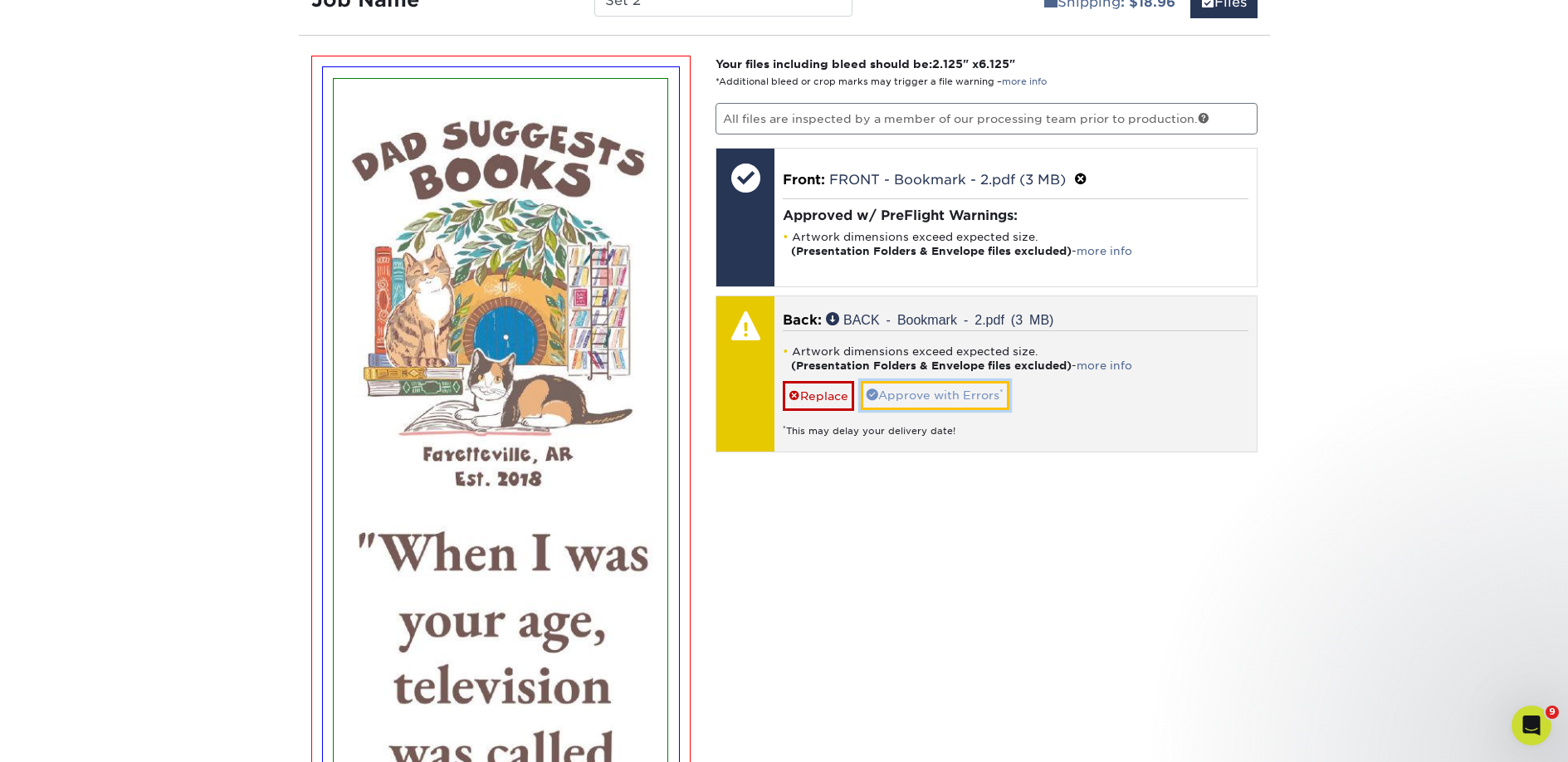
click at [905, 404] on link "Approve with Errors *" at bounding box center [935, 394] width 149 height 28
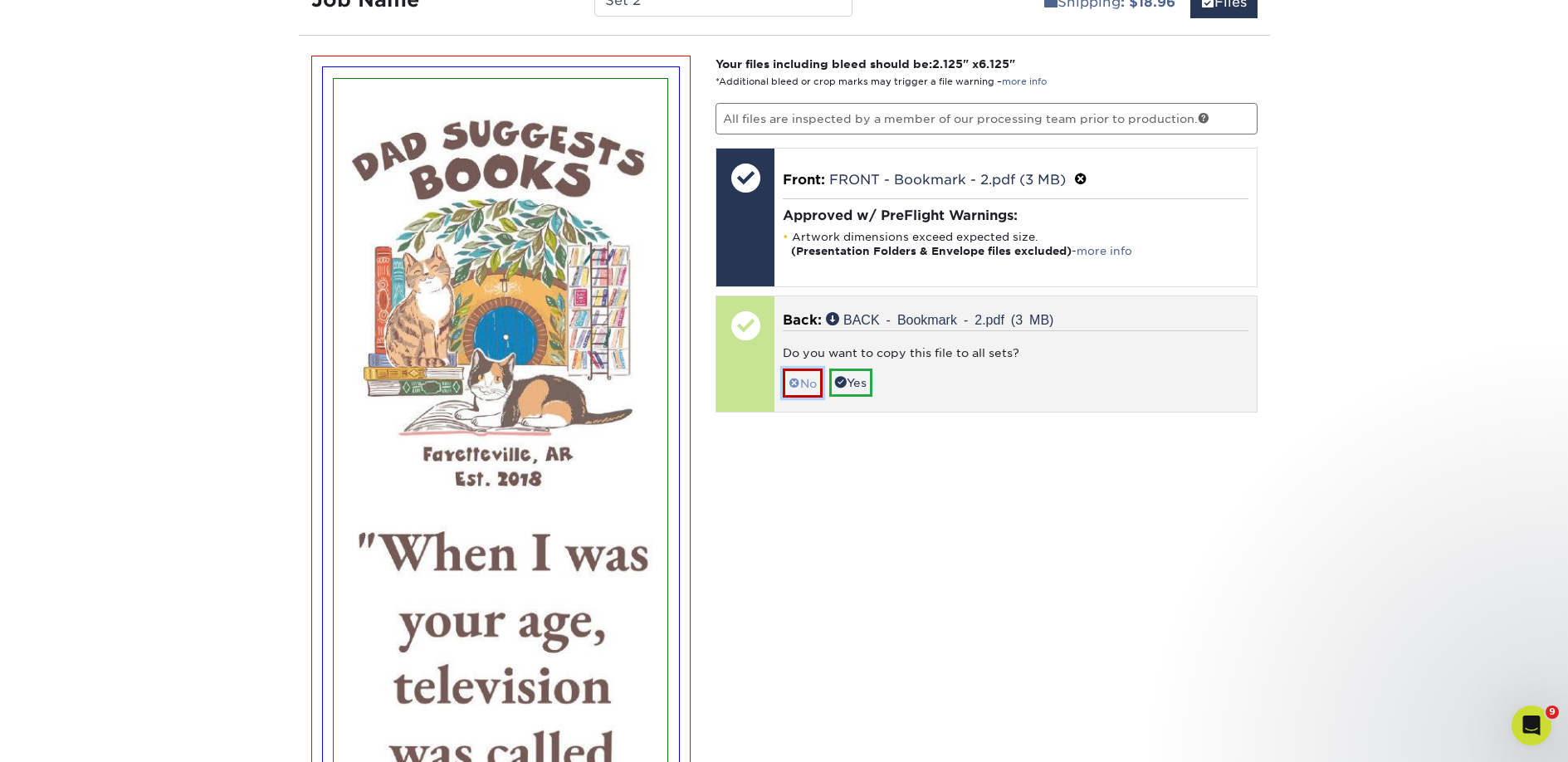
click at [811, 382] on link "No" at bounding box center [803, 383] width 40 height 29
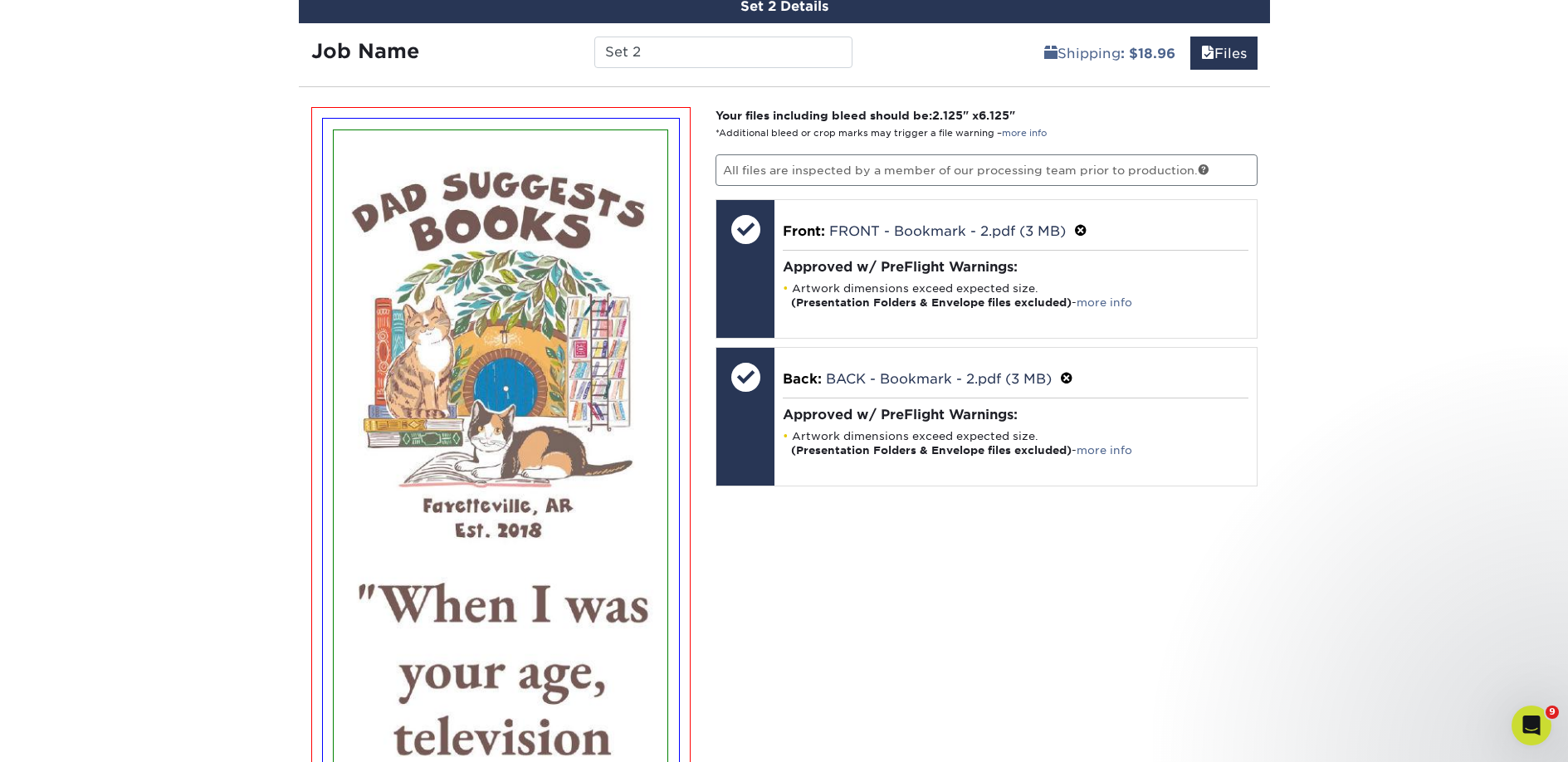
scroll to position [1108, 0]
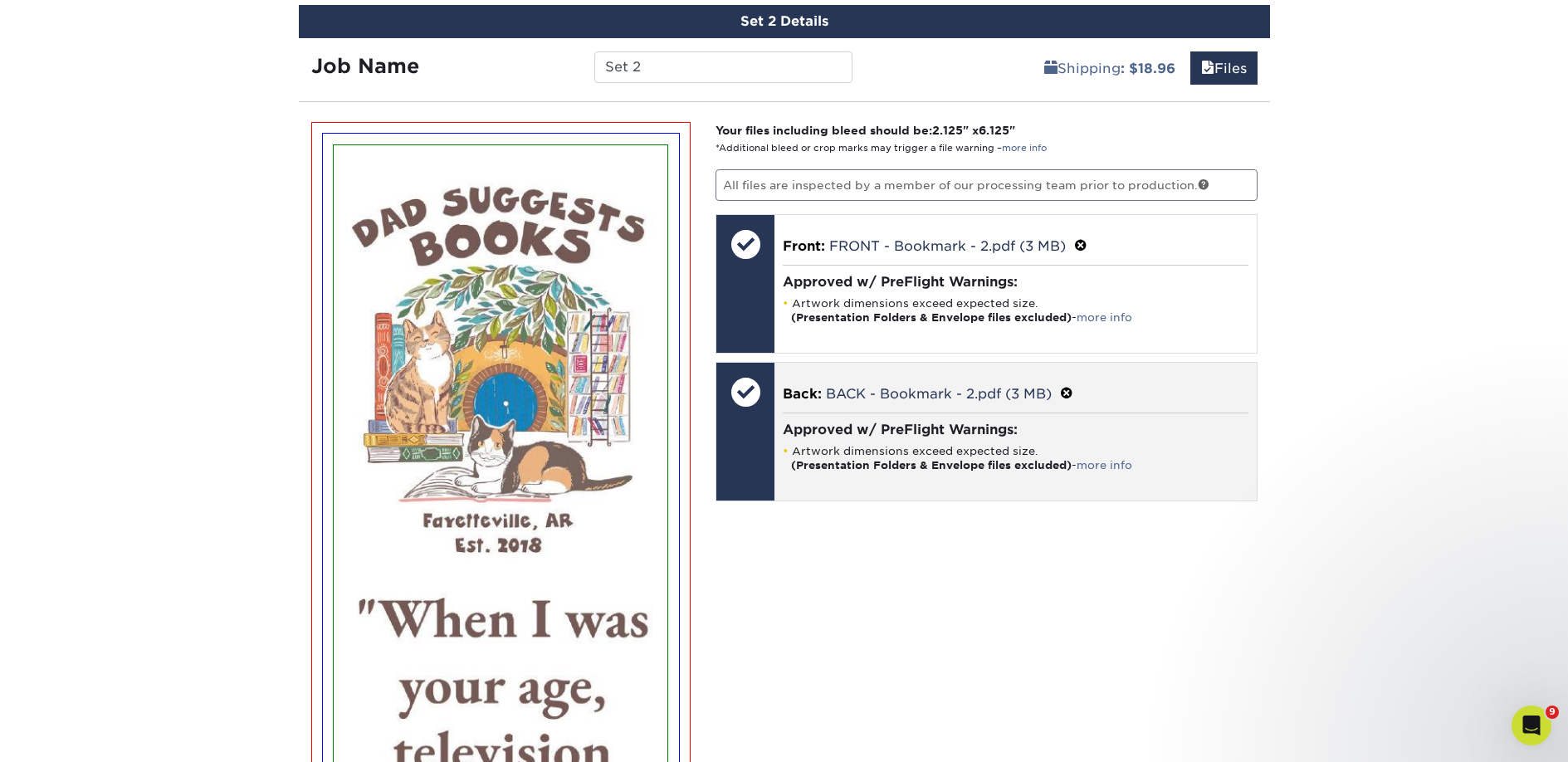
click at [1065, 389] on span at bounding box center [1067, 393] width 14 height 15
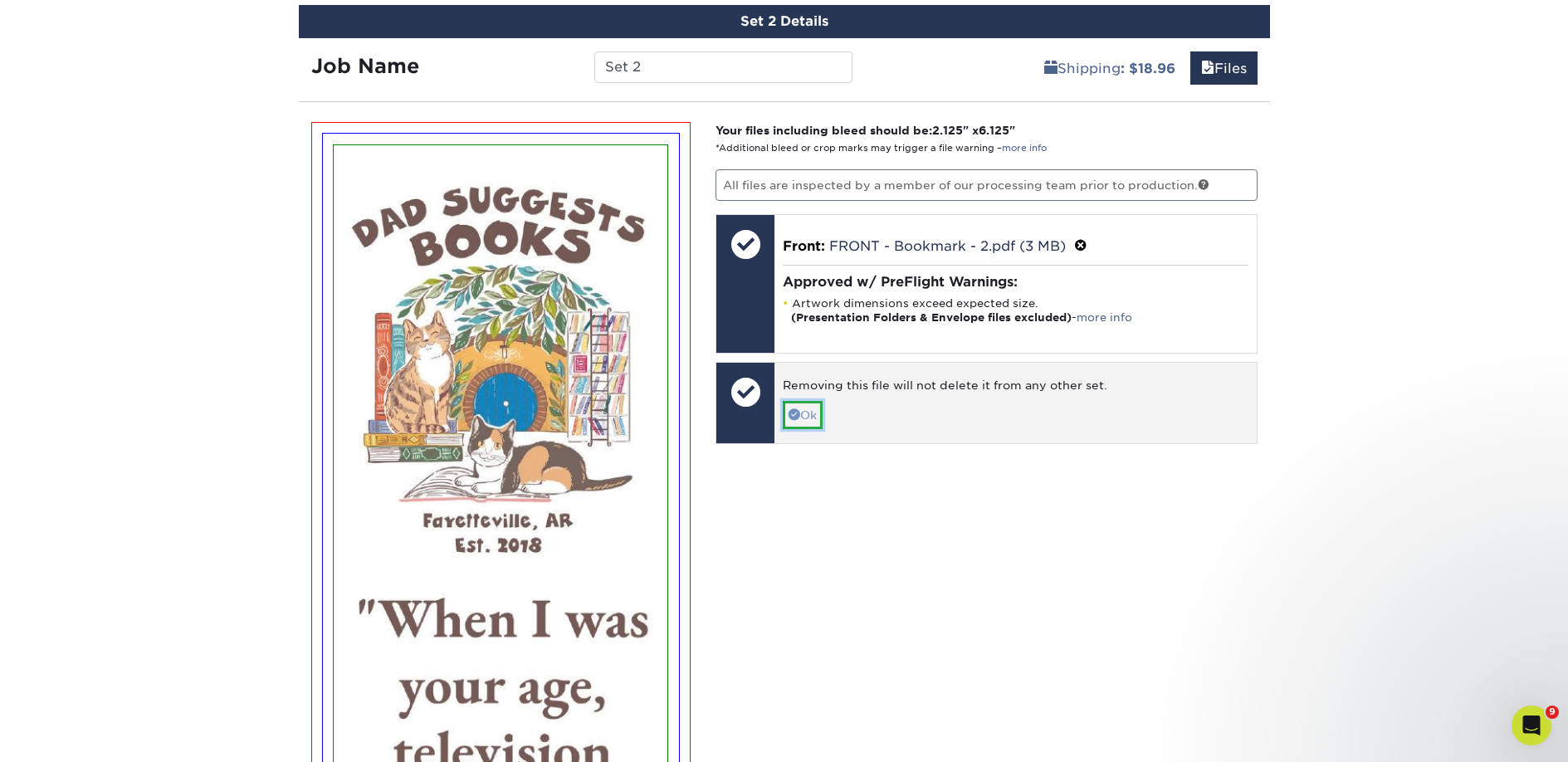
click at [815, 413] on link "Ok" at bounding box center [803, 414] width 40 height 28
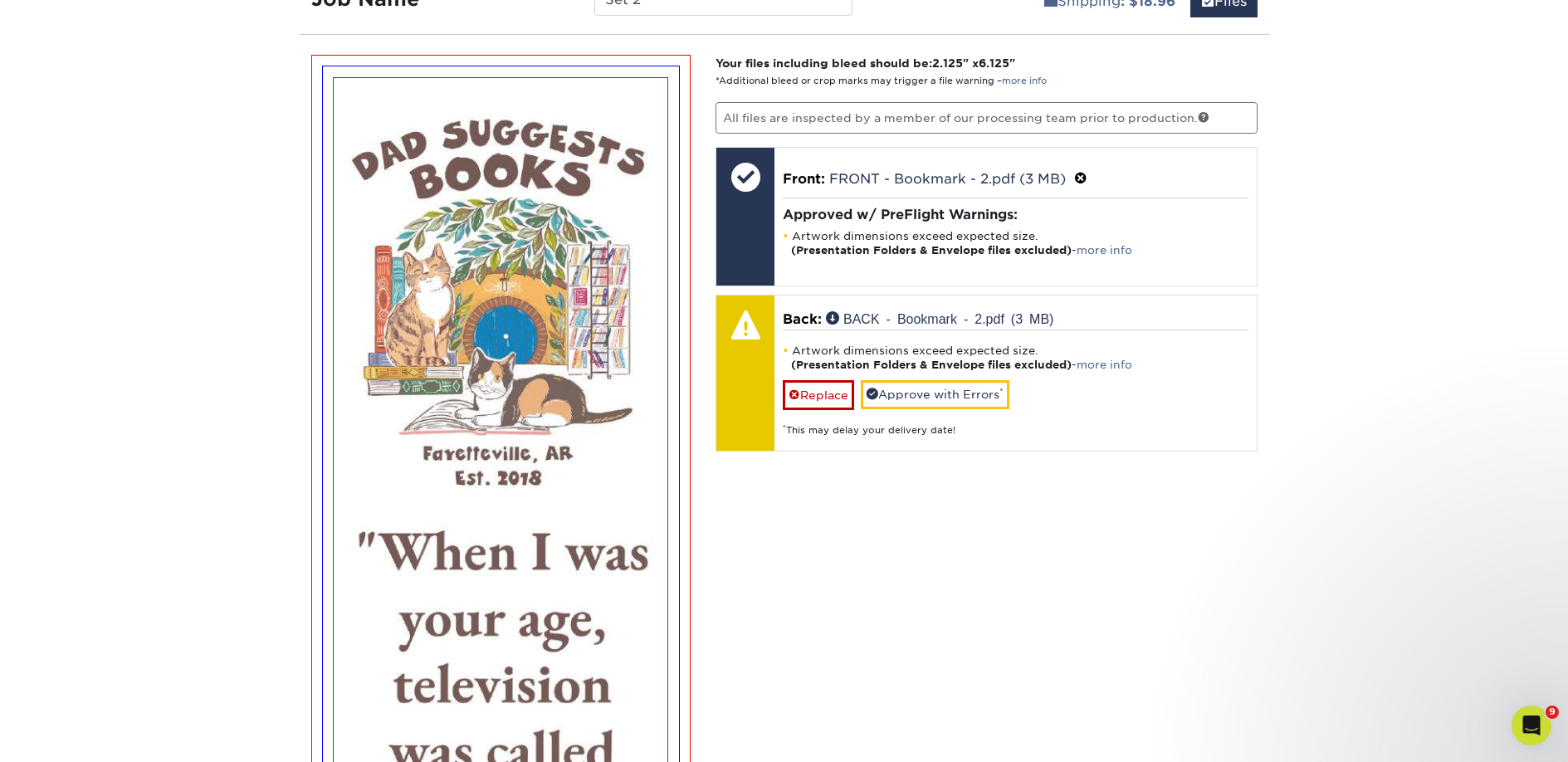
scroll to position [1173, 0]
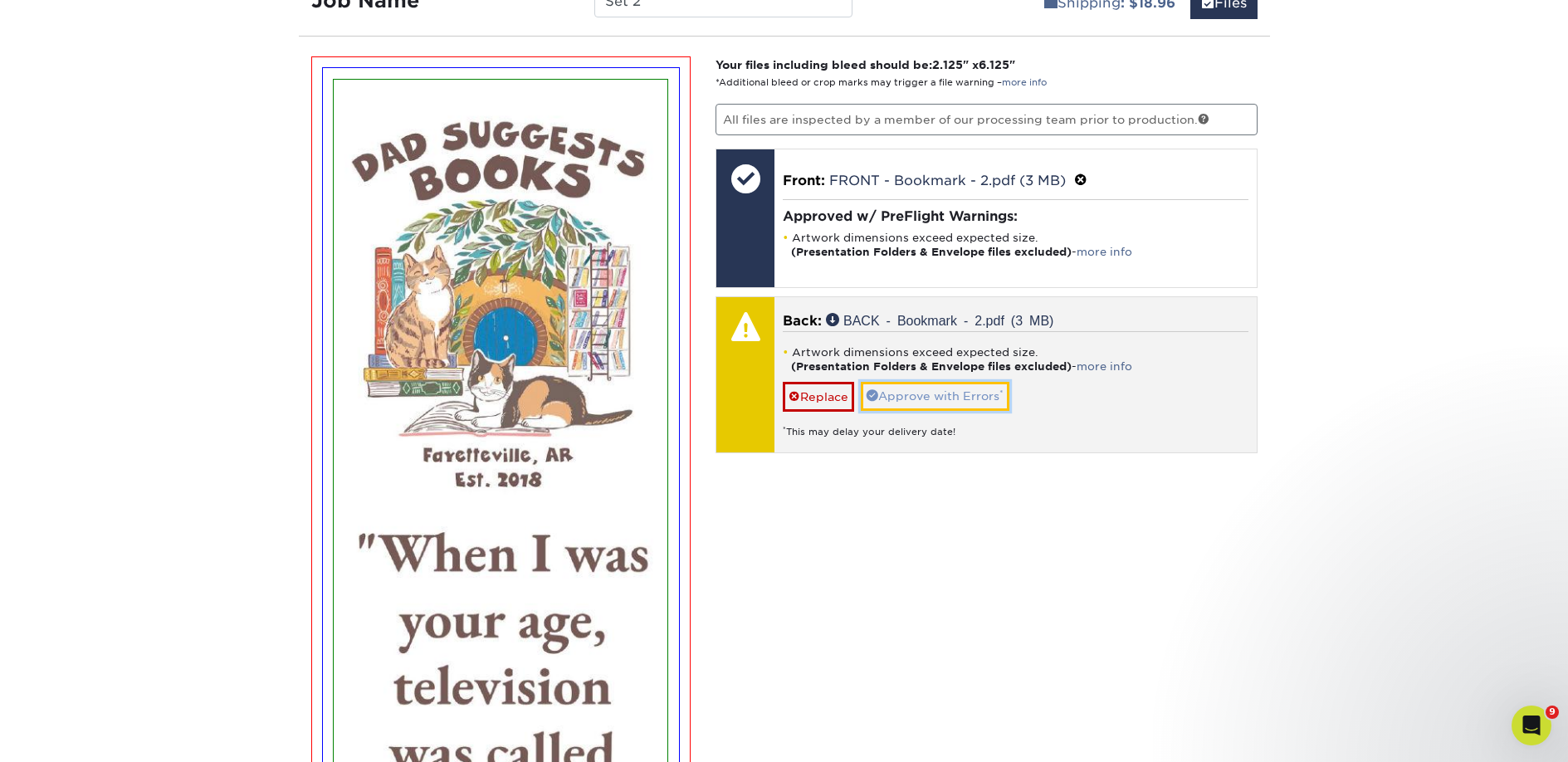
click at [908, 391] on link "Approve with Errors *" at bounding box center [935, 395] width 149 height 28
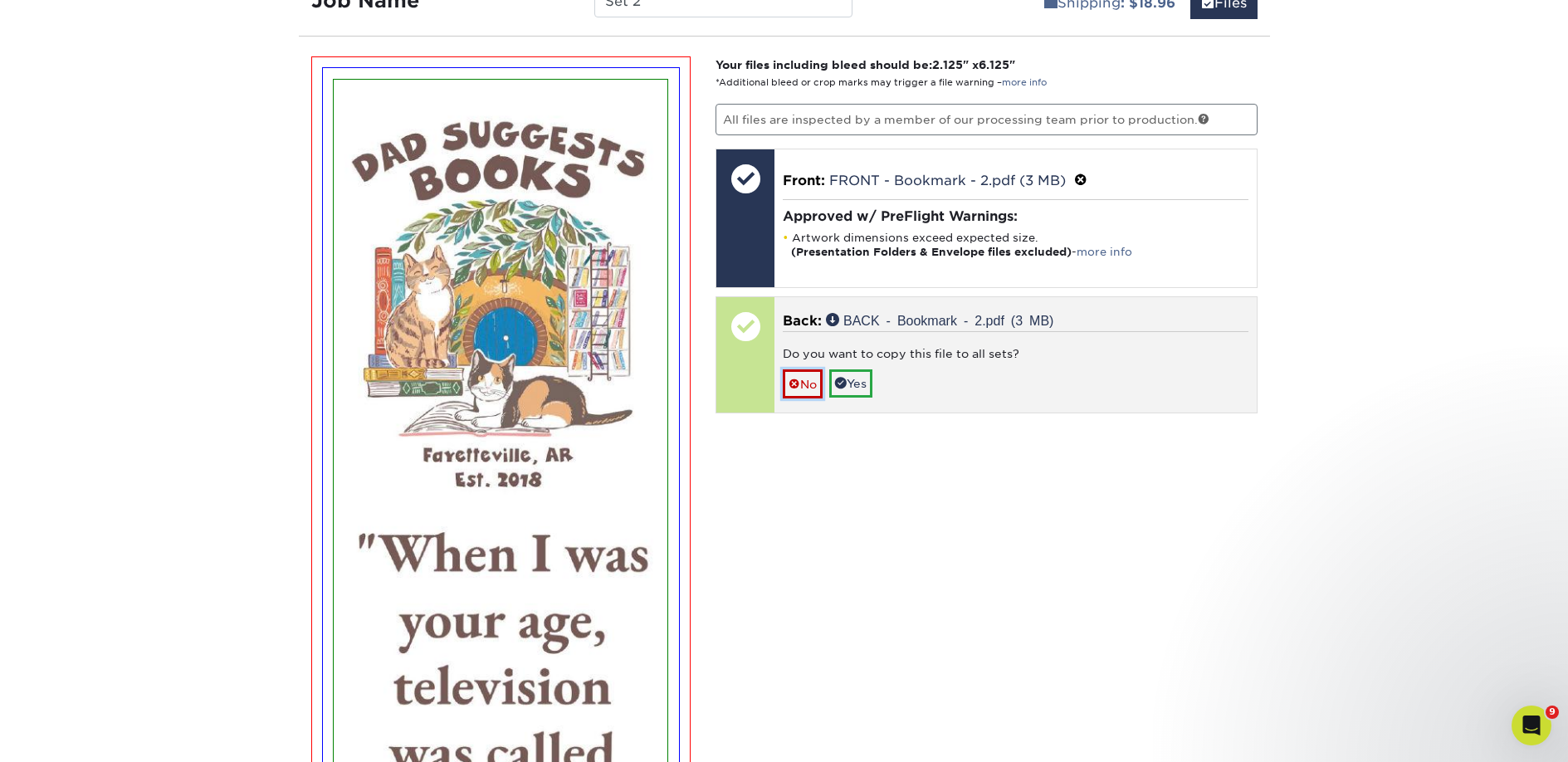
click at [803, 376] on link "No" at bounding box center [803, 384] width 40 height 29
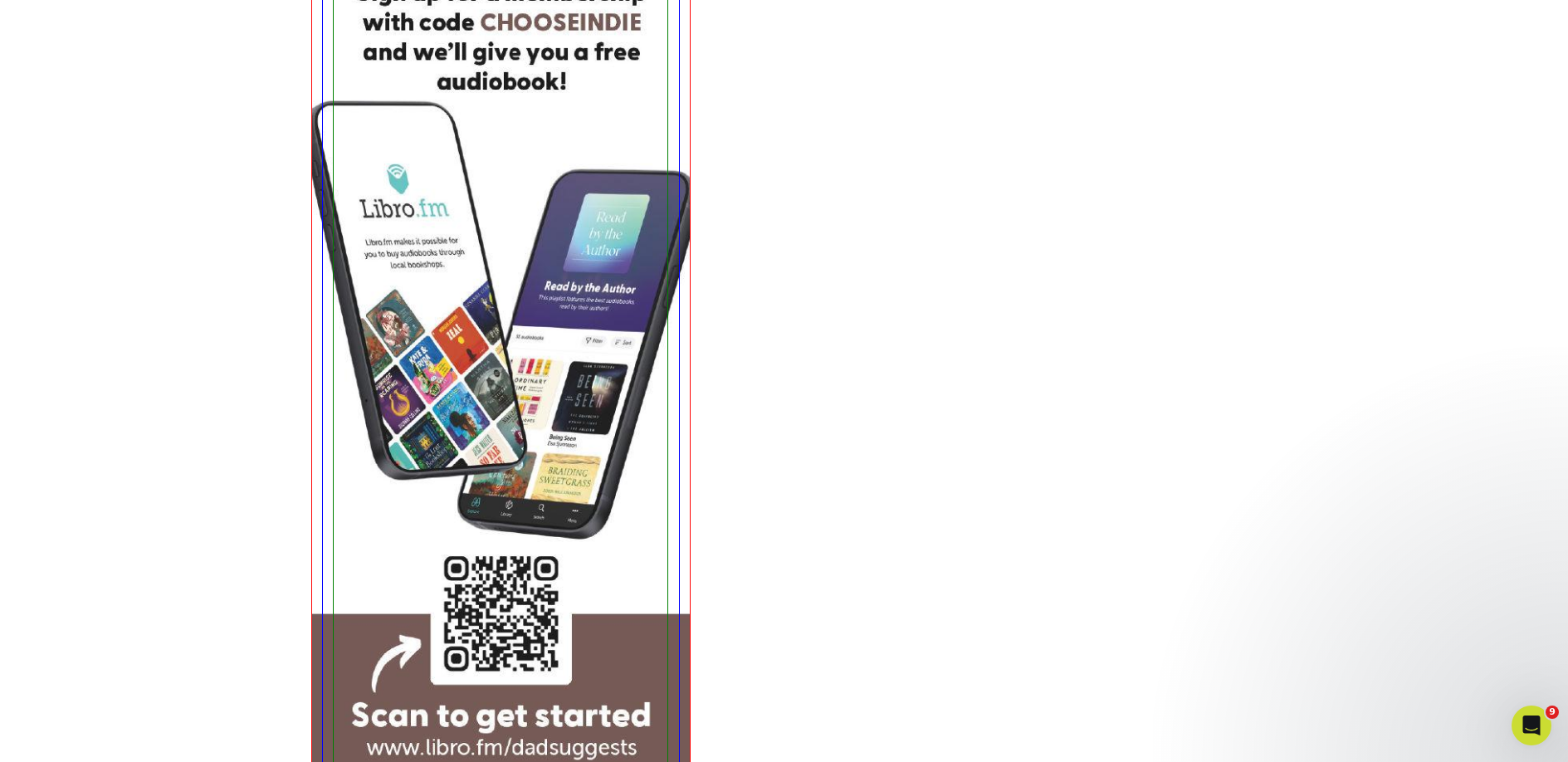
scroll to position [3086, 0]
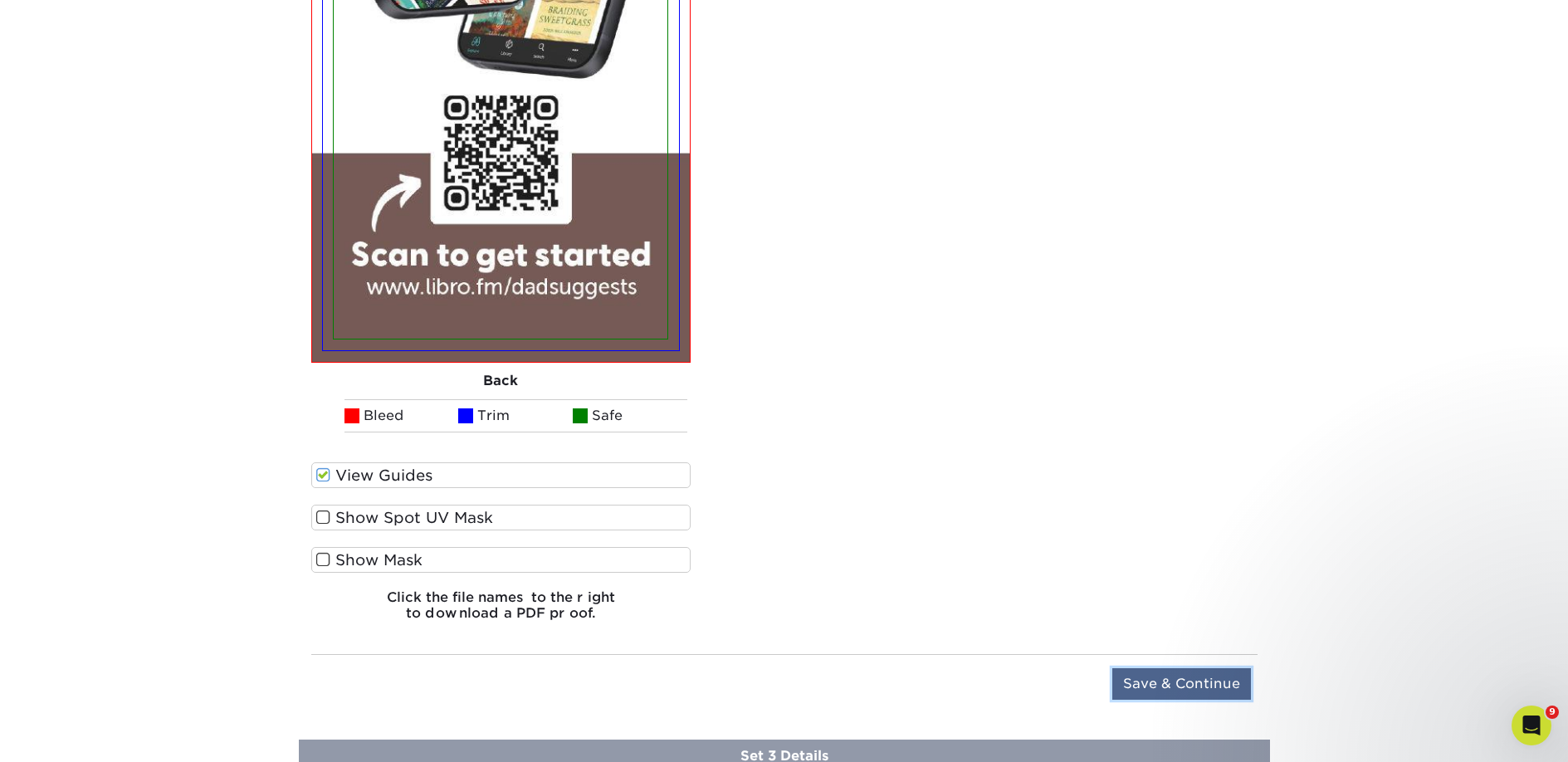
click at [1150, 682] on input "Save & Continue" at bounding box center [1181, 684] width 139 height 32
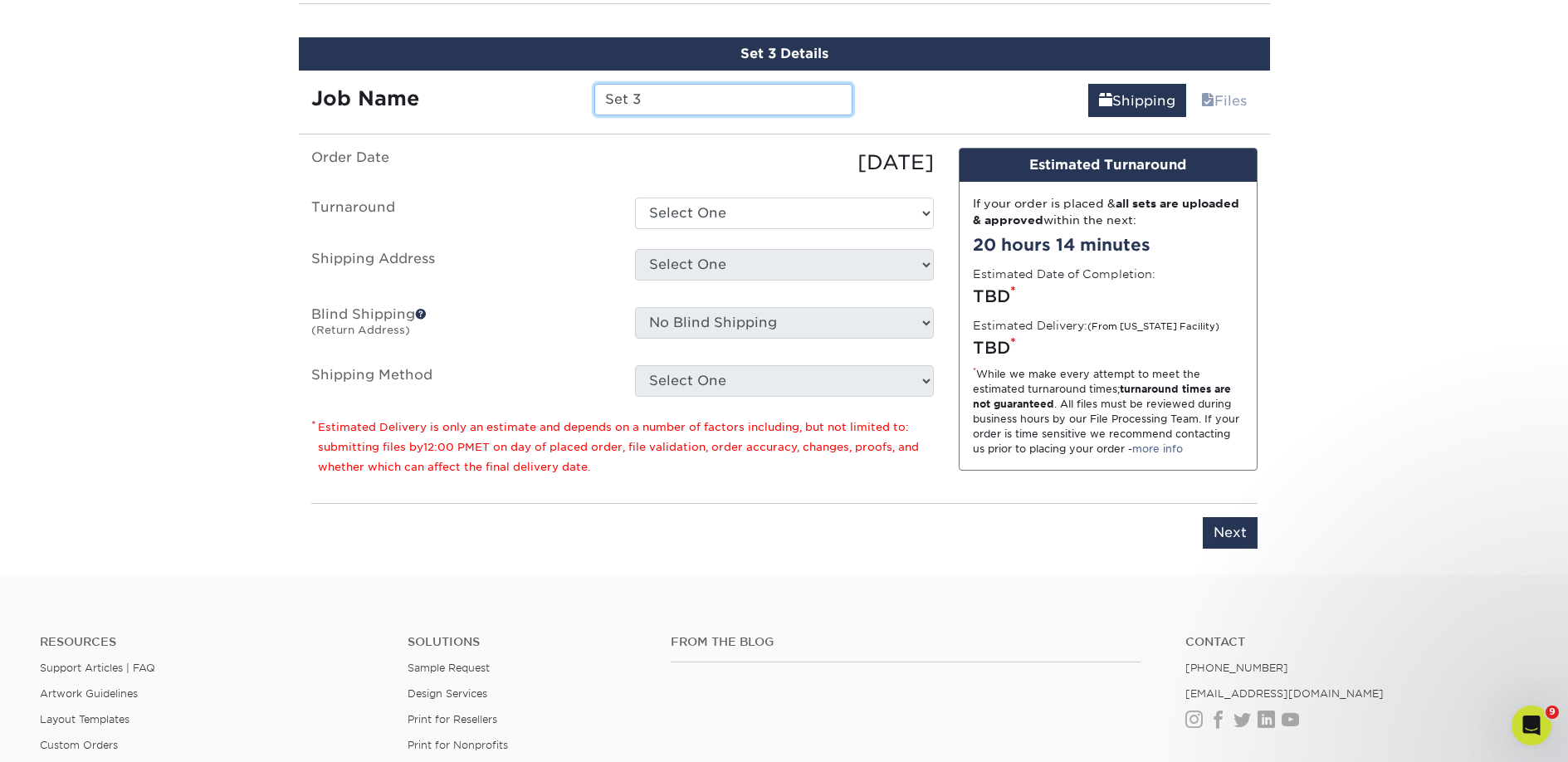
scroll to position [1205, 0]
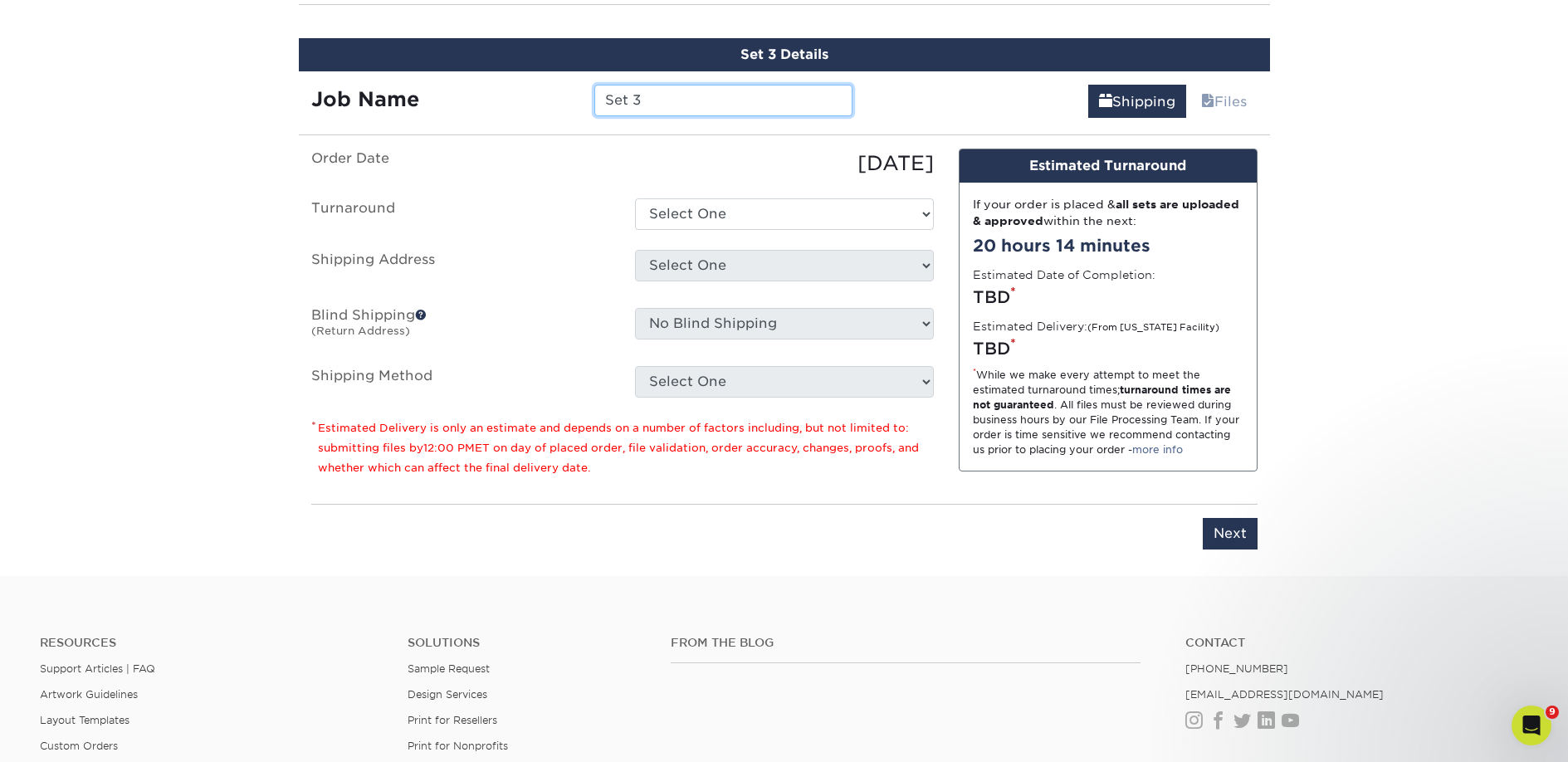
click at [645, 94] on input "Set 3" at bounding box center [723, 100] width 258 height 32
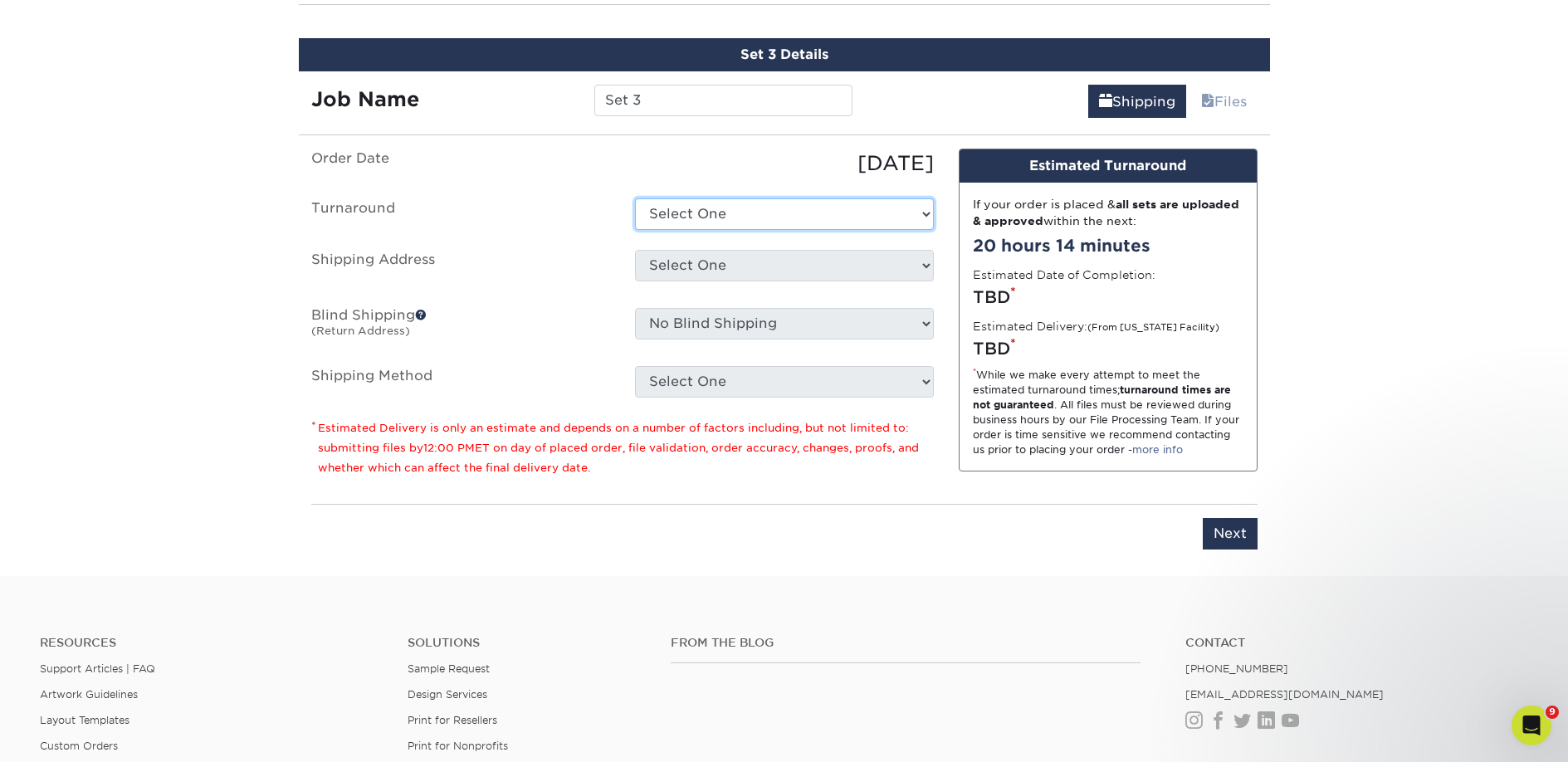
click at [695, 203] on select "Select One 2-4 Business Days 2 Day Next Business Day" at bounding box center [784, 213] width 299 height 32
select select "23bed37c-fa74-46a4-afc9-d3c3160655ce"
click at [635, 198] on select "Select One 2-4 Business Days 2 Day Next Business Day" at bounding box center [784, 213] width 299 height 32
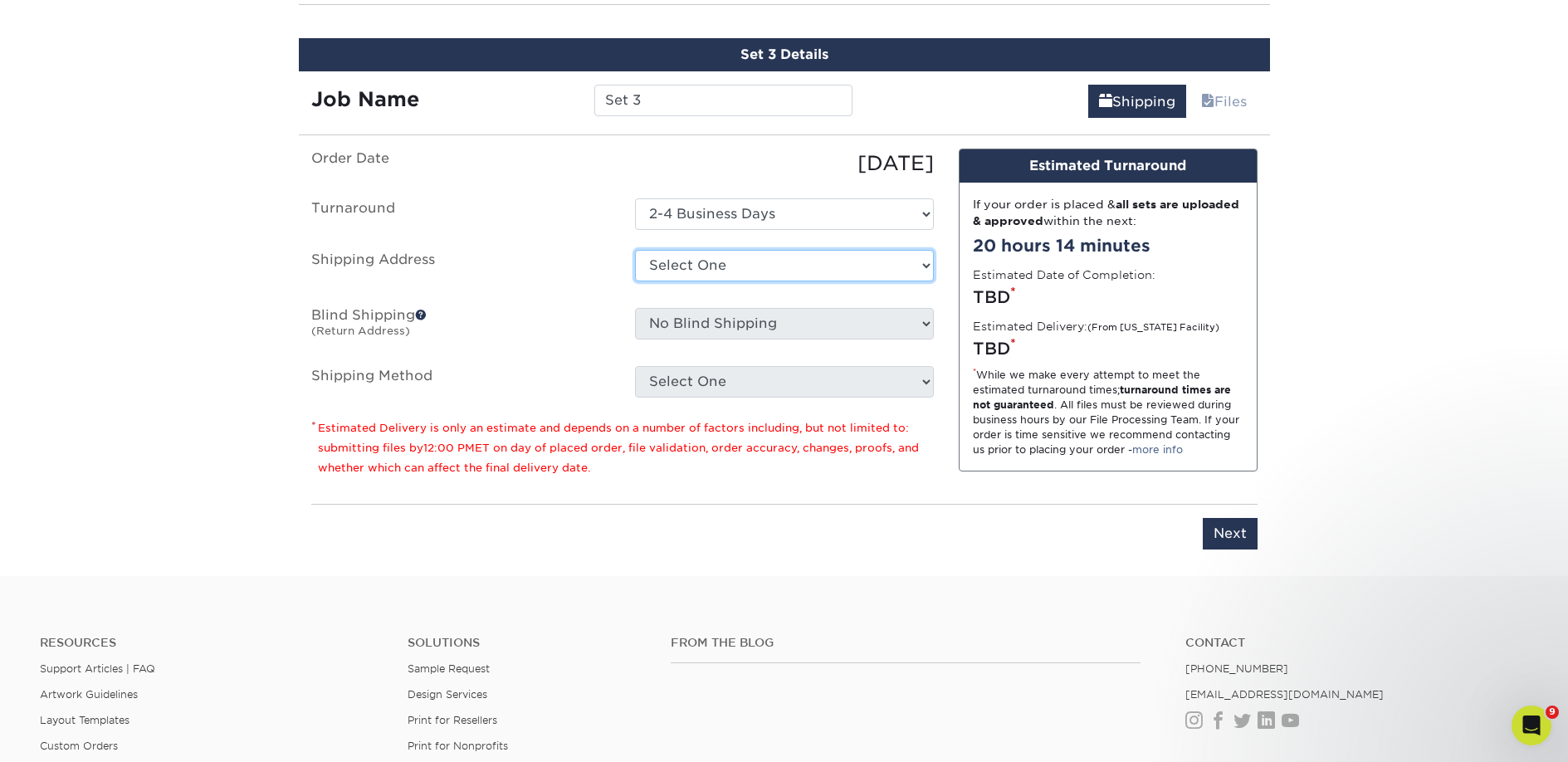
click at [708, 256] on select "Select One 2nd Floor Convention Center A Better Today Books & Boutique A Good B…" at bounding box center [784, 265] width 299 height 32
select select "286960"
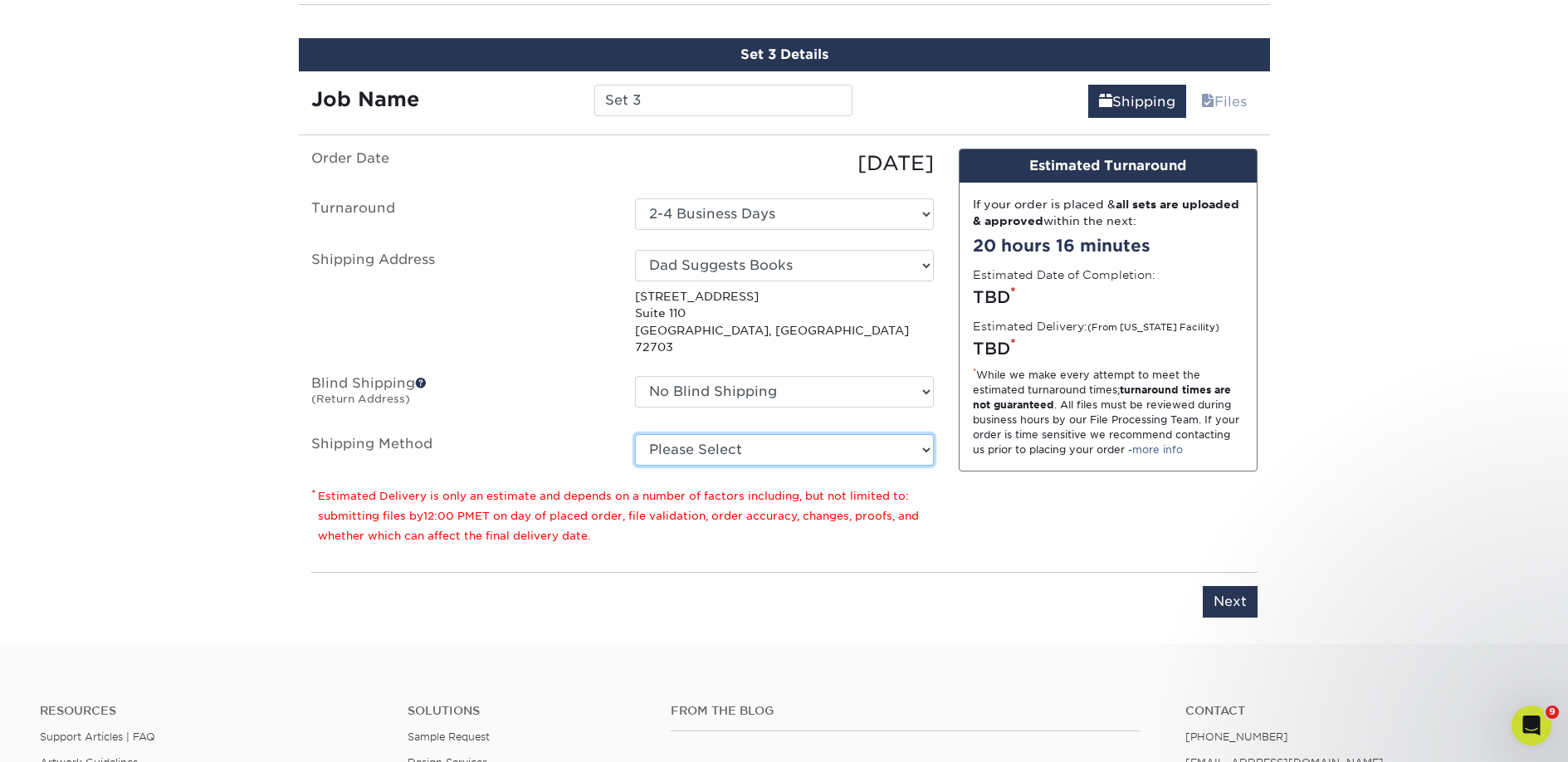
click at [742, 434] on select "Please Select Ground Shipping (+$18.96) 3 Day Shipping Service (+$28.90) 2 Day …" at bounding box center [784, 450] width 299 height 32
select select "03"
click at [635, 434] on select "Please Select Ground Shipping (+$18.96) 3 Day Shipping Service (+$28.90) 2 Day …" at bounding box center [784, 450] width 299 height 32
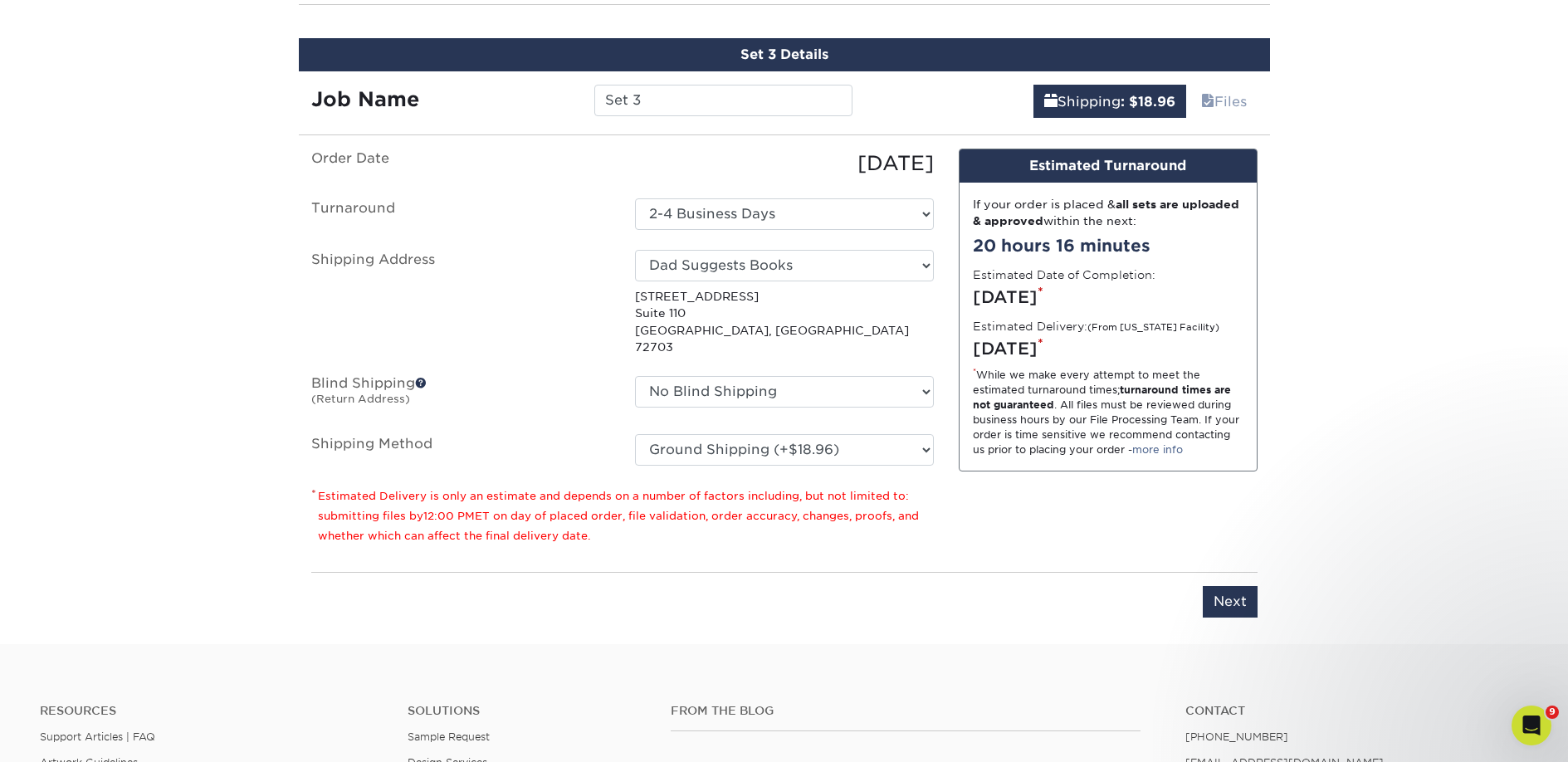
click at [1186, 572] on div "Please enter job name and select desired turnaround time. Please enter job name…" at bounding box center [785, 595] width 947 height 45
click at [1212, 586] on input "Next" at bounding box center [1230, 601] width 55 height 32
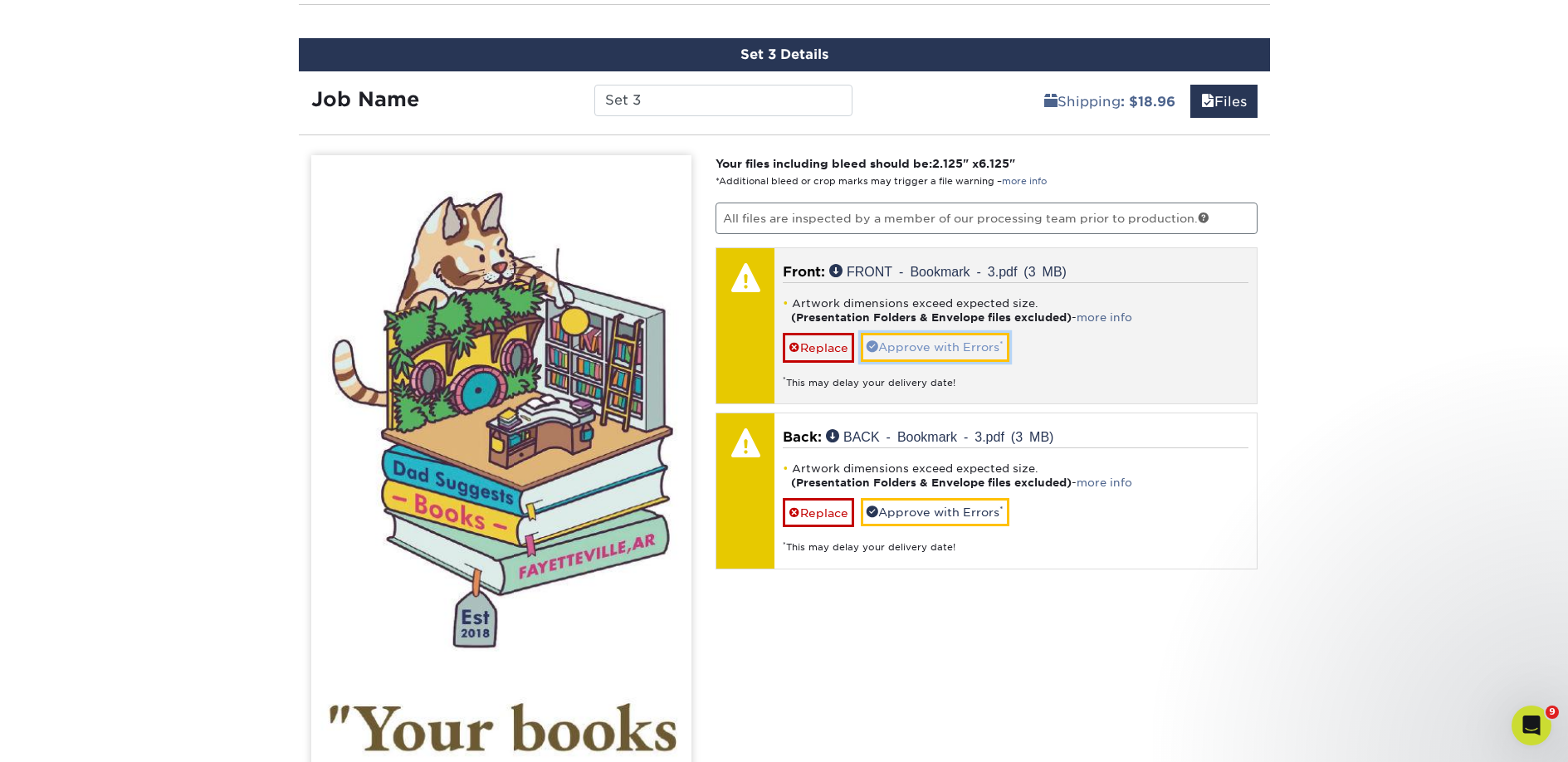
click at [967, 348] on link "Approve with Errors *" at bounding box center [935, 346] width 149 height 28
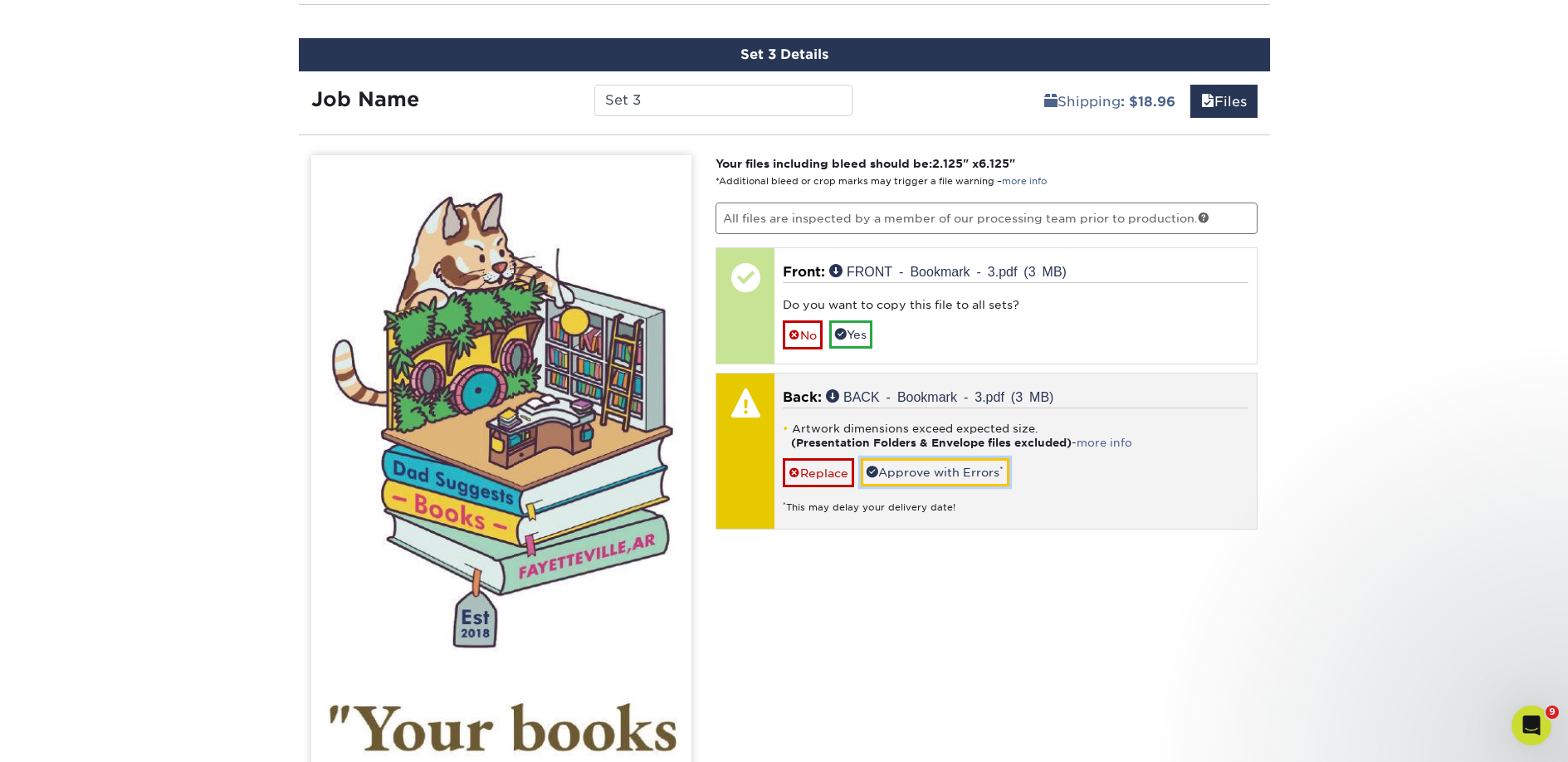
click at [915, 467] on link "Approve with Errors *" at bounding box center [935, 471] width 149 height 28
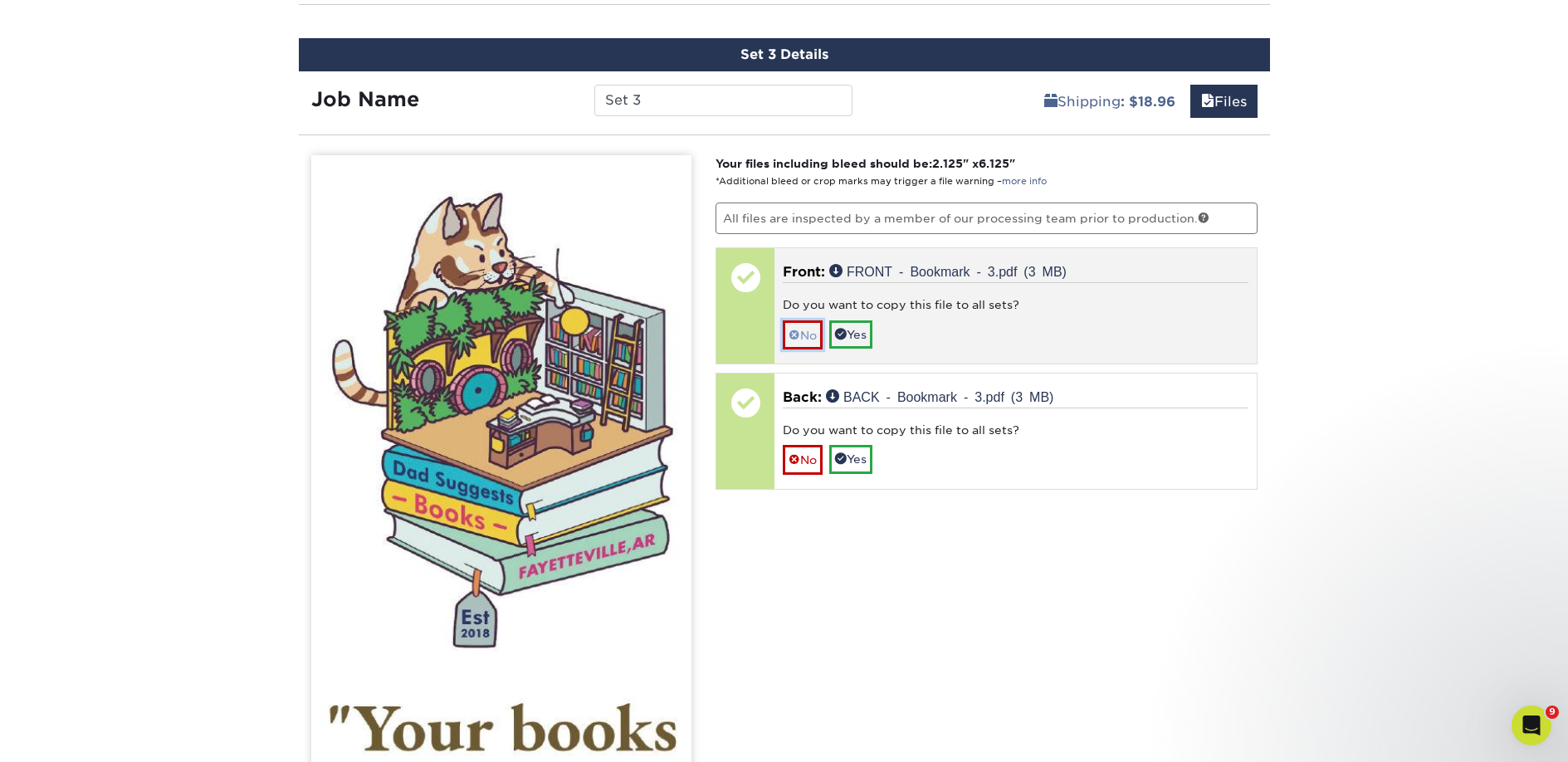
click at [789, 325] on link "No" at bounding box center [803, 335] width 40 height 29
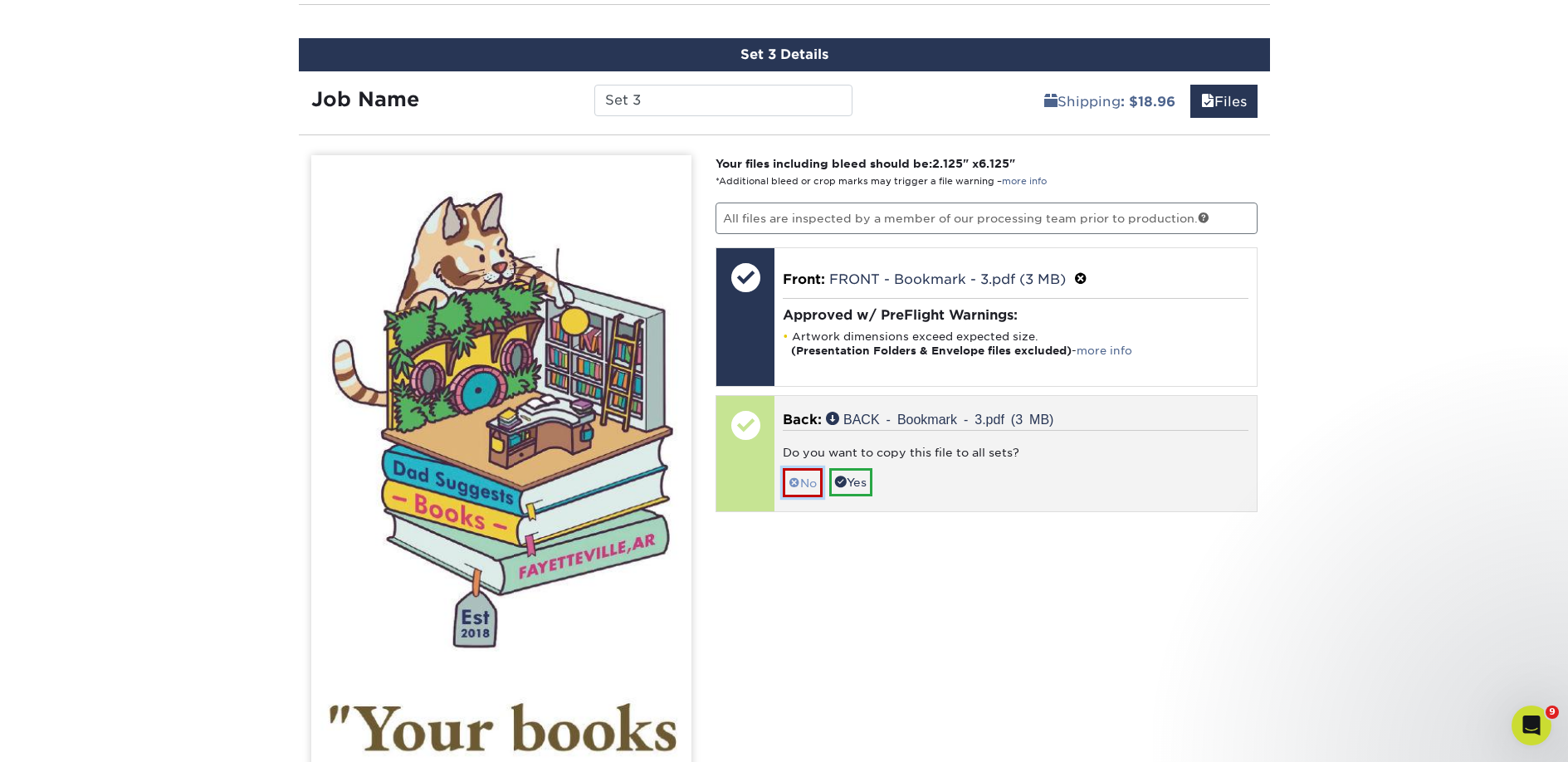
click at [798, 469] on link "No" at bounding box center [803, 482] width 40 height 29
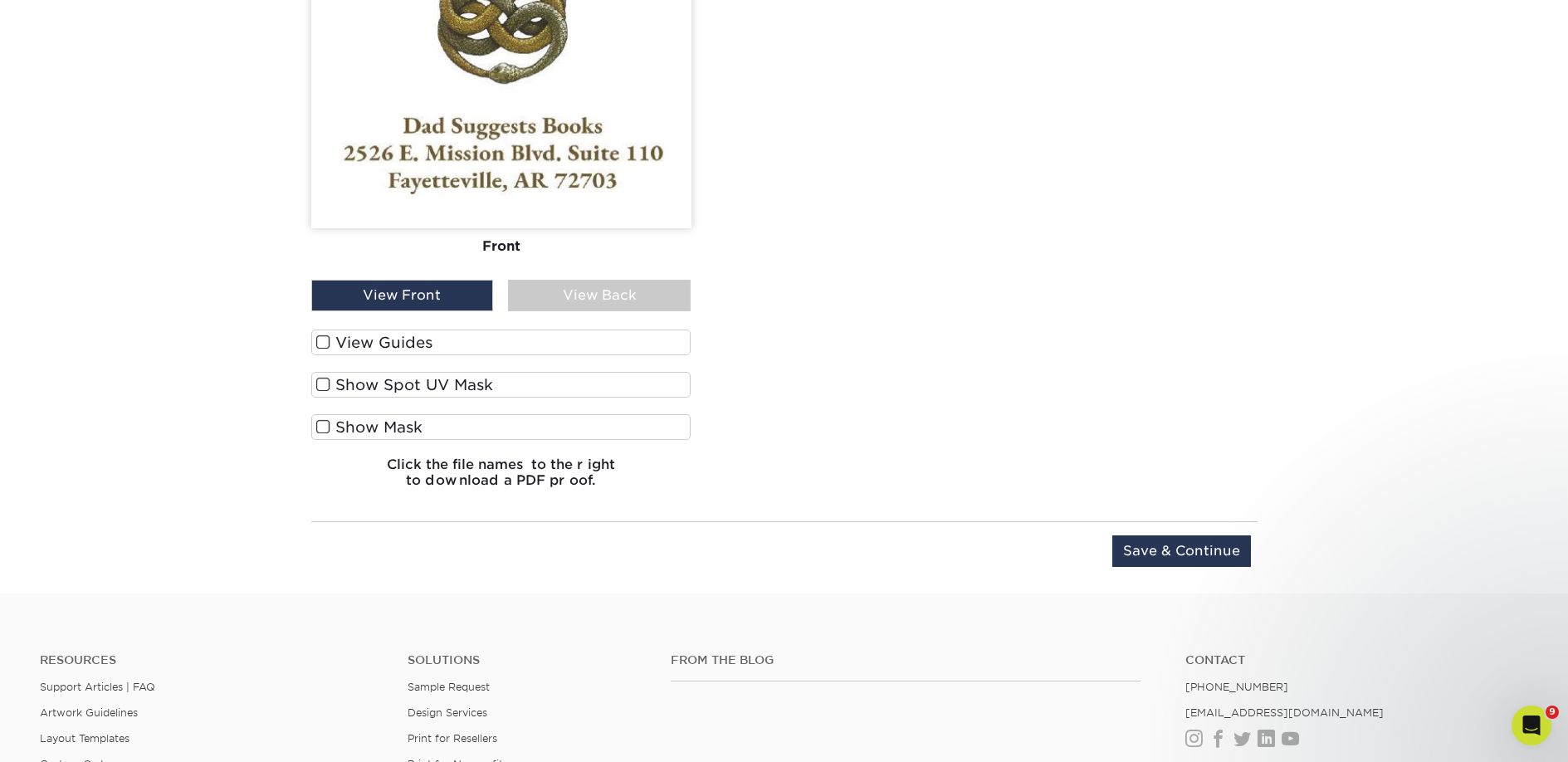
scroll to position [2492, 0]
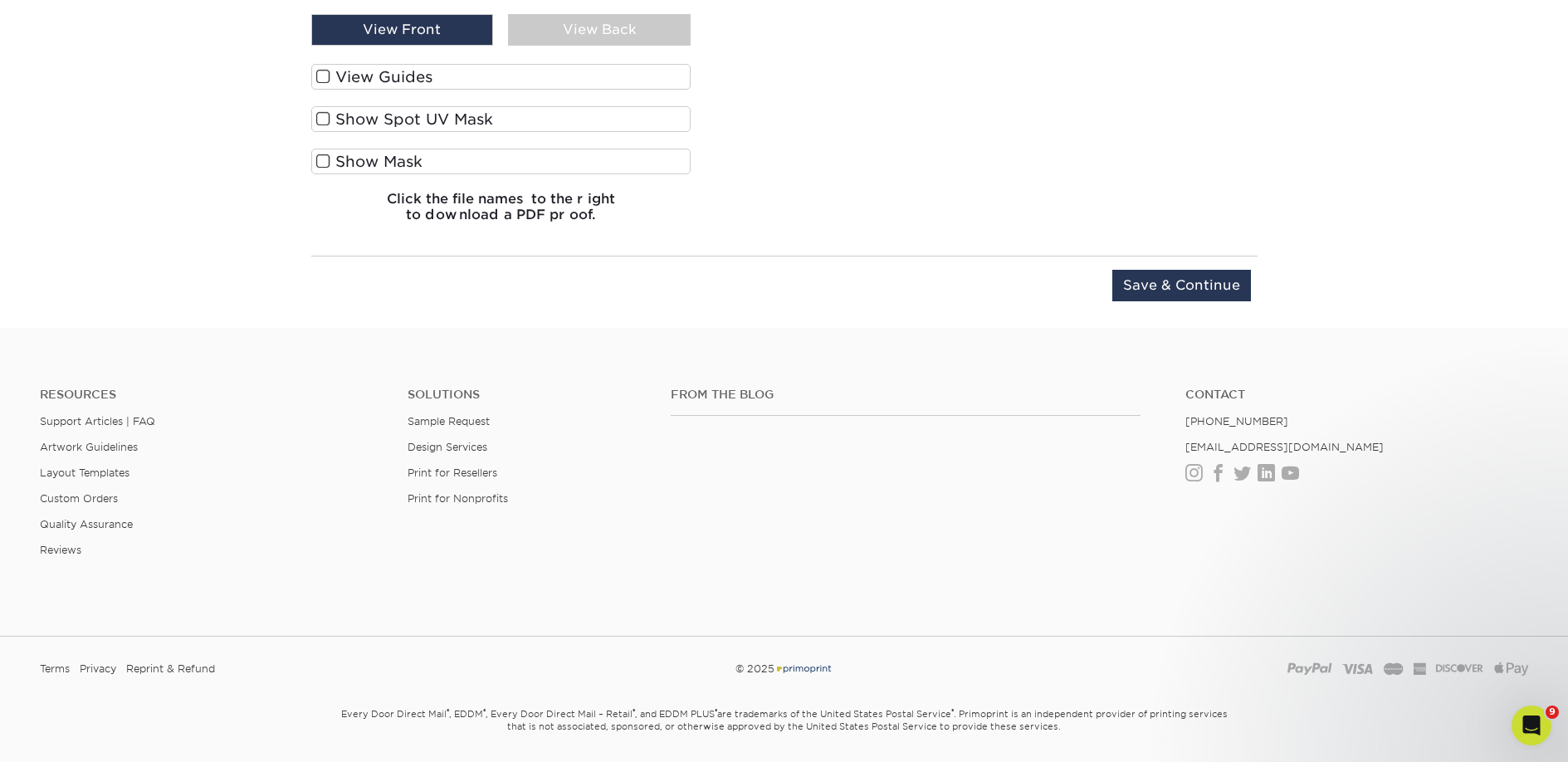
click at [438, 69] on label "View Guides" at bounding box center [501, 76] width 380 height 25
click at [0, 0] on input "View Guides" at bounding box center [0, 0] width 0 height 0
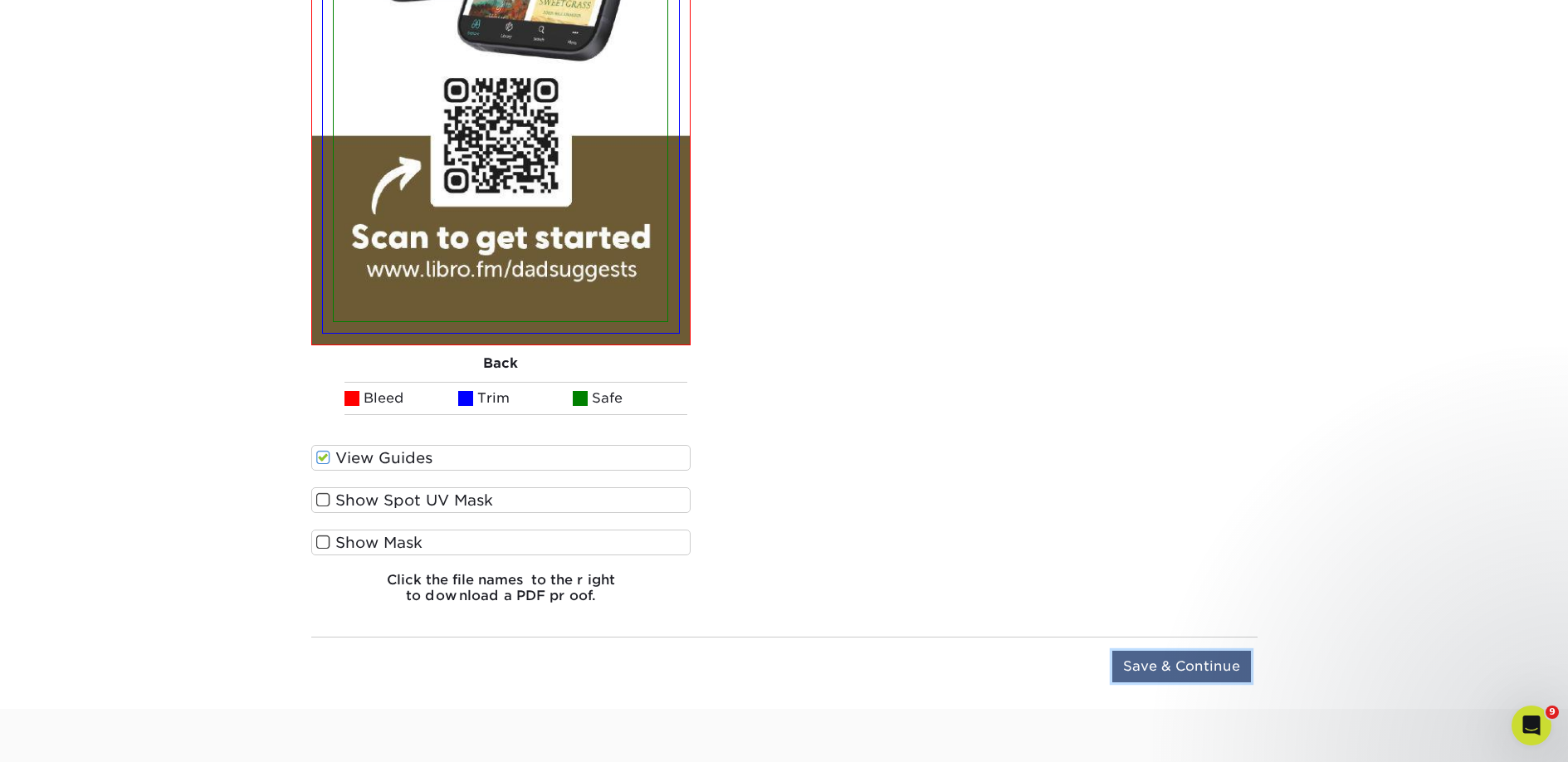
click at [1227, 674] on input "Save & Continue" at bounding box center [1181, 666] width 139 height 32
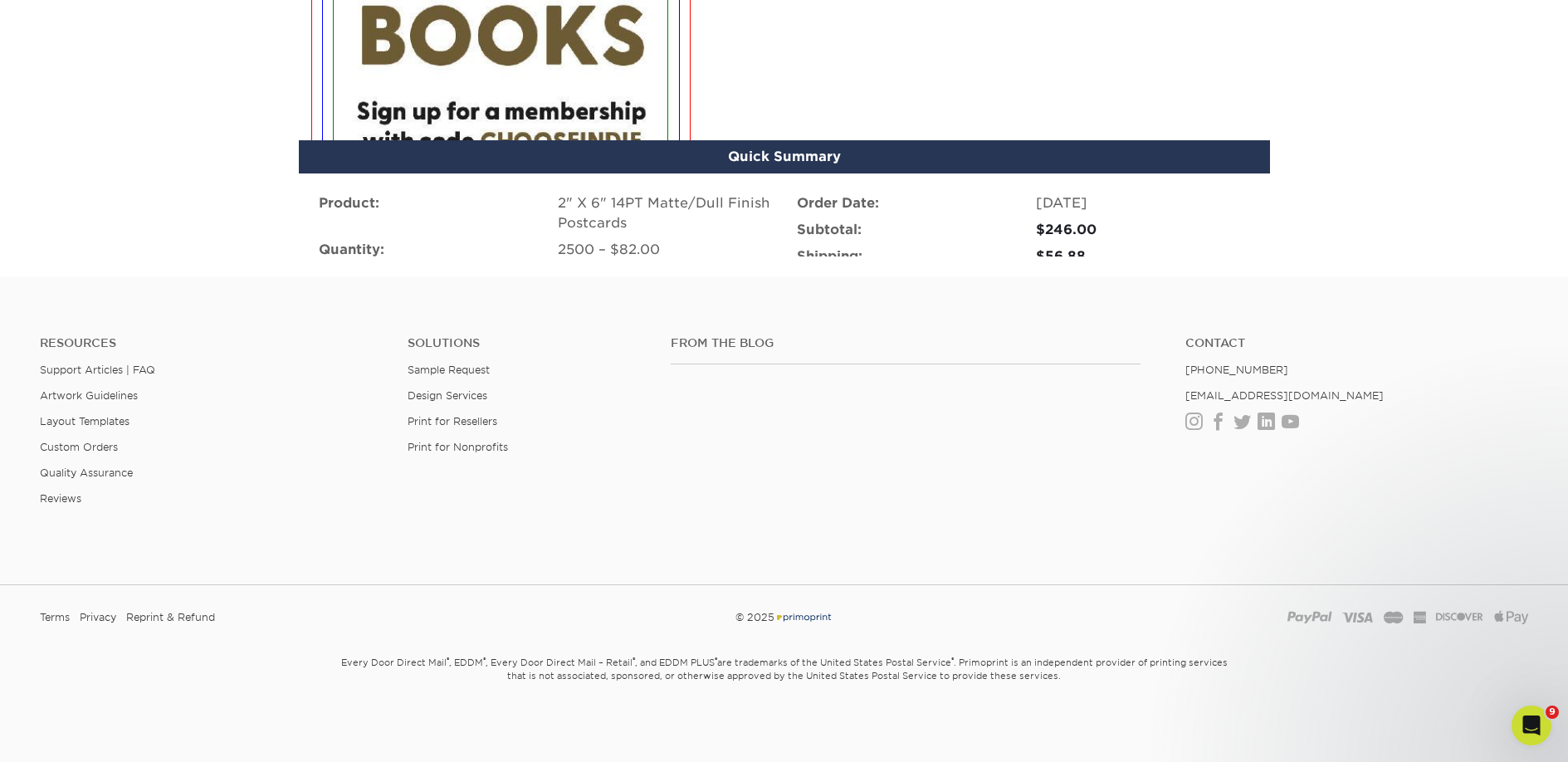
scroll to position [1369, 0]
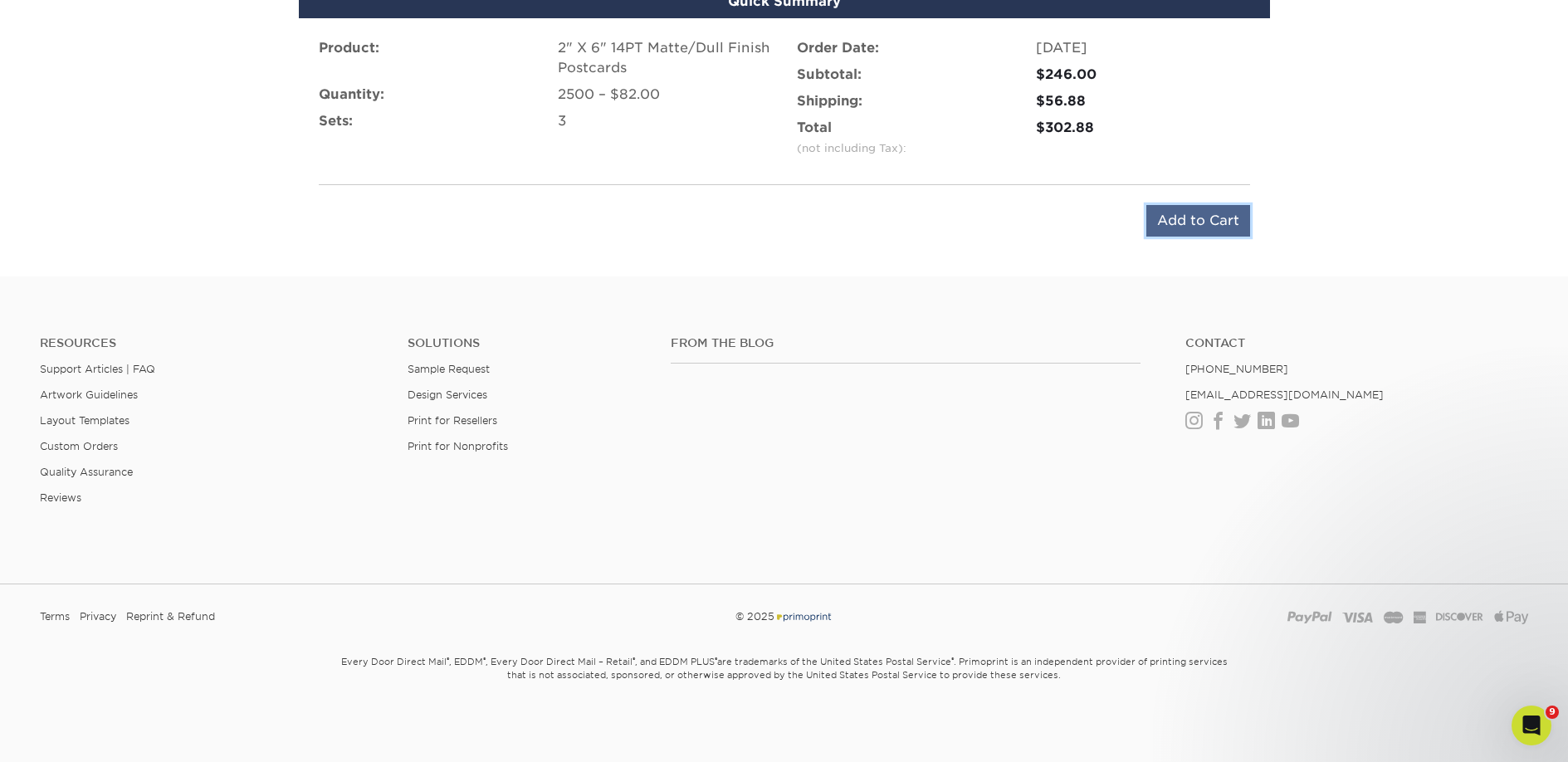
click at [1172, 223] on input "Add to Cart" at bounding box center [1198, 221] width 104 height 32
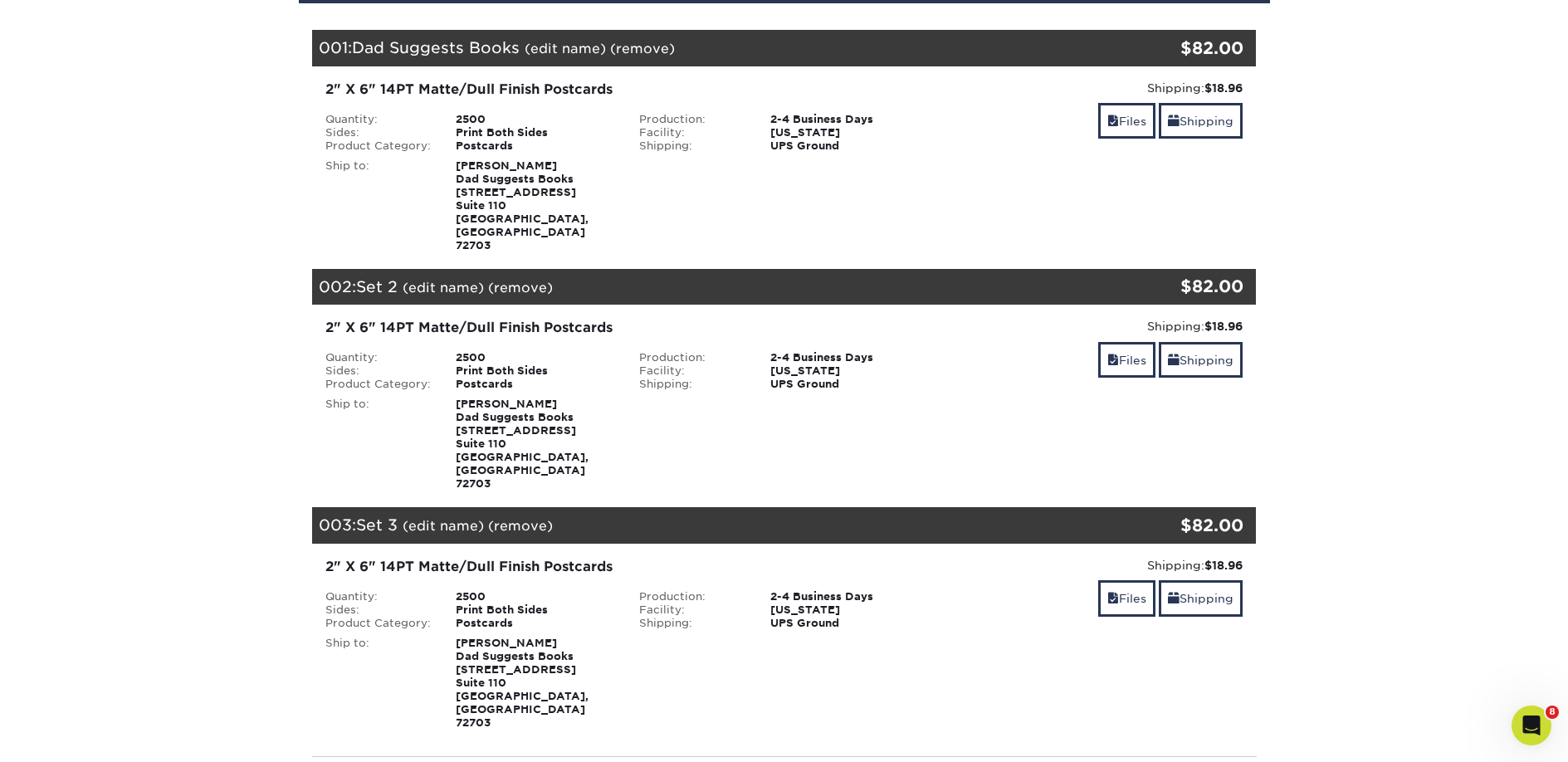
scroll to position [519, 0]
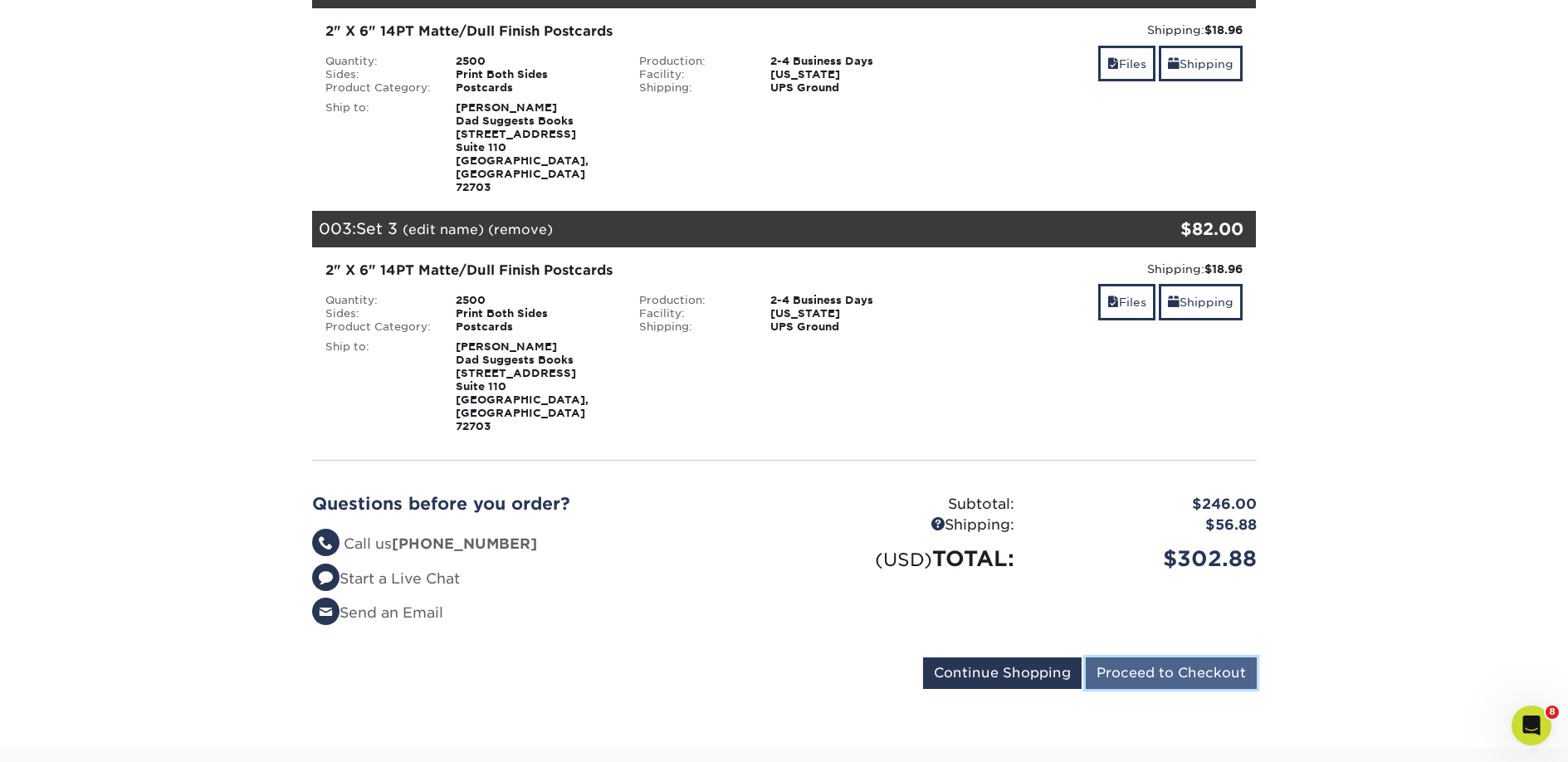
click at [1159, 658] on input "Proceed to Checkout" at bounding box center [1171, 673] width 171 height 32
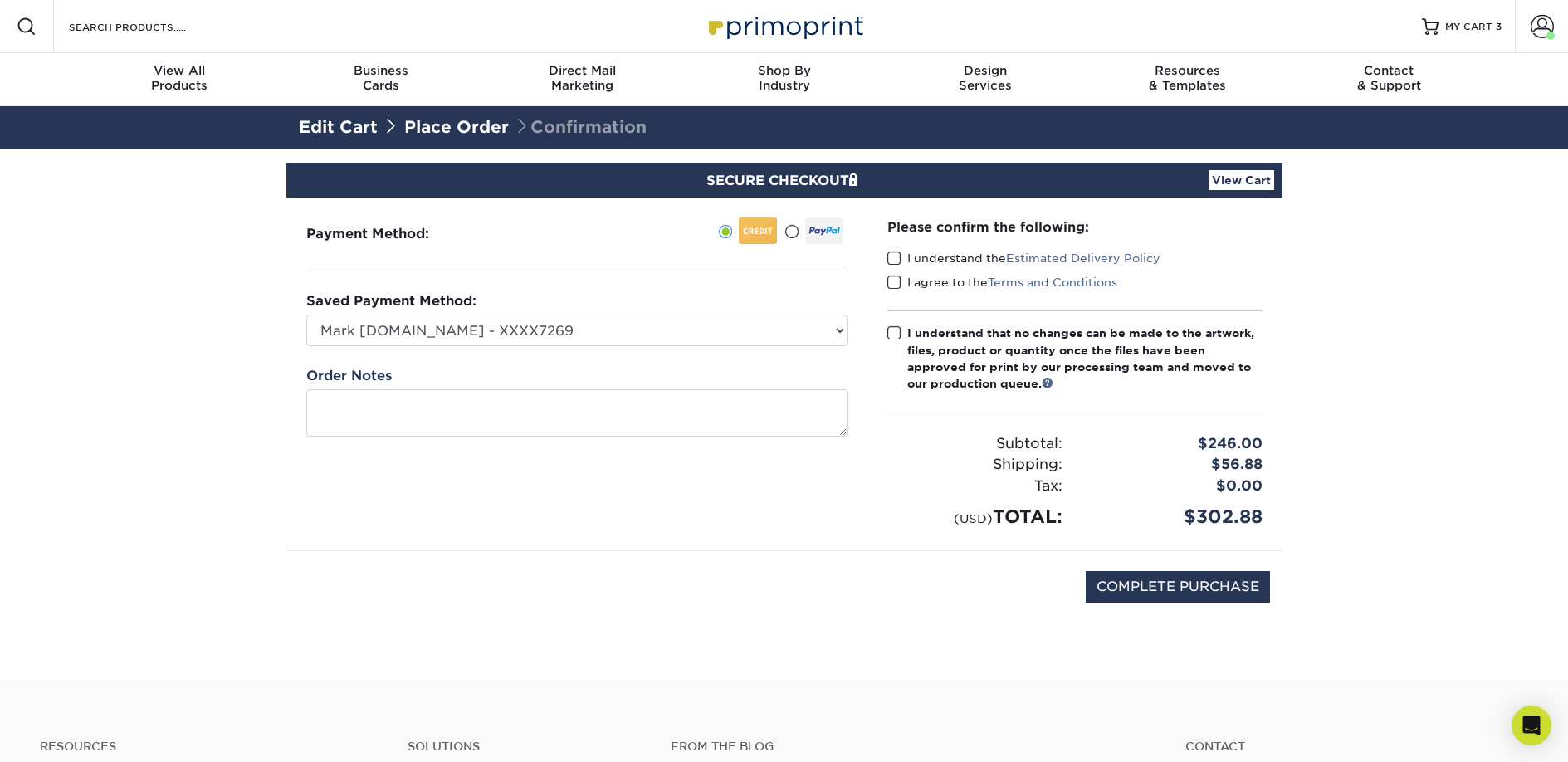
click at [896, 259] on span at bounding box center [895, 258] width 15 height 15
click at [0, 0] on input "I understand the Estimated Delivery Policy" at bounding box center [0, 0] width 0 height 0
click at [891, 280] on span at bounding box center [895, 282] width 15 height 15
click at [0, 0] on input "I agree to the Terms and Conditions" at bounding box center [0, 0] width 0 height 0
drag, startPoint x: 899, startPoint y: 326, endPoint x: 978, endPoint y: 386, distance: 99.2
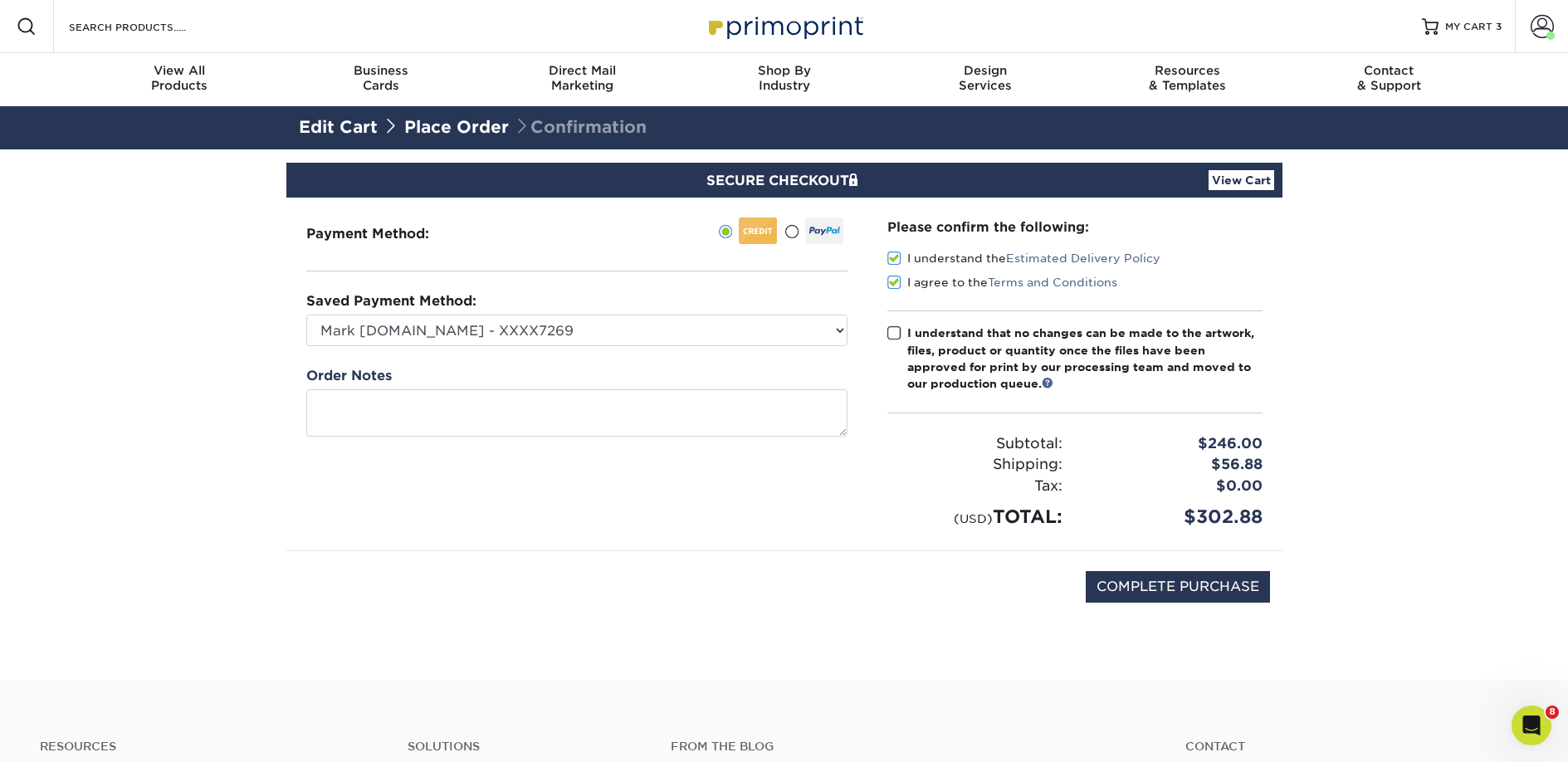
click at [899, 327] on span at bounding box center [895, 332] width 15 height 15
click at [0, 0] on input "I understand that no changes can be made to the artwork, files, product or quan…" at bounding box center [0, 0] width 0 height 0
click at [1125, 586] on input "COMPLETE PURCHASE" at bounding box center [1177, 587] width 184 height 32
type input "PROCESSING, PLEASE WAIT..."
